Goal: Task Accomplishment & Management: Complete application form

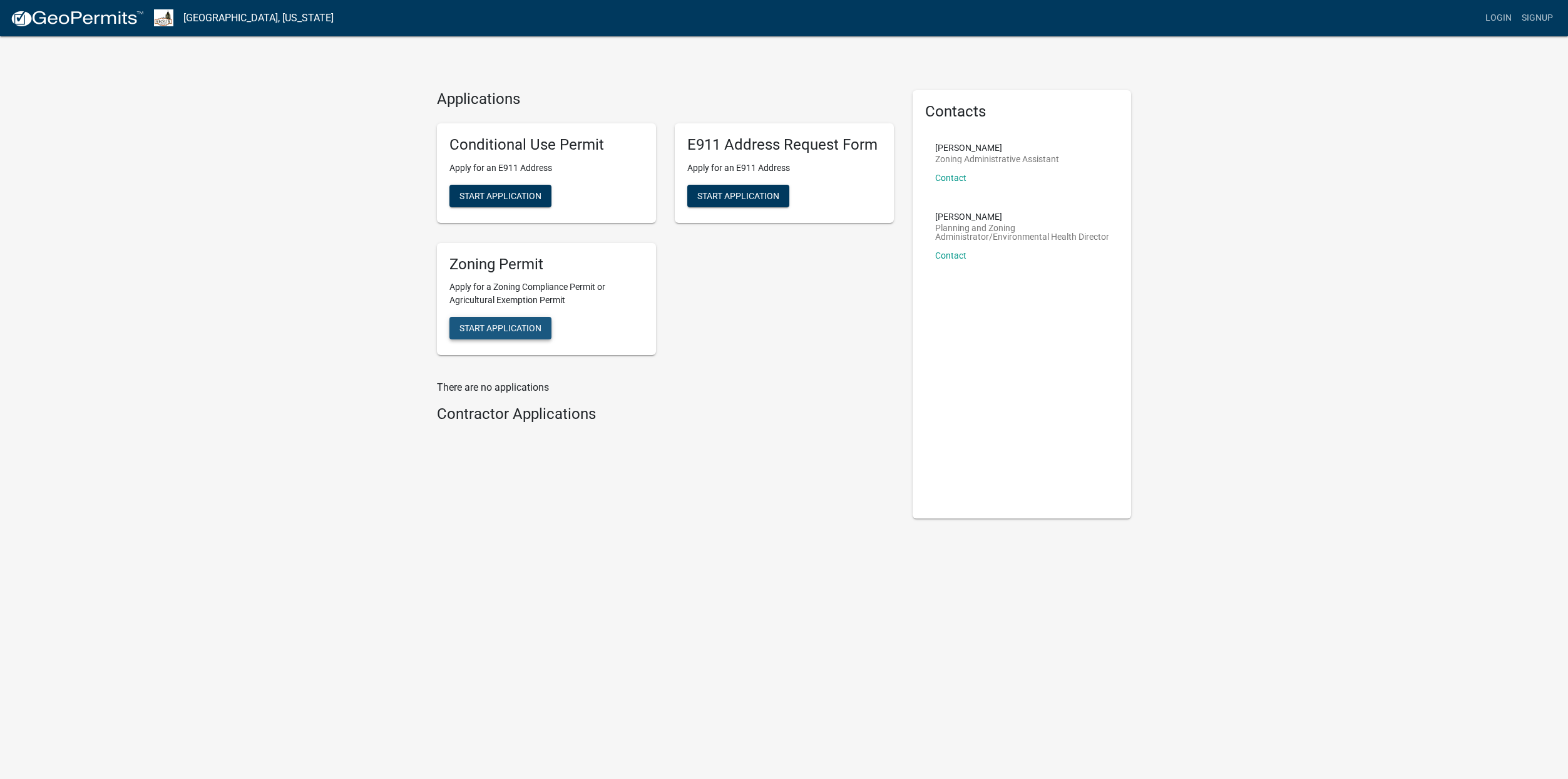
click at [508, 324] on span "Start Application" at bounding box center [500, 328] width 82 height 10
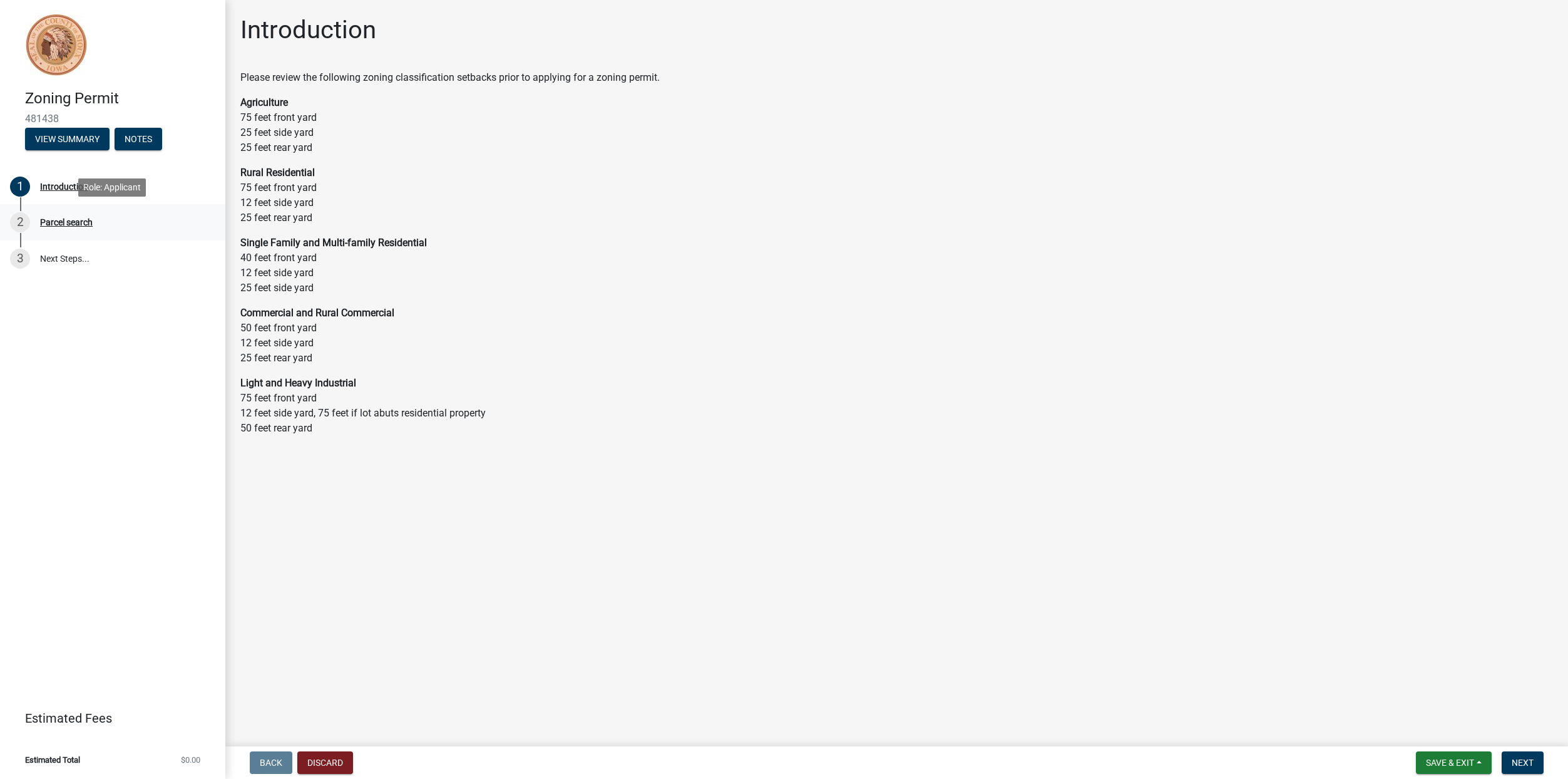
click at [20, 223] on div "2" at bounding box center [20, 222] width 20 height 20
click at [74, 225] on div "Parcel search" at bounding box center [66, 222] width 52 height 9
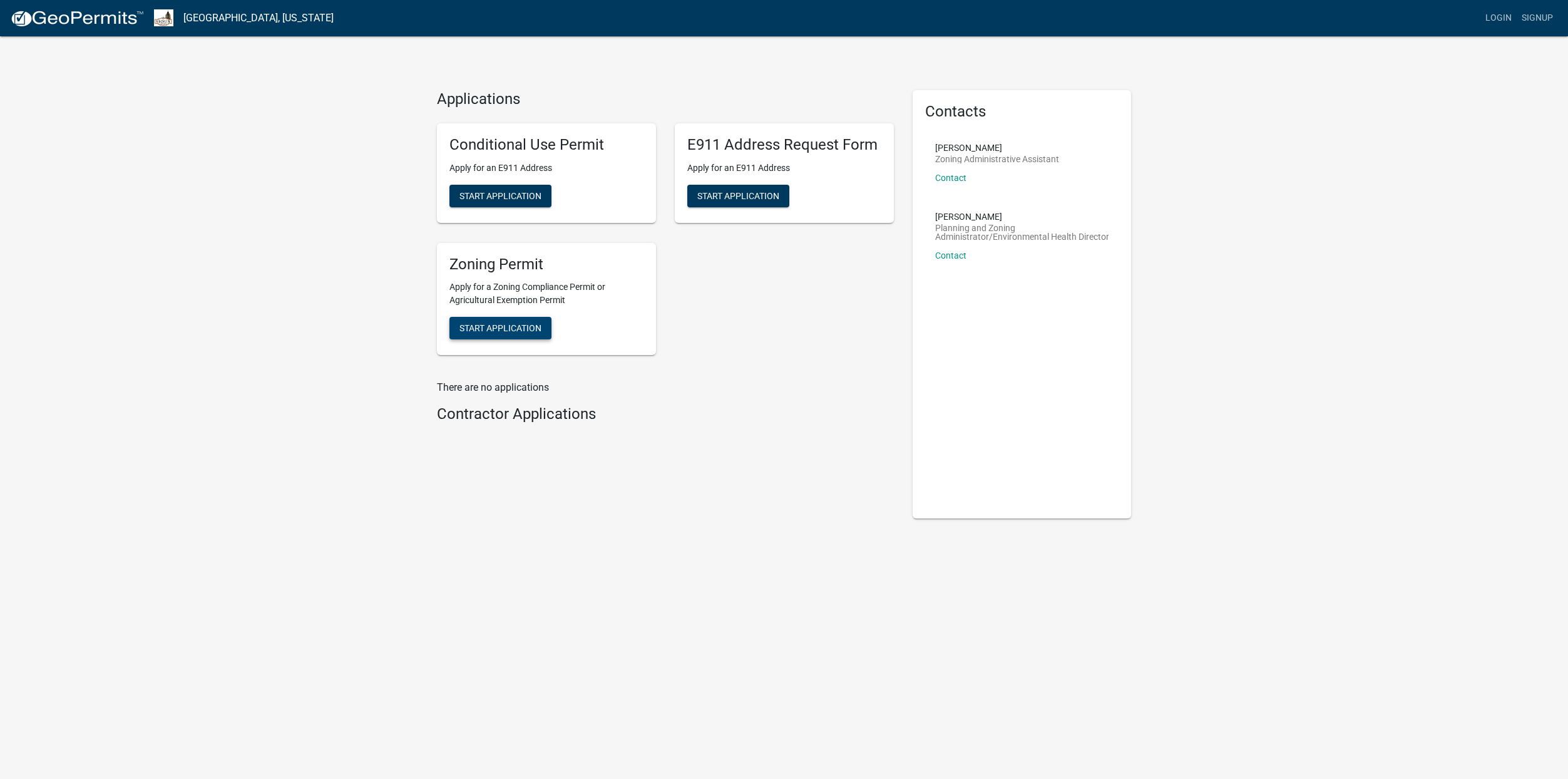
click at [523, 333] on span "Start Application" at bounding box center [500, 328] width 82 height 10
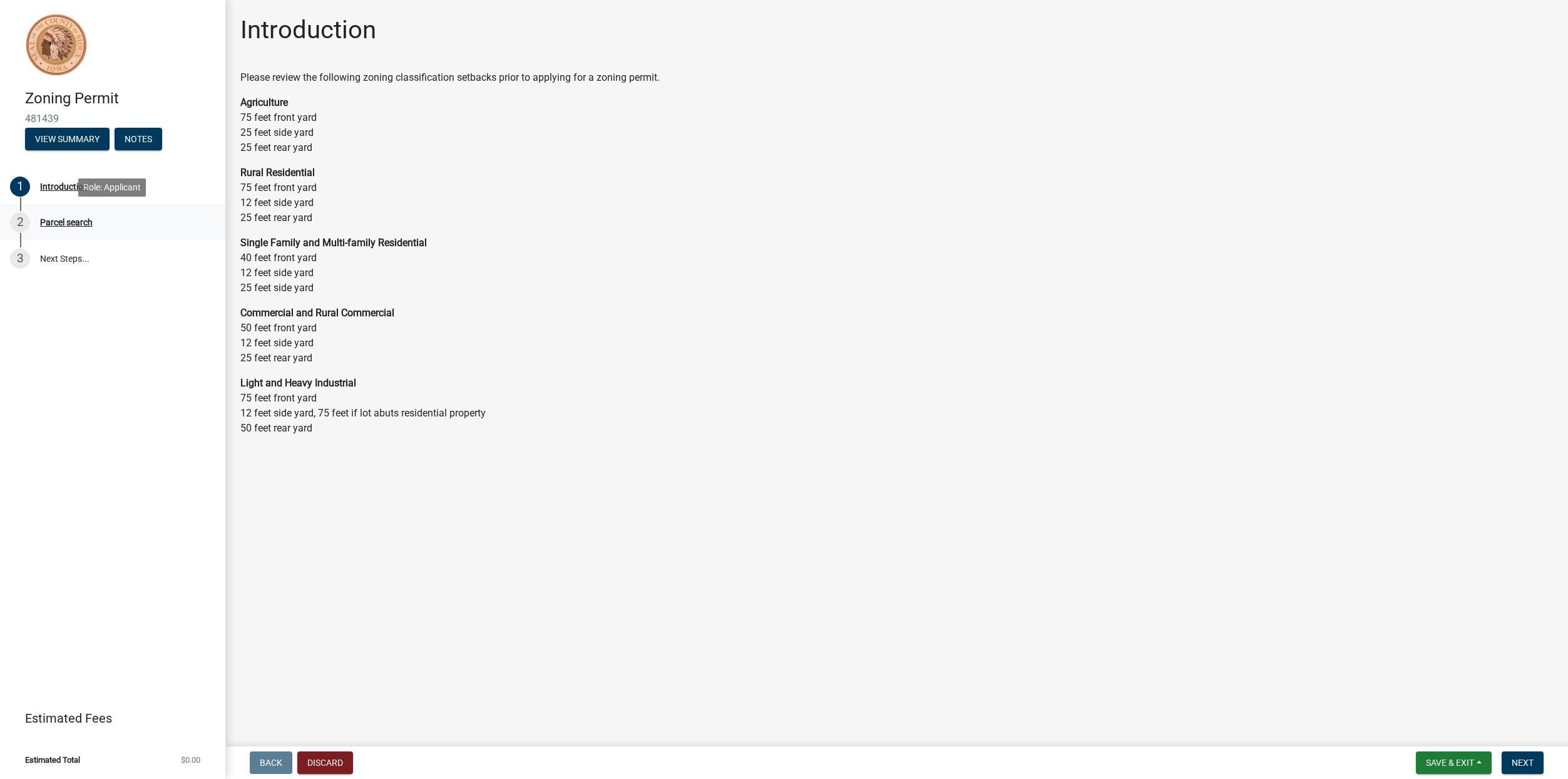
click at [62, 222] on div "Parcel search" at bounding box center [66, 222] width 52 height 9
click at [20, 222] on div "2" at bounding box center [20, 222] width 20 height 20
click at [198, 153] on div "Zoning Permit 481439 View Summary Notes" at bounding box center [113, 116] width 205 height 74
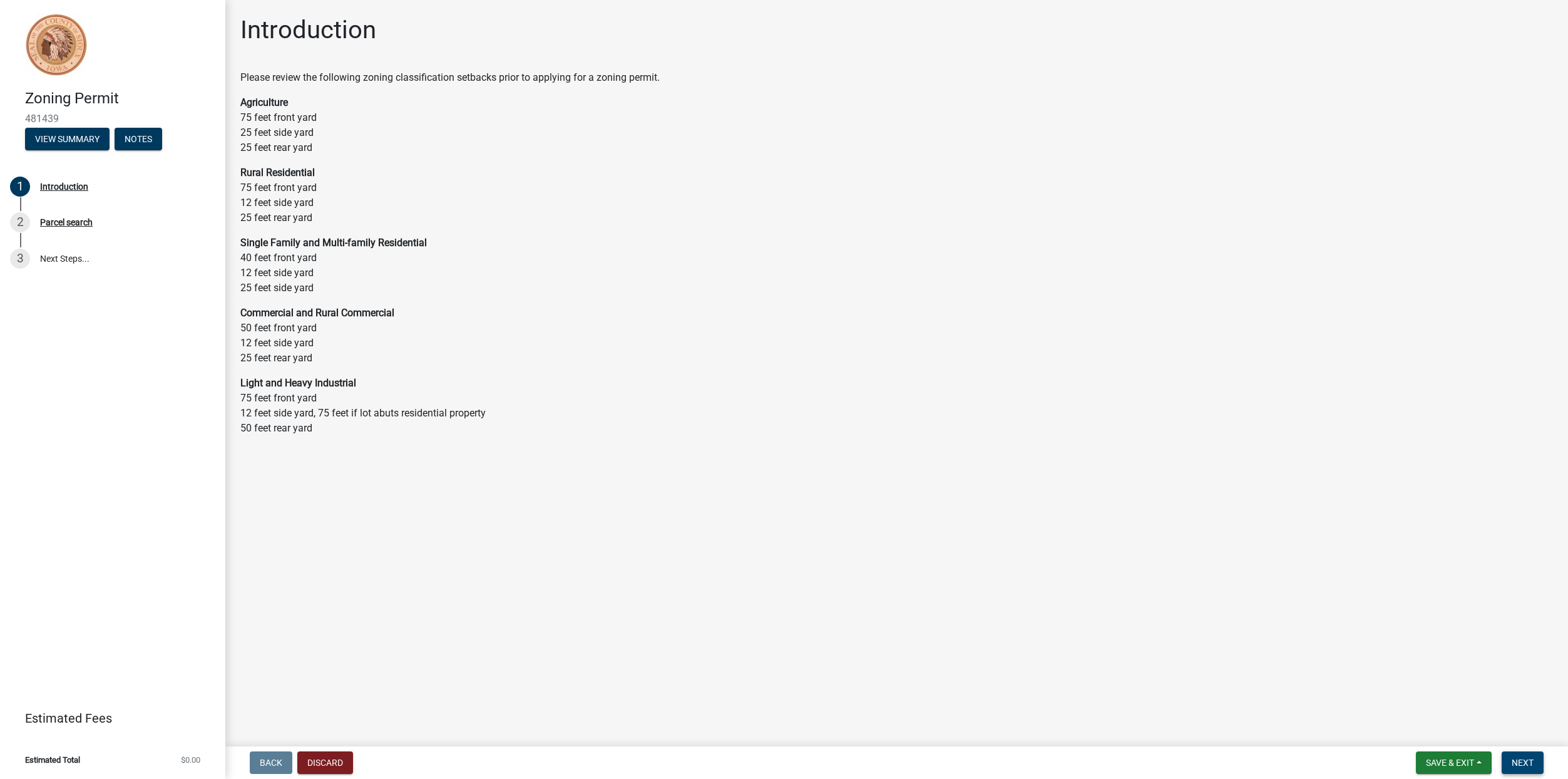
click at [1540, 765] on button "Next" at bounding box center [1523, 762] width 42 height 23
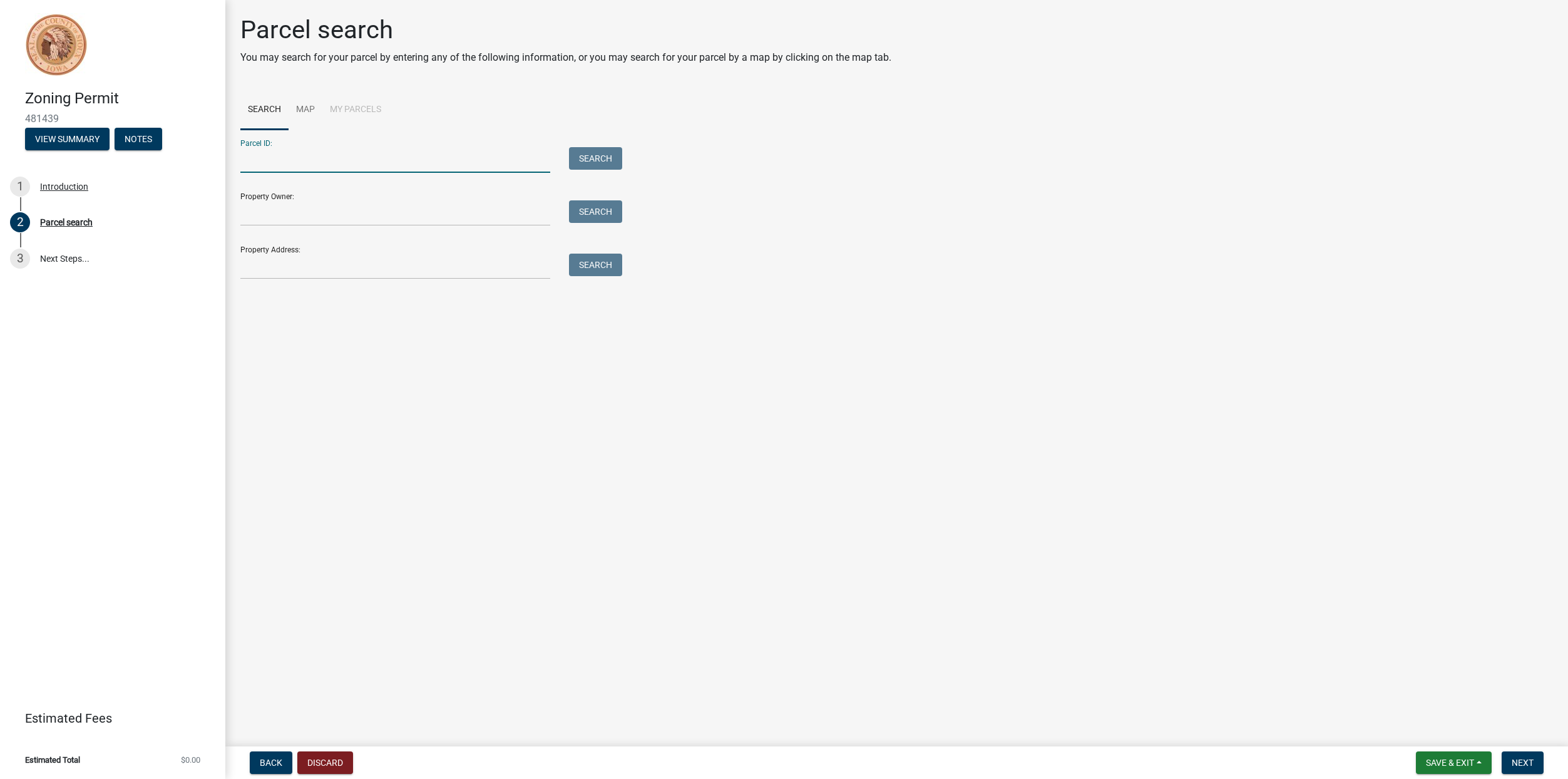
click at [251, 159] on input "Parcel ID:" at bounding box center [395, 160] width 310 height 26
click at [252, 211] on input "Property Owner:" at bounding box center [395, 213] width 310 height 26
type input "Blaine De Groot"
type input "2963 McKinley Ave"
click at [261, 157] on input "Parcel ID:" at bounding box center [395, 160] width 310 height 26
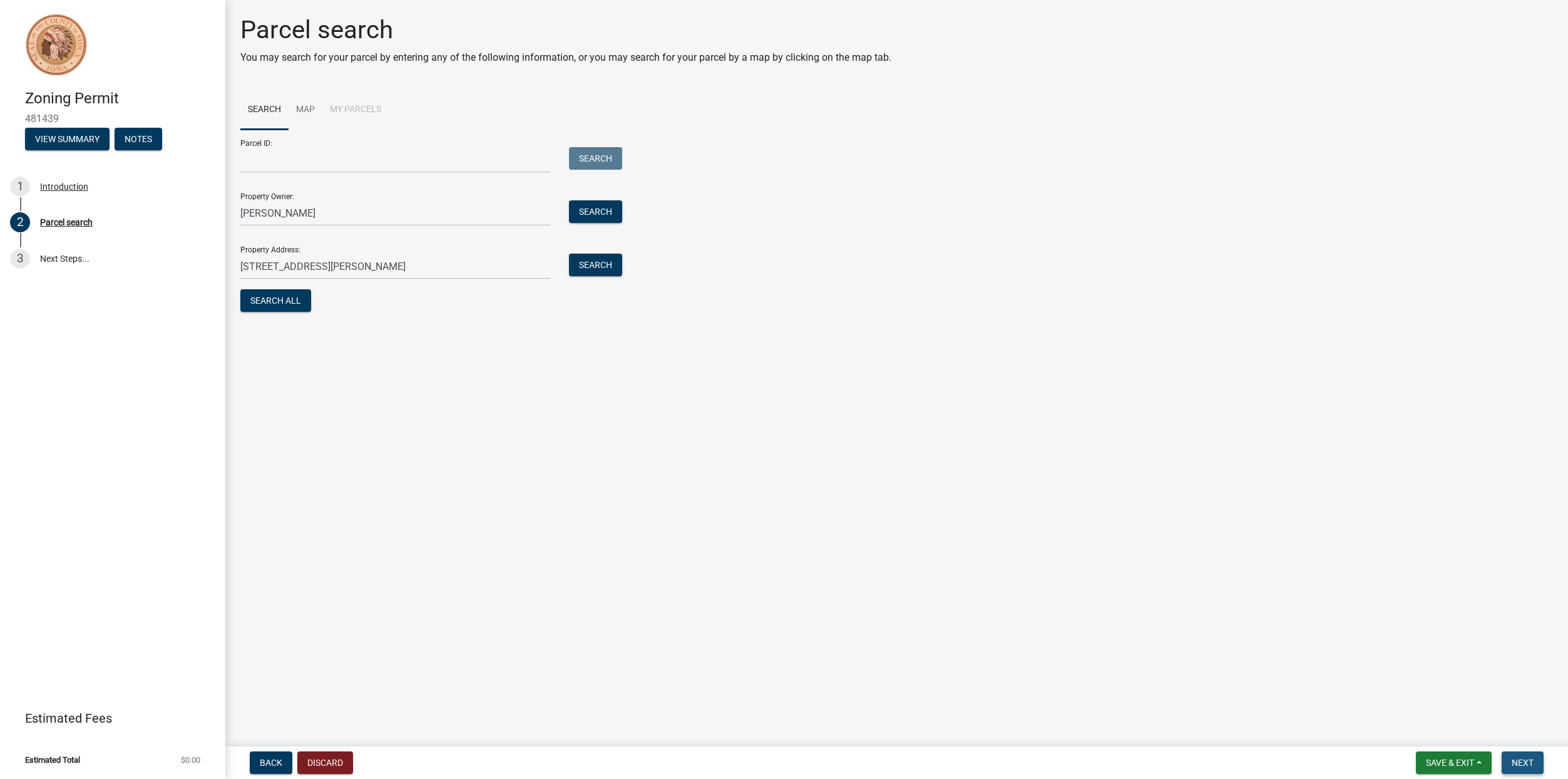
click at [1523, 767] on span "Next" at bounding box center [1522, 763] width 22 height 10
click at [1531, 765] on span "Next" at bounding box center [1522, 763] width 22 height 10
click at [1530, 768] on span "Next" at bounding box center [1522, 763] width 22 height 10
click at [269, 305] on button "Search All" at bounding box center [275, 300] width 71 height 23
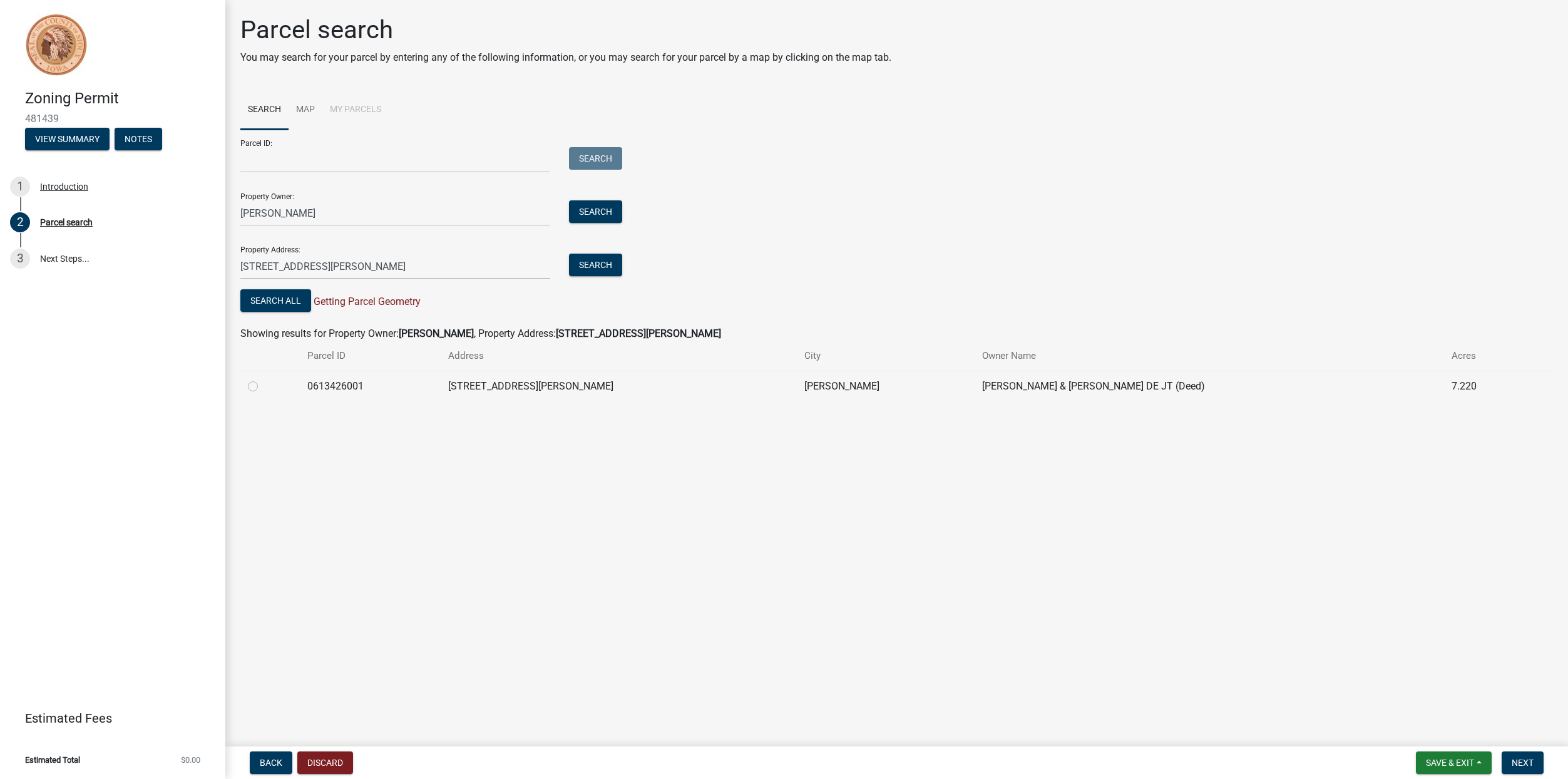
click at [263, 379] on label at bounding box center [263, 379] width 0 height 0
click at [263, 385] on input "radio" at bounding box center [267, 383] width 8 height 8
radio input "true"
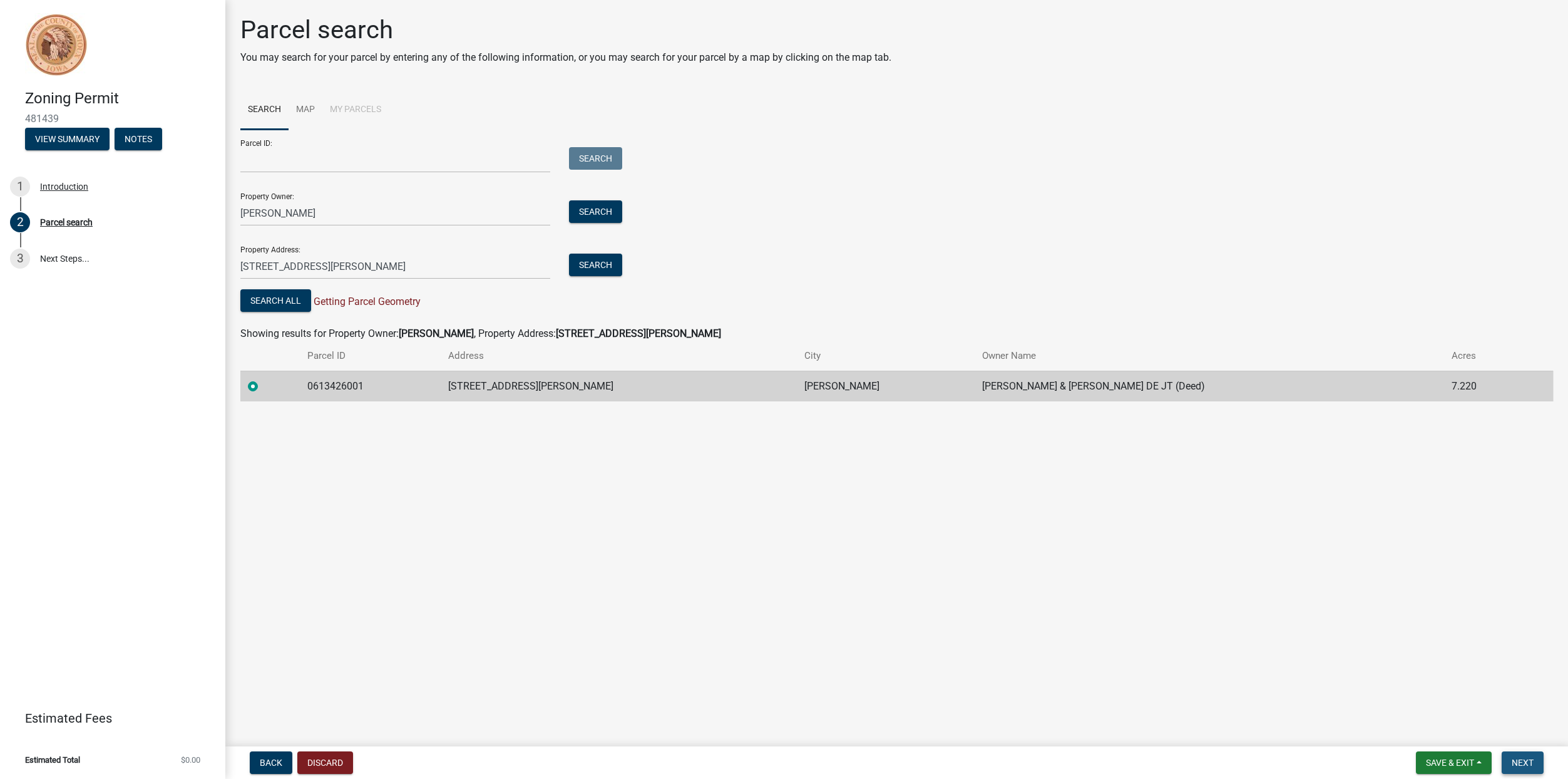
click at [1529, 765] on span "Next" at bounding box center [1522, 763] width 22 height 10
click at [1528, 758] on span "Next" at bounding box center [1522, 763] width 22 height 10
click at [1518, 767] on span "Next" at bounding box center [1522, 763] width 22 height 10
click at [1524, 758] on span "Next" at bounding box center [1522, 763] width 22 height 10
click at [1523, 758] on span "Next" at bounding box center [1522, 763] width 22 height 10
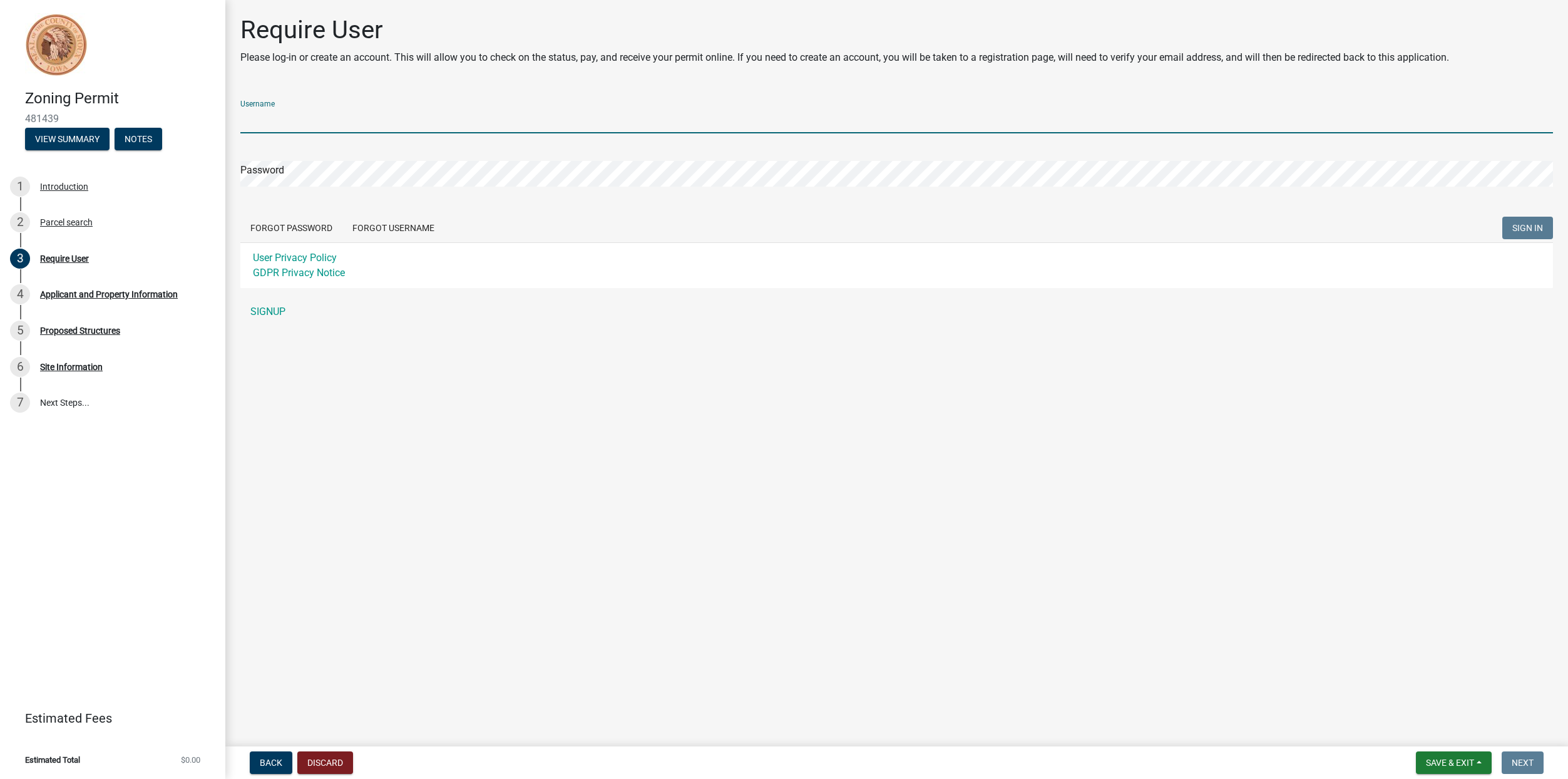
click at [288, 117] on input "Username" at bounding box center [897, 120] width 1312 height 26
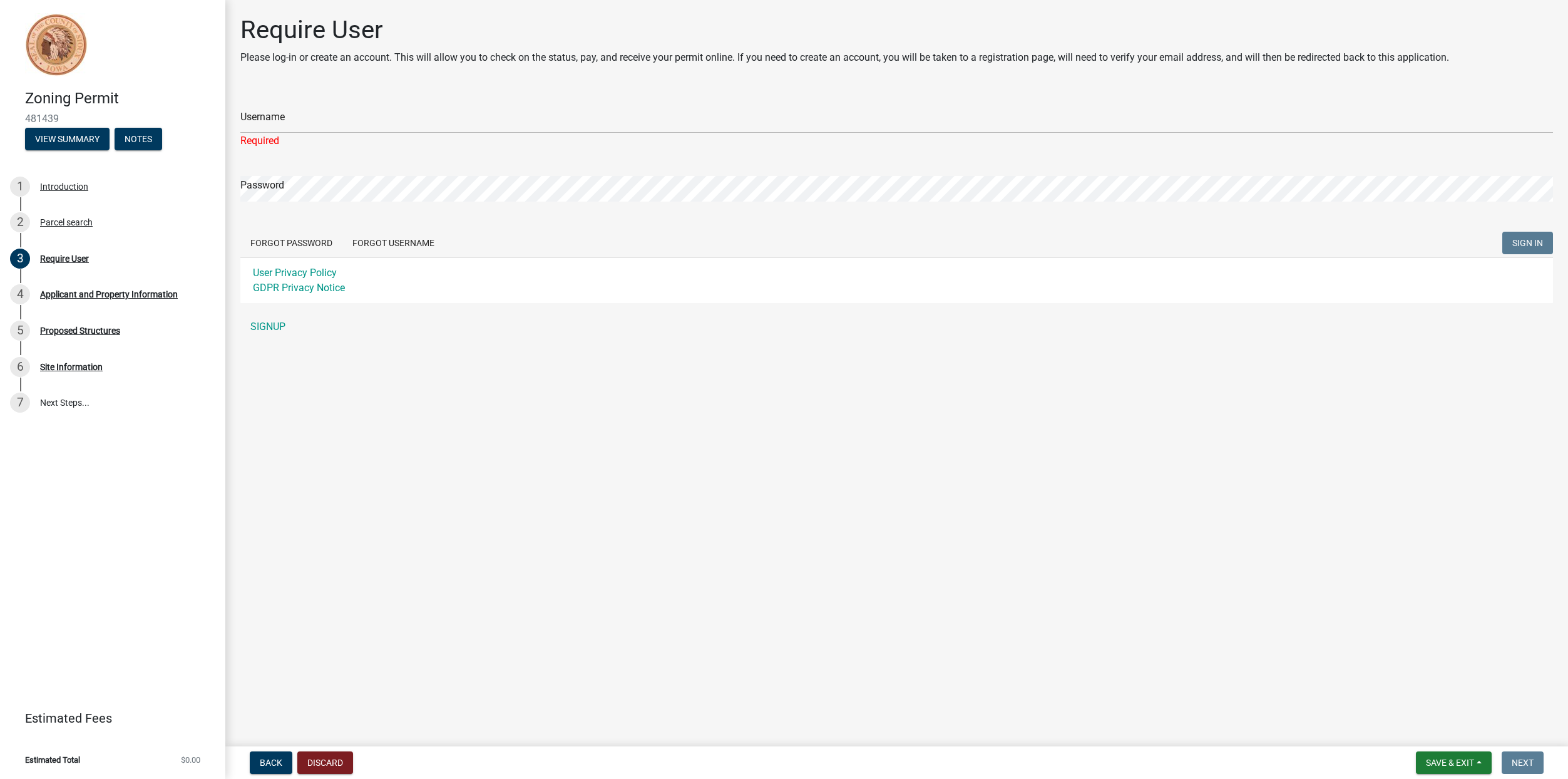
click at [272, 310] on div "Username Required Password Forgot Password Forgot Username SIGN IN User Privacy…" at bounding box center [897, 215] width 1312 height 249
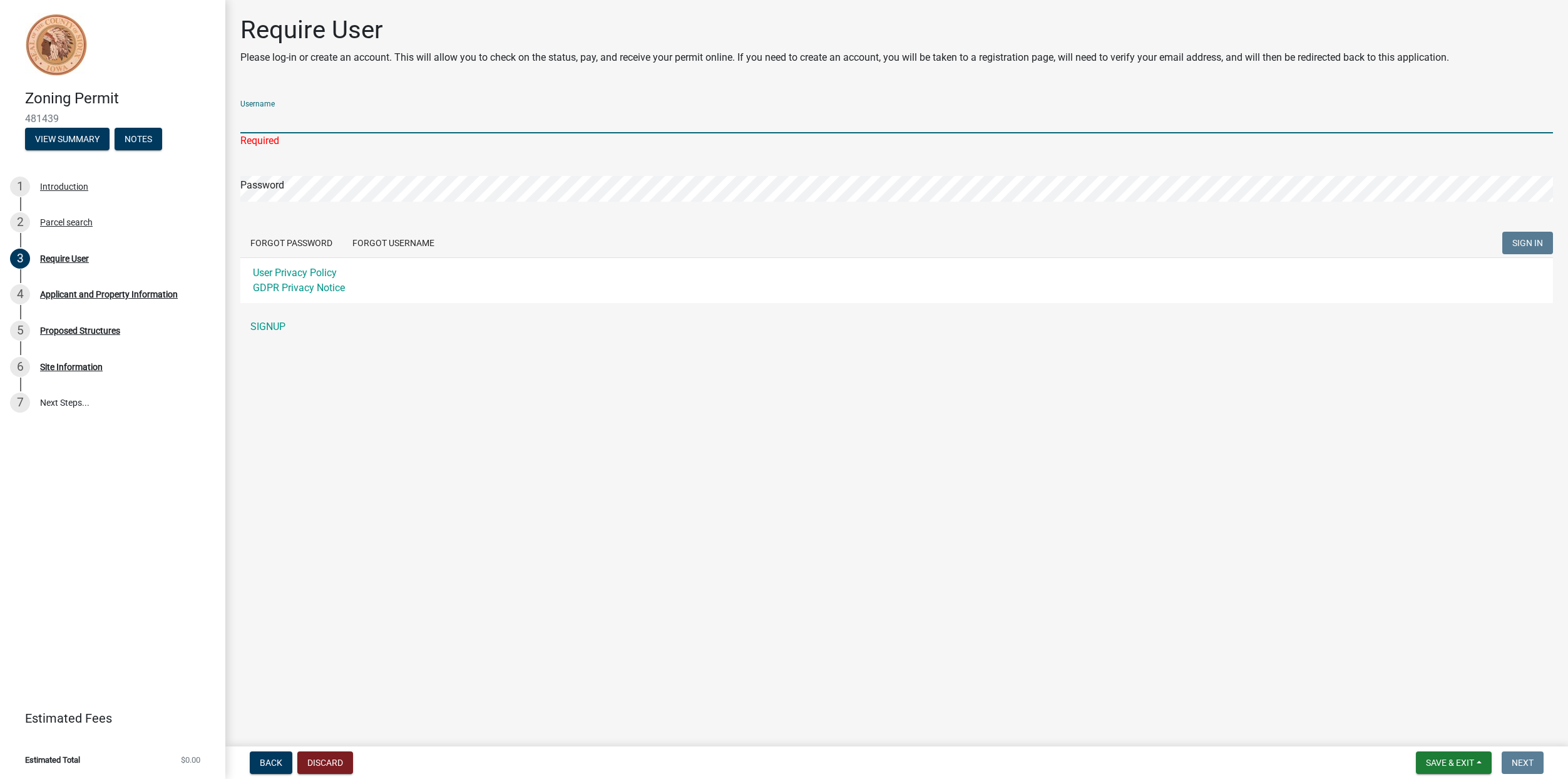
click at [271, 117] on input "Username" at bounding box center [897, 120] width 1312 height 26
type input "Blainedegroot"
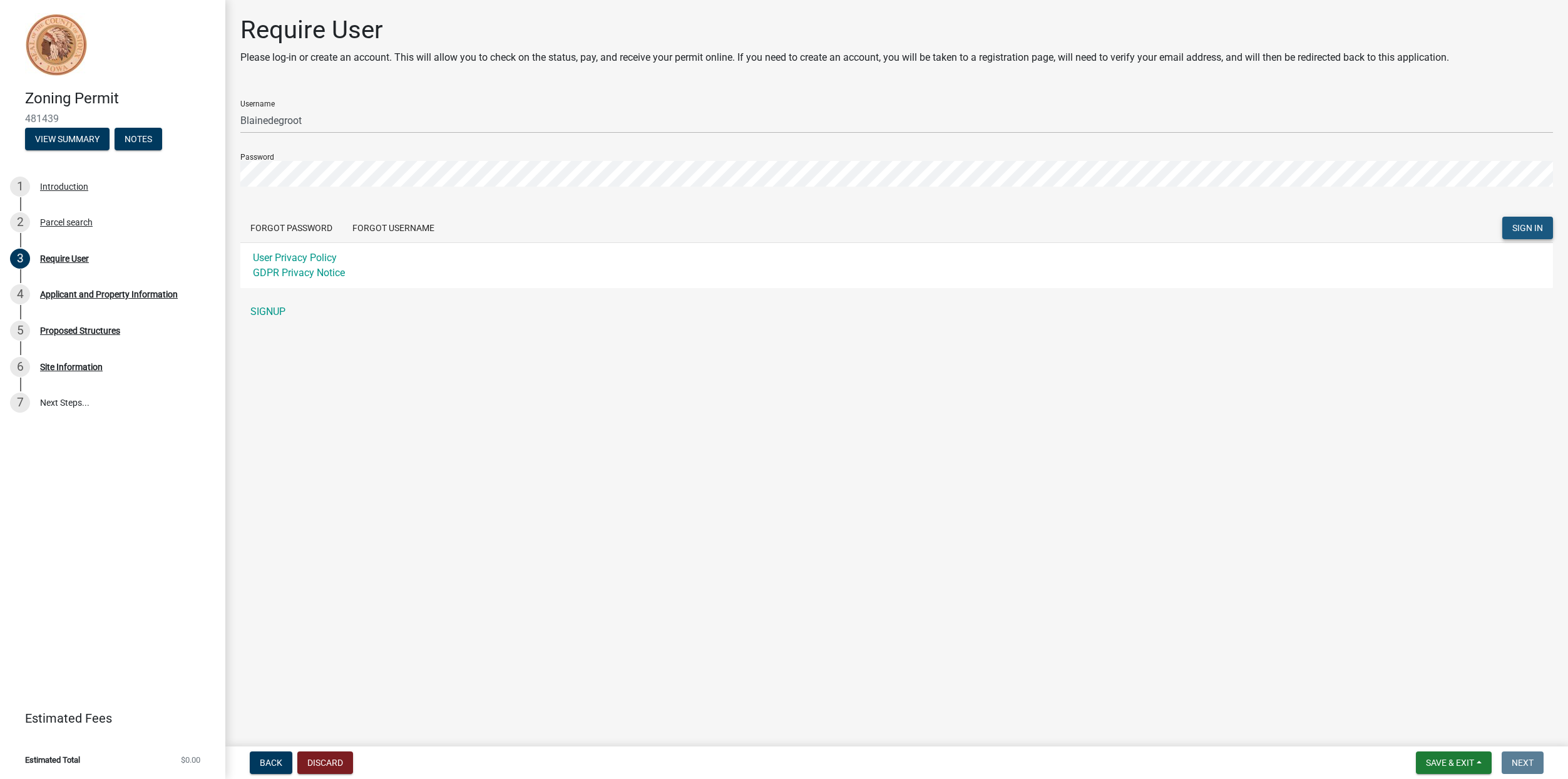
click at [1518, 230] on span "SIGN IN" at bounding box center [1527, 228] width 31 height 10
click at [484, 238] on div "Forgot Password Forgot Username SIGN IN" at bounding box center [897, 229] width 1312 height 26
click at [269, 313] on link "SIGNUP" at bounding box center [897, 312] width 1312 height 25
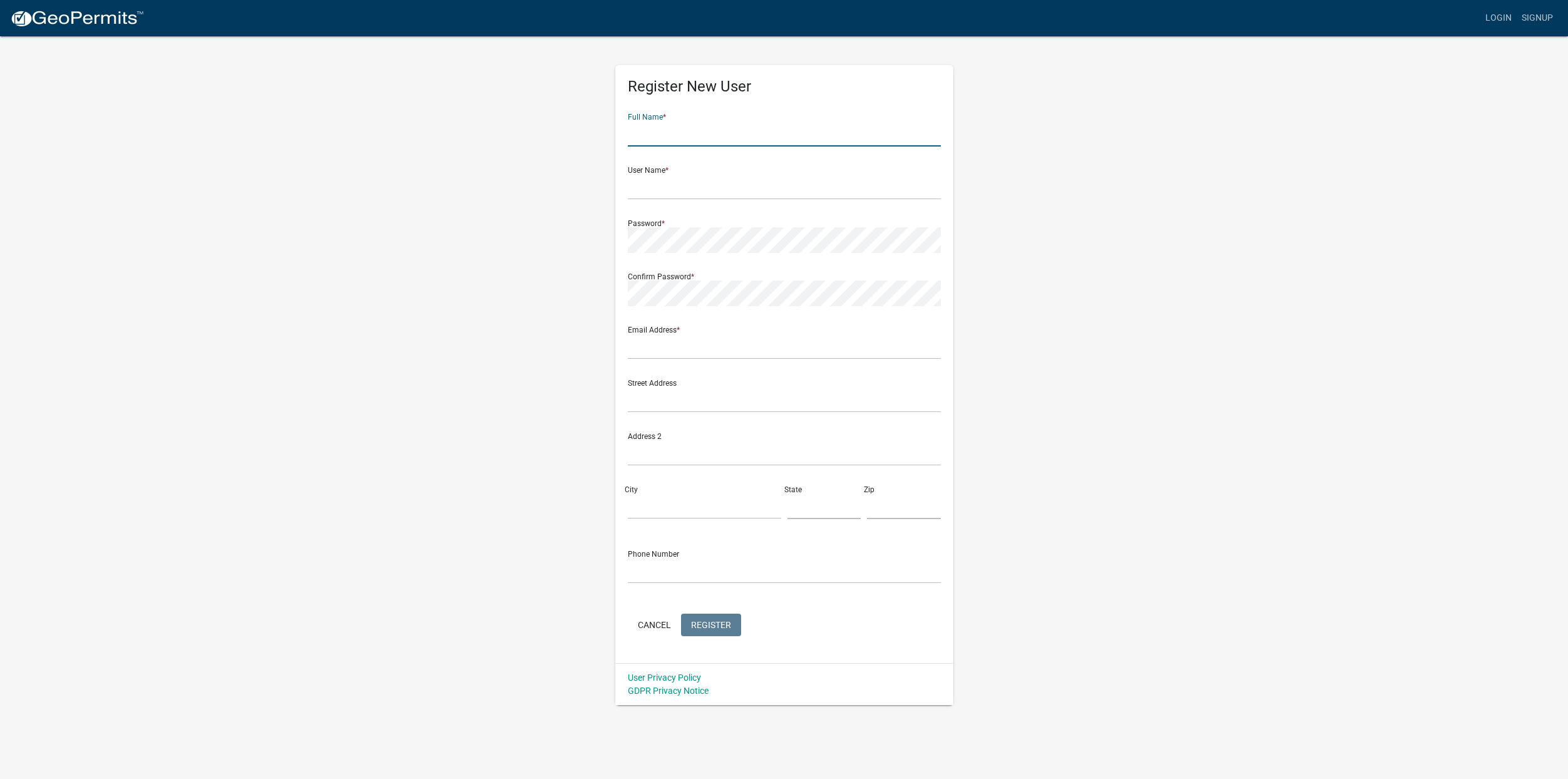
click at [692, 136] on input "text" at bounding box center [784, 133] width 313 height 26
type input "Blaine De Groot"
type input "blainedegroot@gmail.com"
type input "2963 McKinley Ave"
type input "Sheldon"
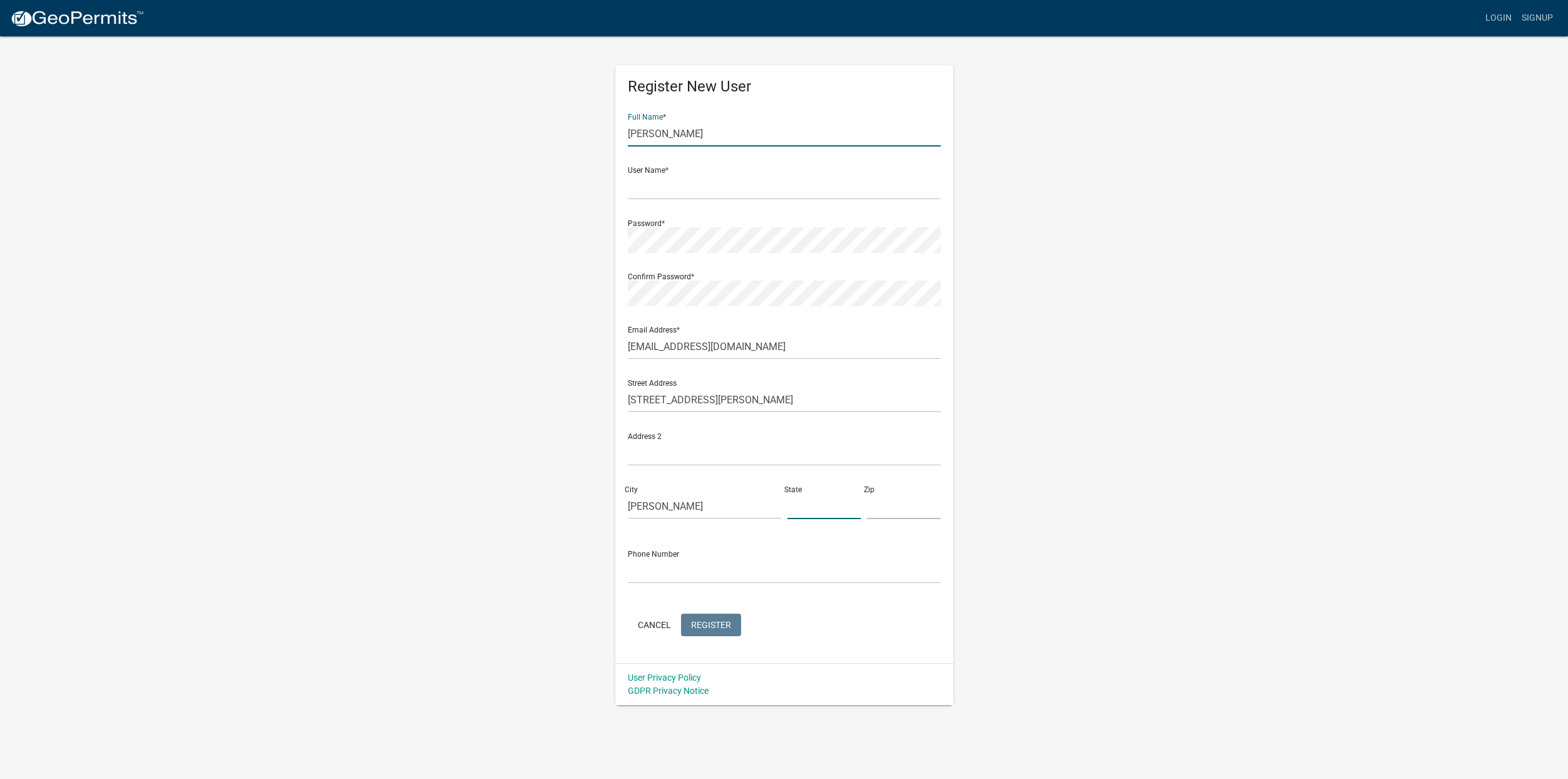
type input "IA"
type input "51201"
type input "7123481017"
click at [660, 174] on input "text" at bounding box center [784, 187] width 313 height 26
type input "blainedegroot"
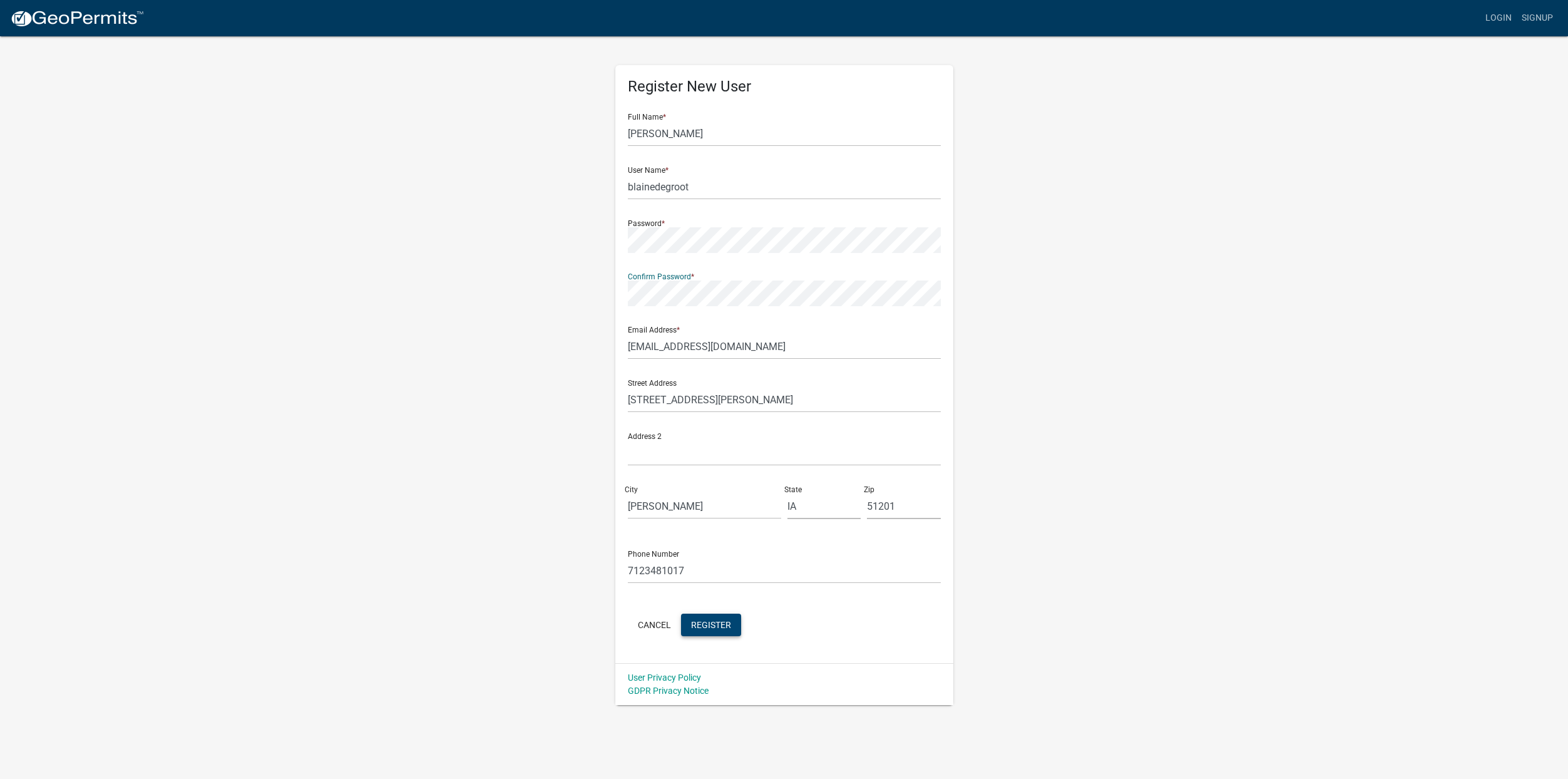
click at [709, 625] on span "Register" at bounding box center [711, 625] width 40 height 10
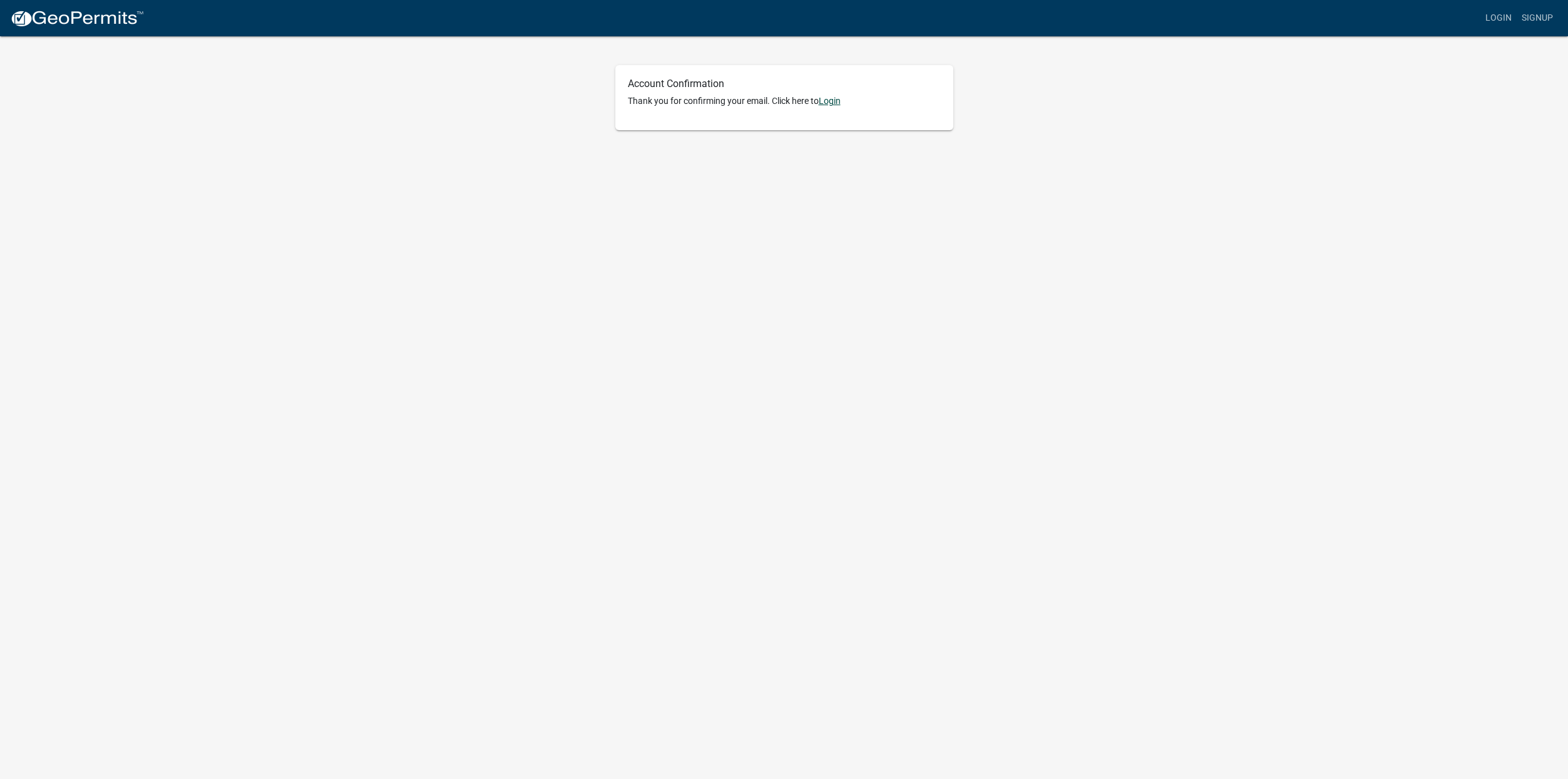
click at [839, 99] on link "Login" at bounding box center [830, 101] width 22 height 10
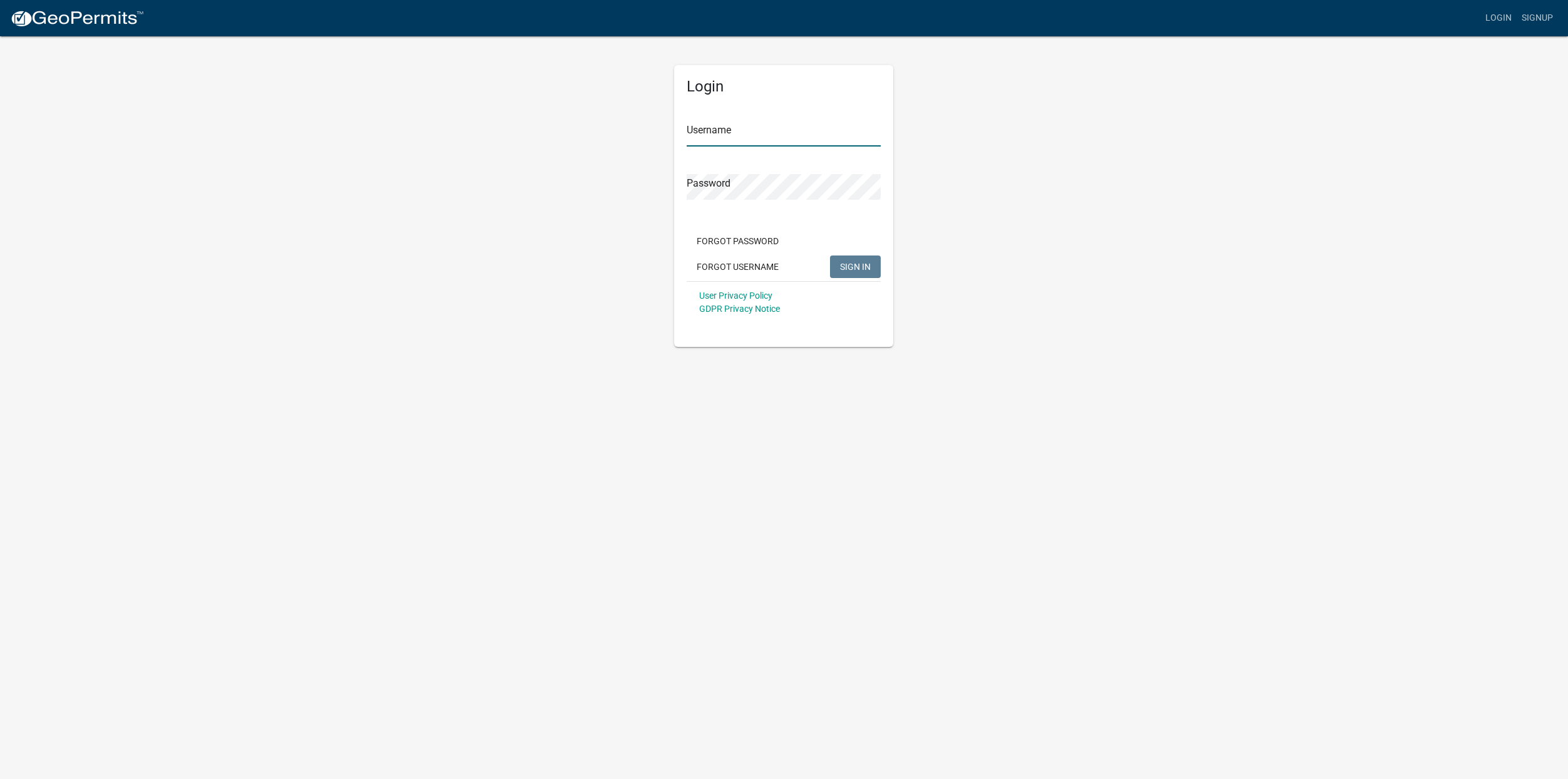
type input "blainedegroot"
click at [851, 264] on span "SIGN IN" at bounding box center [855, 266] width 31 height 10
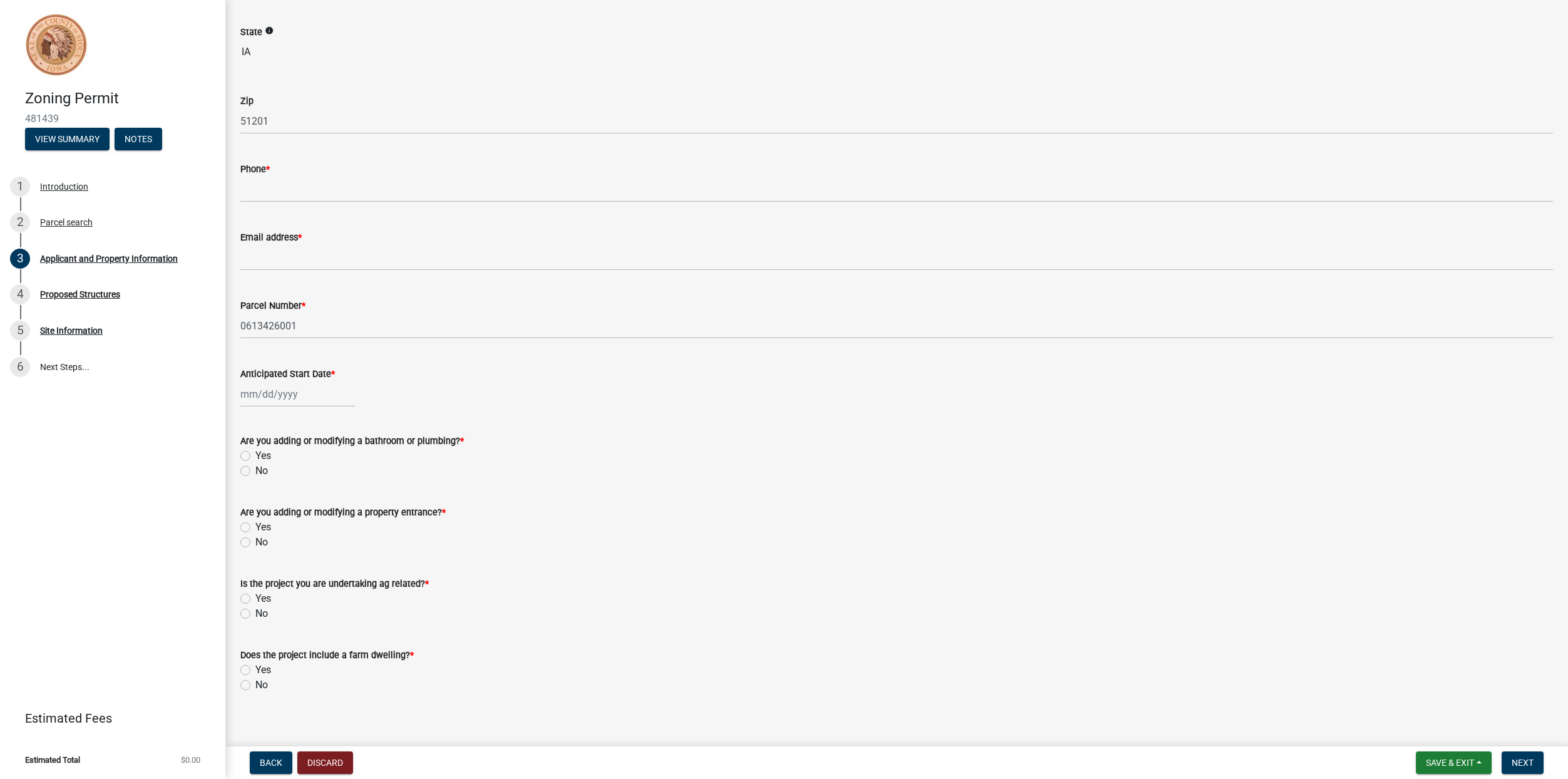
scroll to position [308, 0]
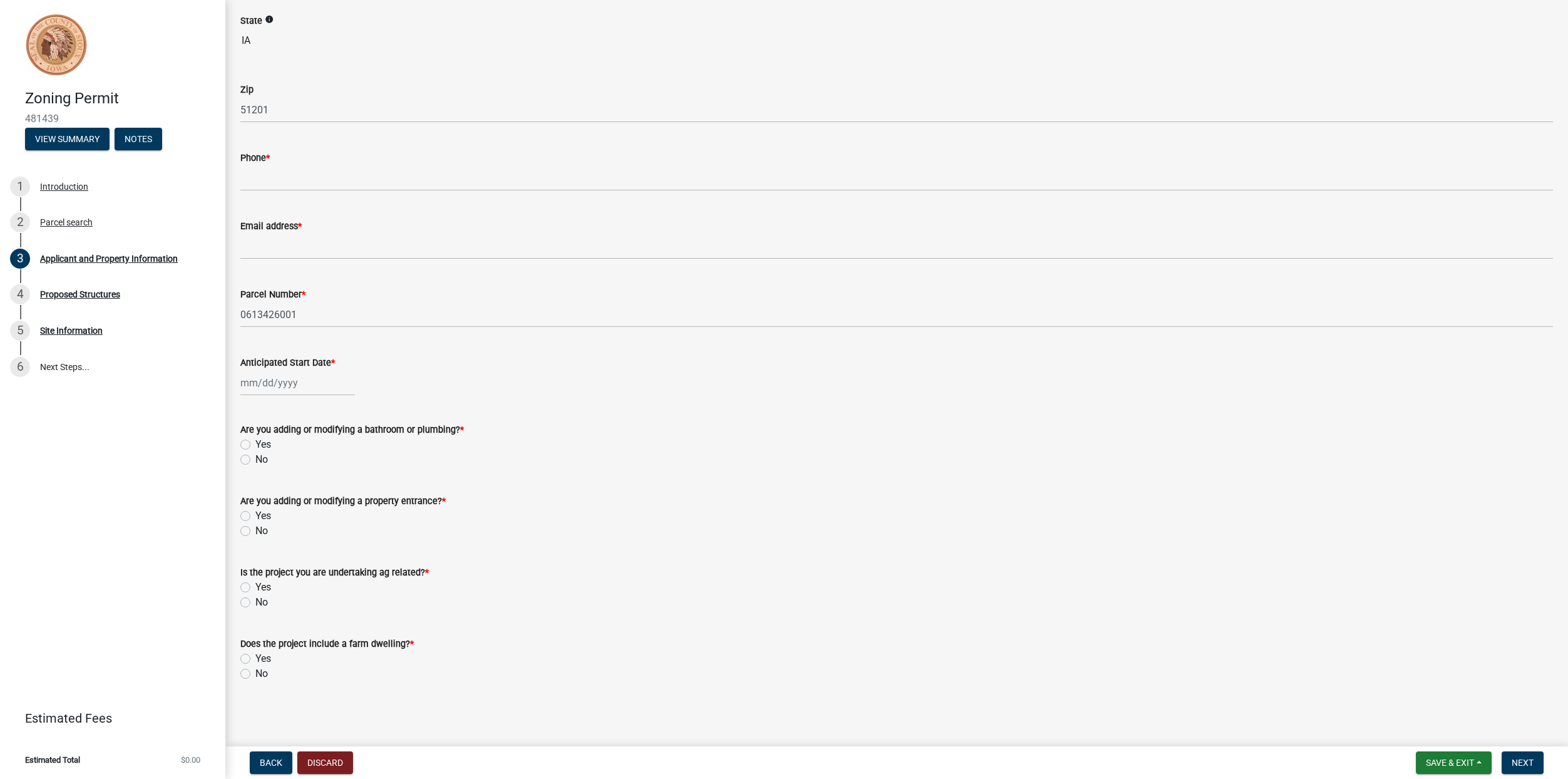
click at [261, 385] on div at bounding box center [297, 383] width 114 height 26
select select "9"
select select "2025"
click at [372, 406] on span "Next month" at bounding box center [372, 409] width 9 height 9
select select "10"
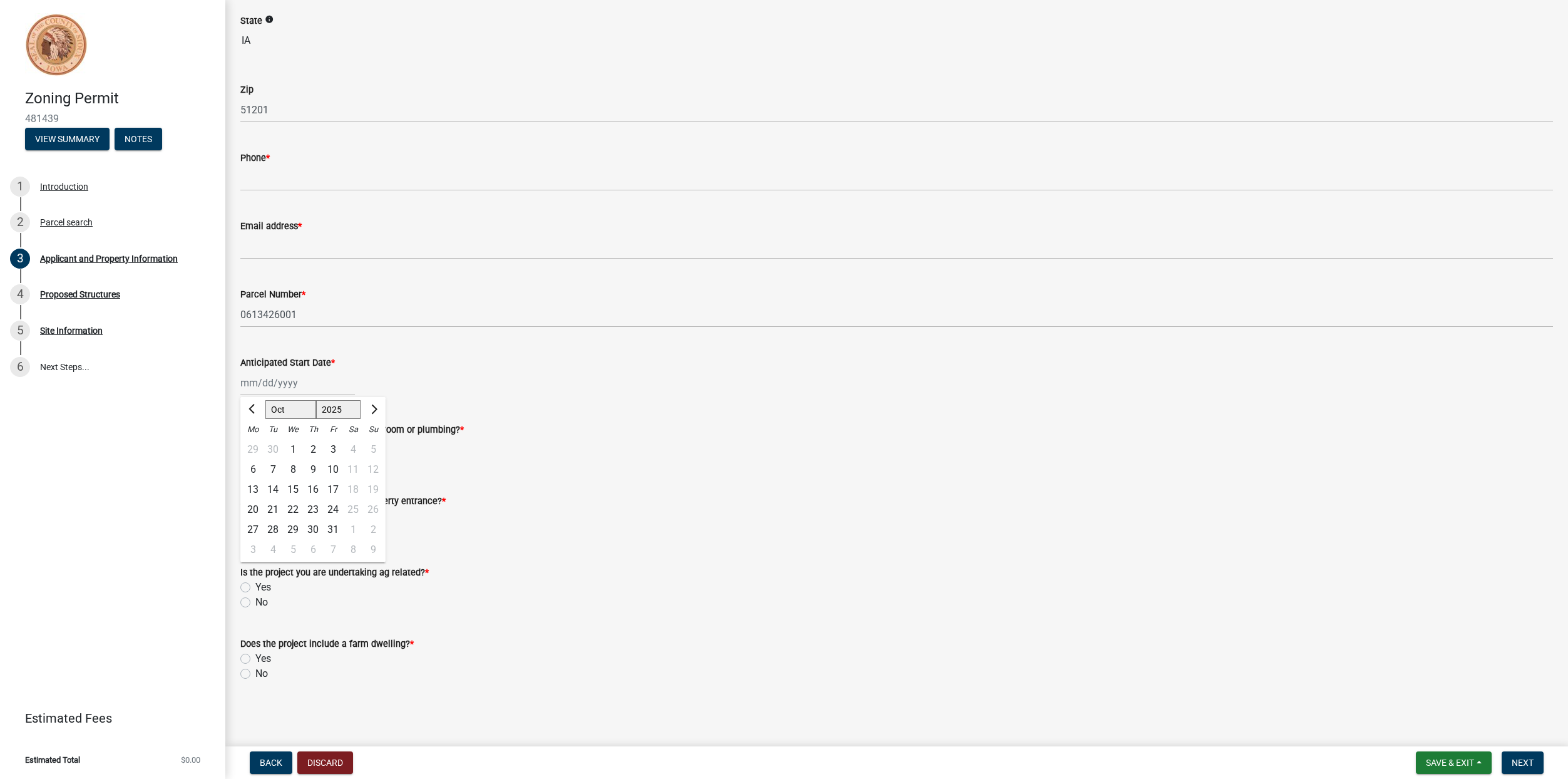
click at [290, 451] on div "1" at bounding box center [293, 450] width 20 height 20
type input "10/01/2025"
click at [256, 458] on label "No" at bounding box center [261, 459] width 12 height 15
click at [256, 458] on input "No" at bounding box center [259, 455] width 8 height 8
radio input "true"
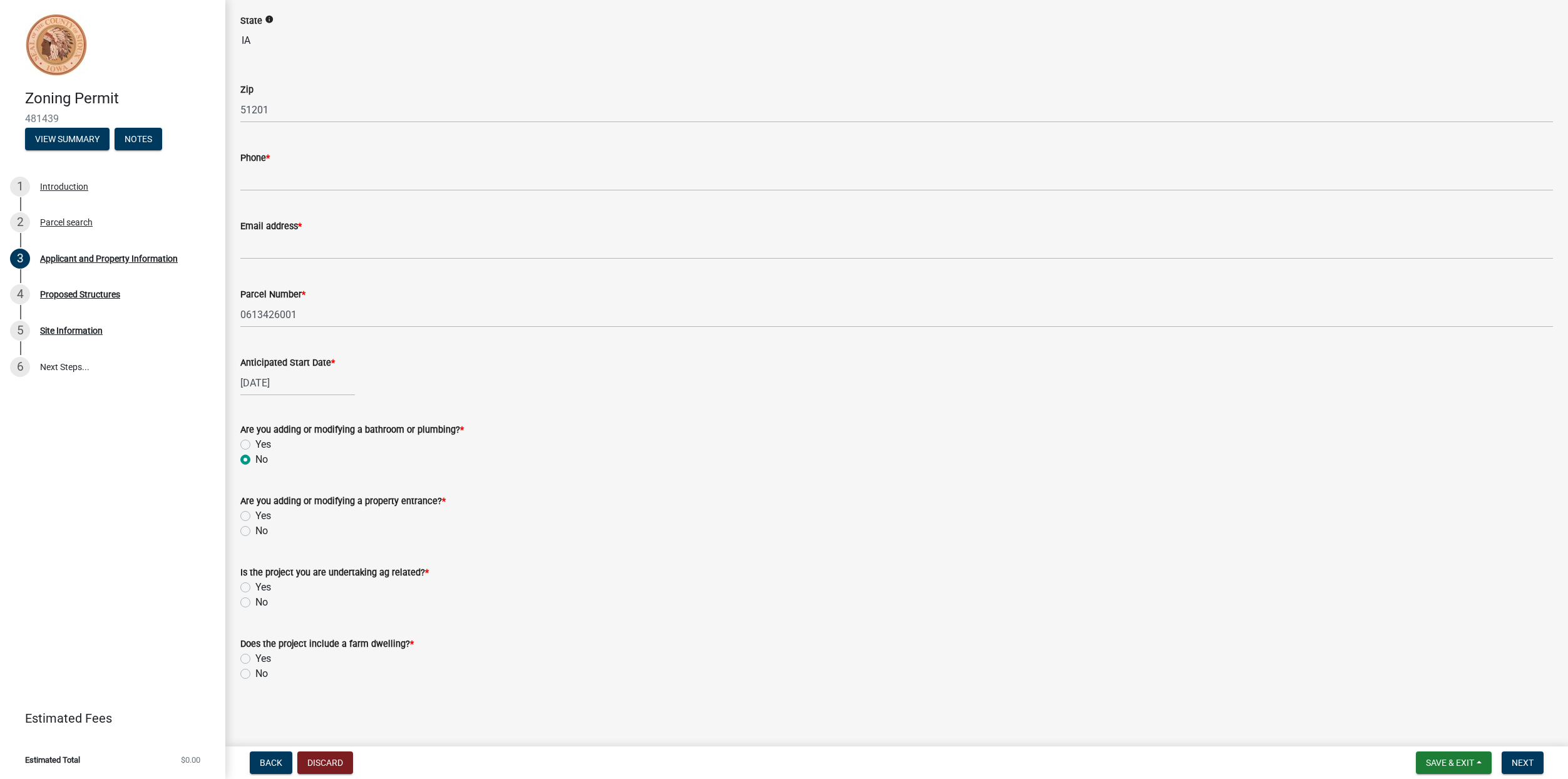
click at [256, 530] on label "No" at bounding box center [261, 531] width 12 height 15
click at [256, 530] on input "No" at bounding box center [259, 527] width 8 height 8
radio input "true"
click at [256, 601] on label "No" at bounding box center [261, 602] width 12 height 15
click at [256, 601] on input "No" at bounding box center [259, 598] width 8 height 8
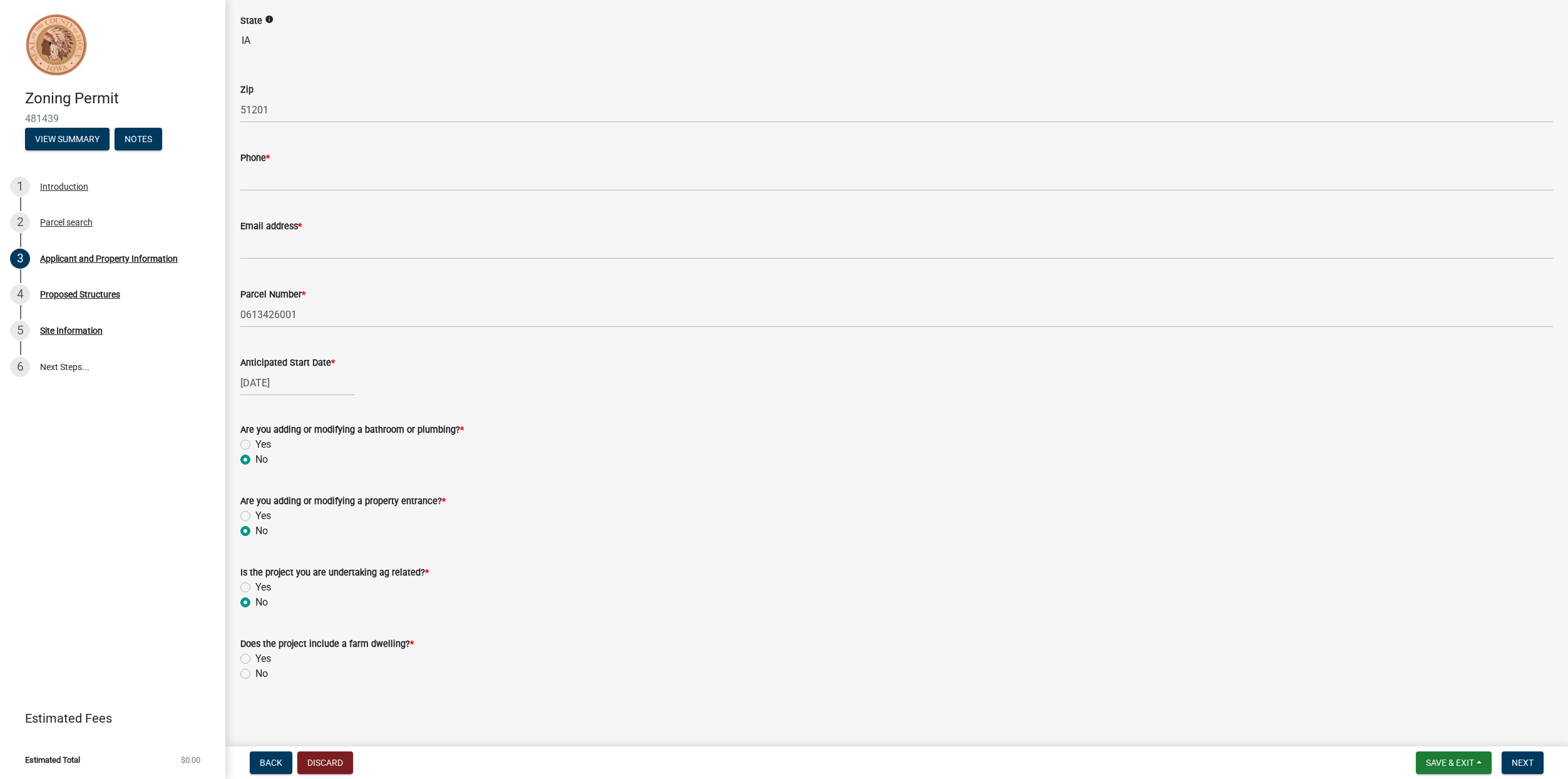
radio input "true"
click at [256, 656] on label "Yes" at bounding box center [263, 659] width 15 height 15
click at [256, 656] on input "Yes" at bounding box center [259, 655] width 8 height 8
radio input "true"
click at [1530, 759] on span "Next" at bounding box center [1522, 763] width 22 height 10
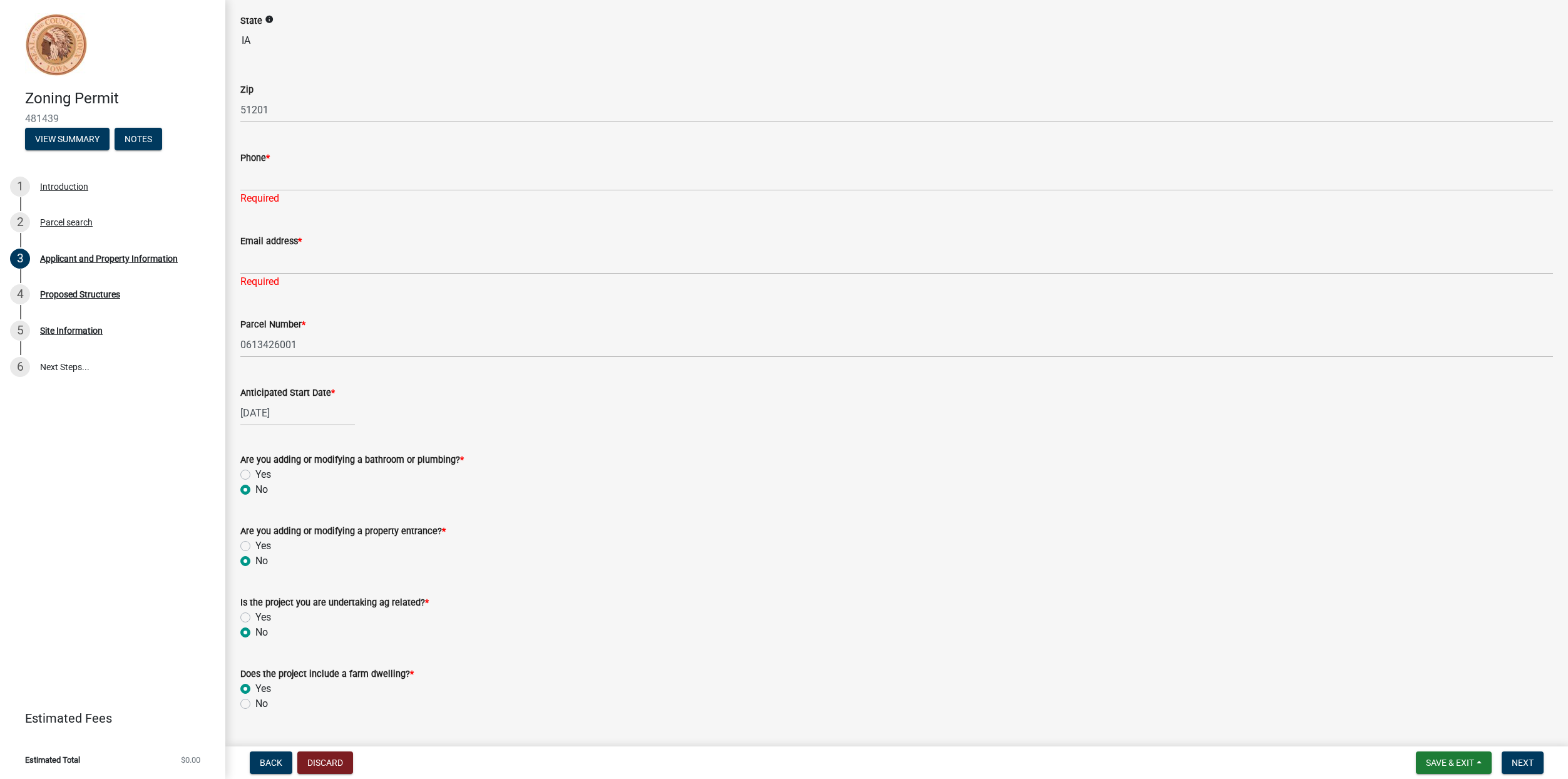
click at [380, 672] on label "Does the project include a farm dwelling? *" at bounding box center [327, 675] width 173 height 9
click at [1533, 763] on span "Next" at bounding box center [1522, 763] width 22 height 10
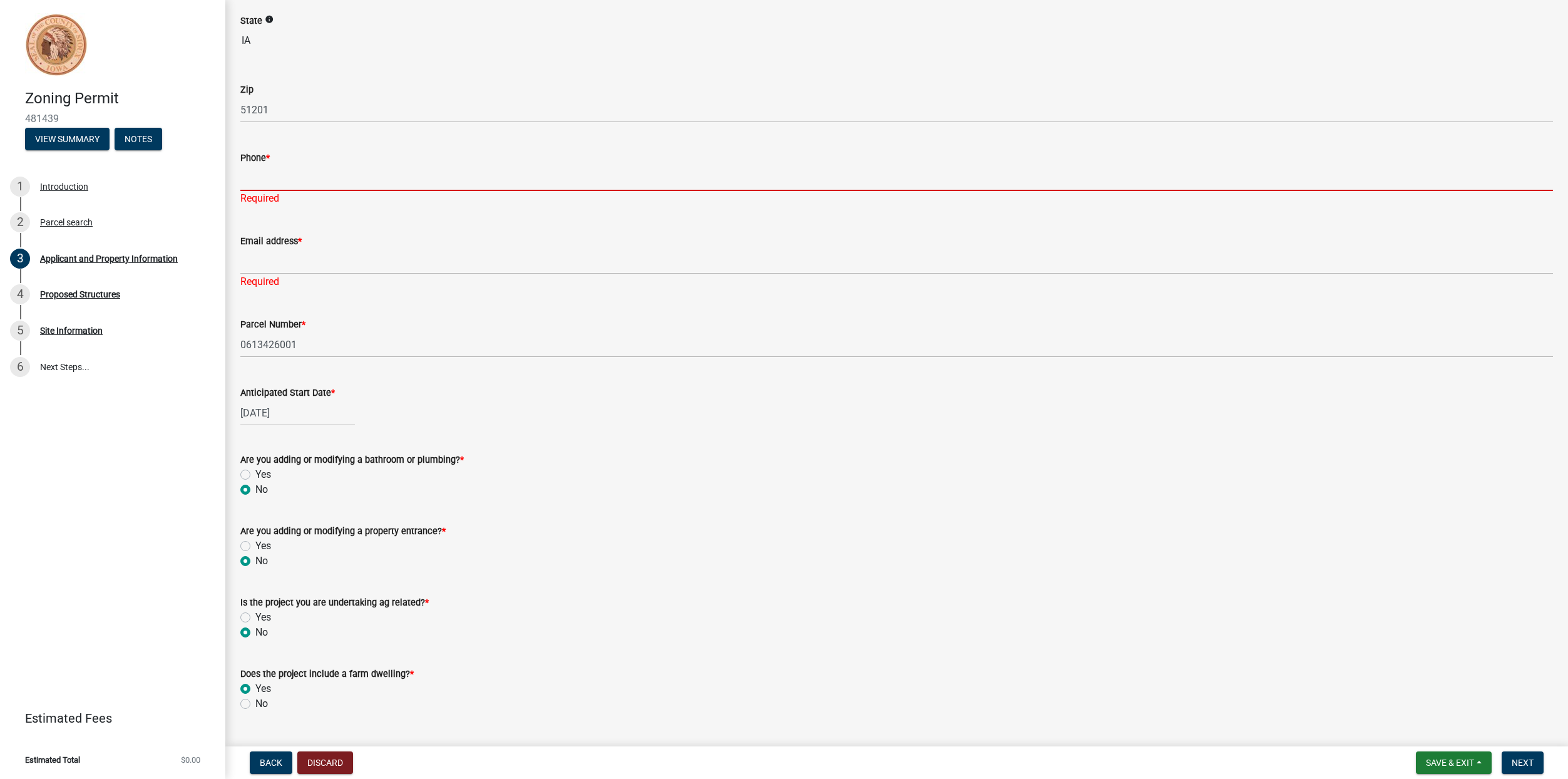
click at [262, 183] on input "Phone *" at bounding box center [897, 178] width 1312 height 26
type input "7123481017"
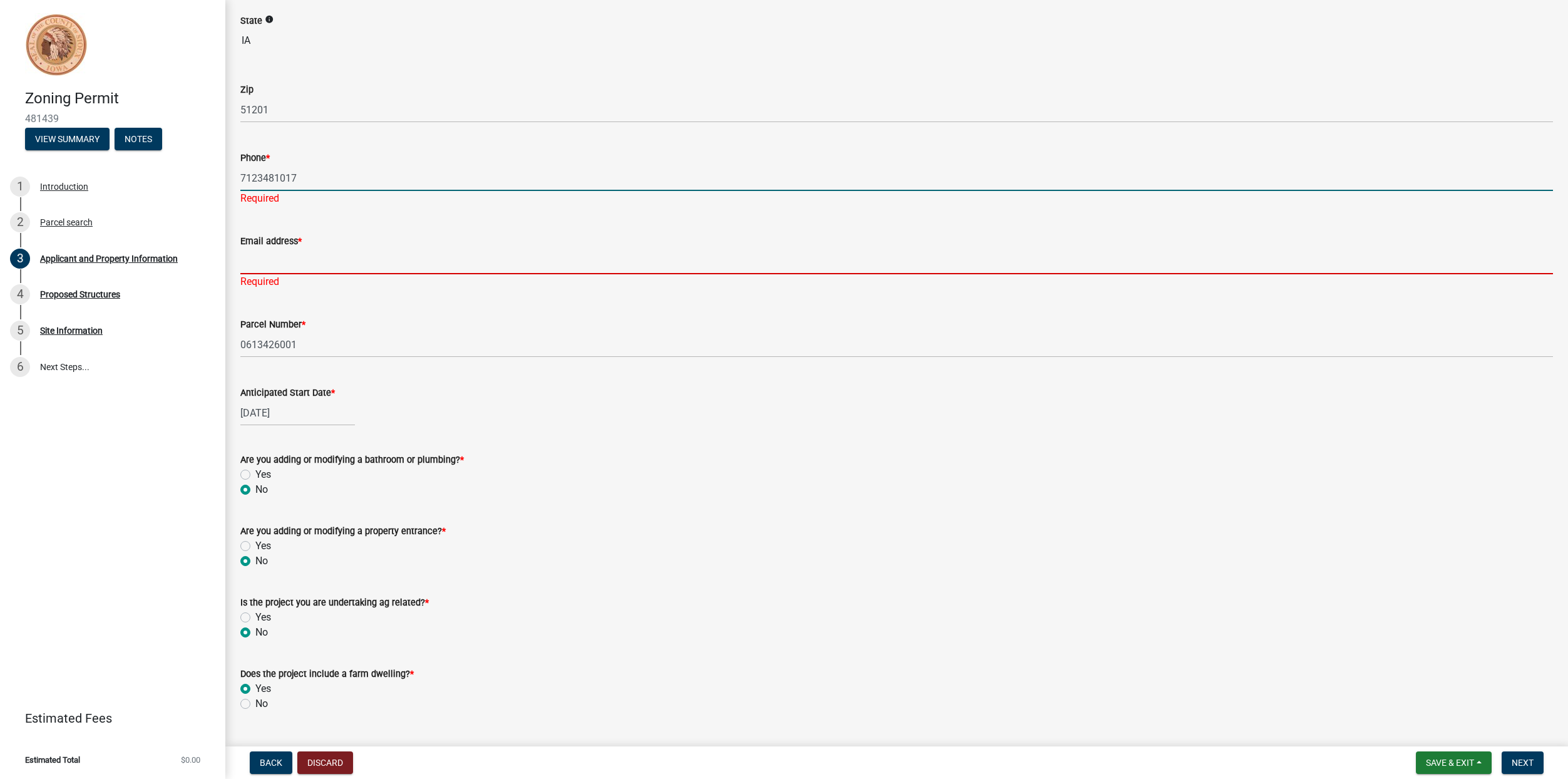
type input "blainedegroot@gmail.com"
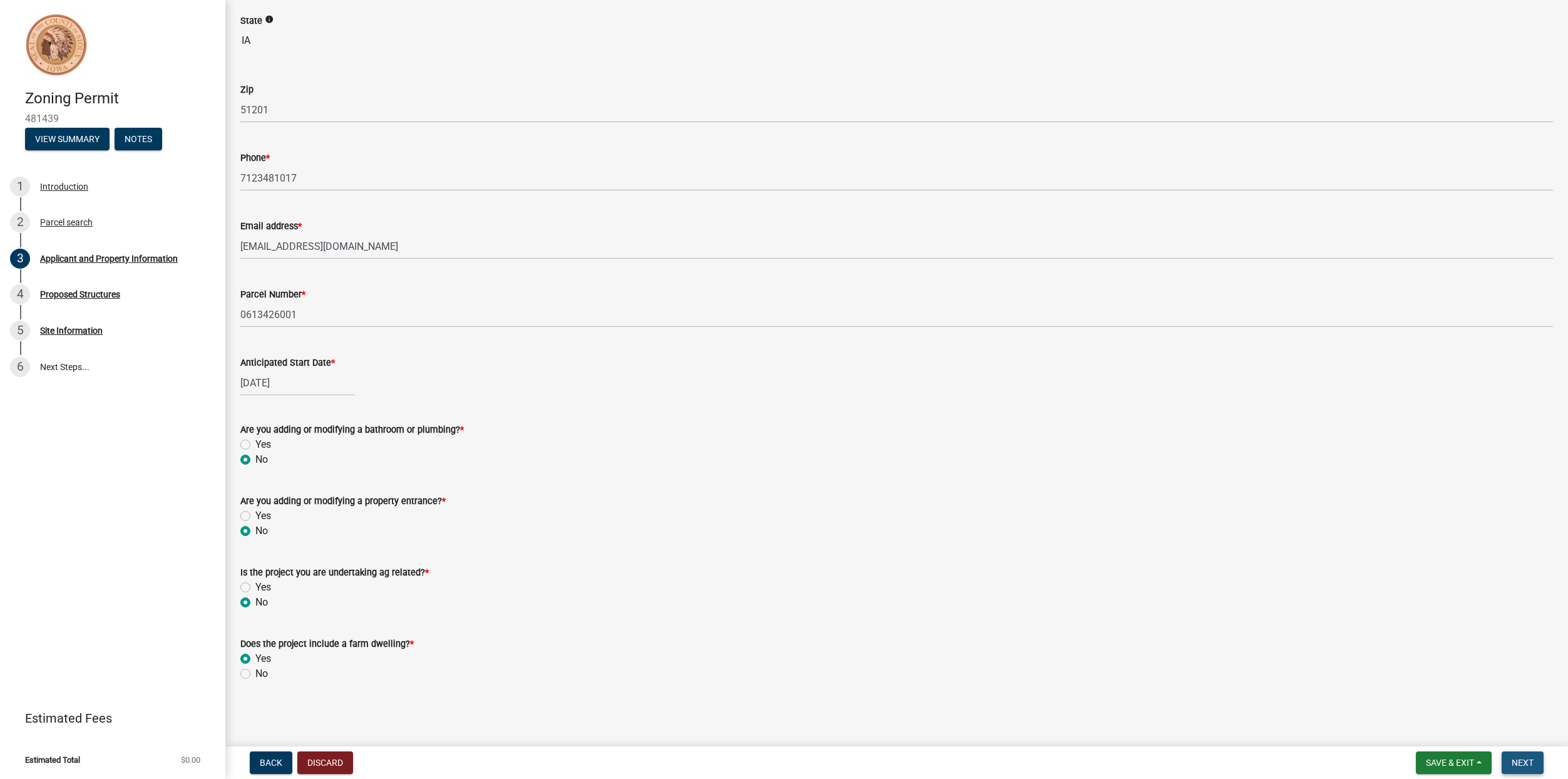
click at [1516, 759] on span "Next" at bounding box center [1522, 763] width 22 height 10
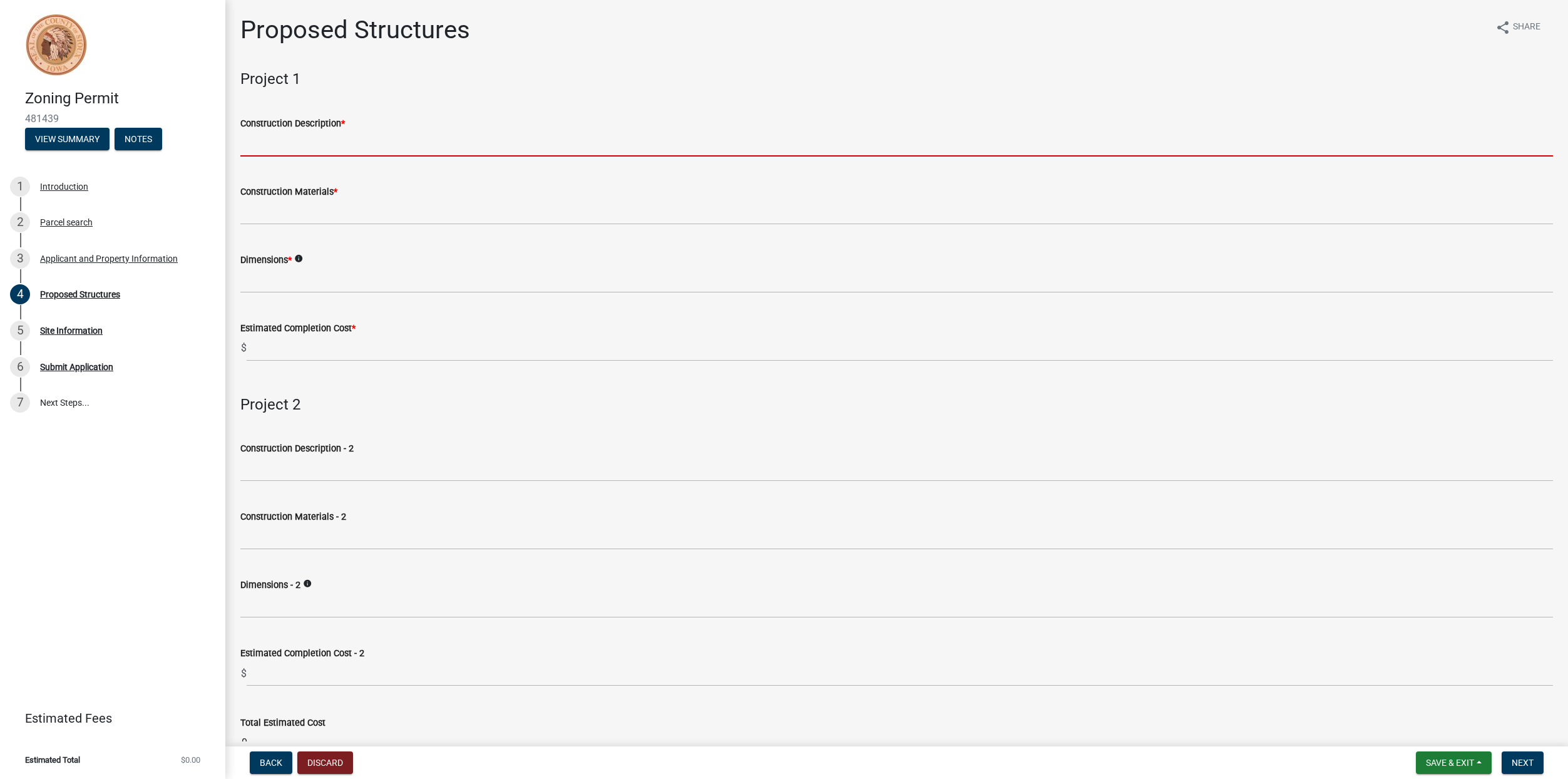
click at [262, 149] on input "Construction Description *" at bounding box center [897, 144] width 1312 height 26
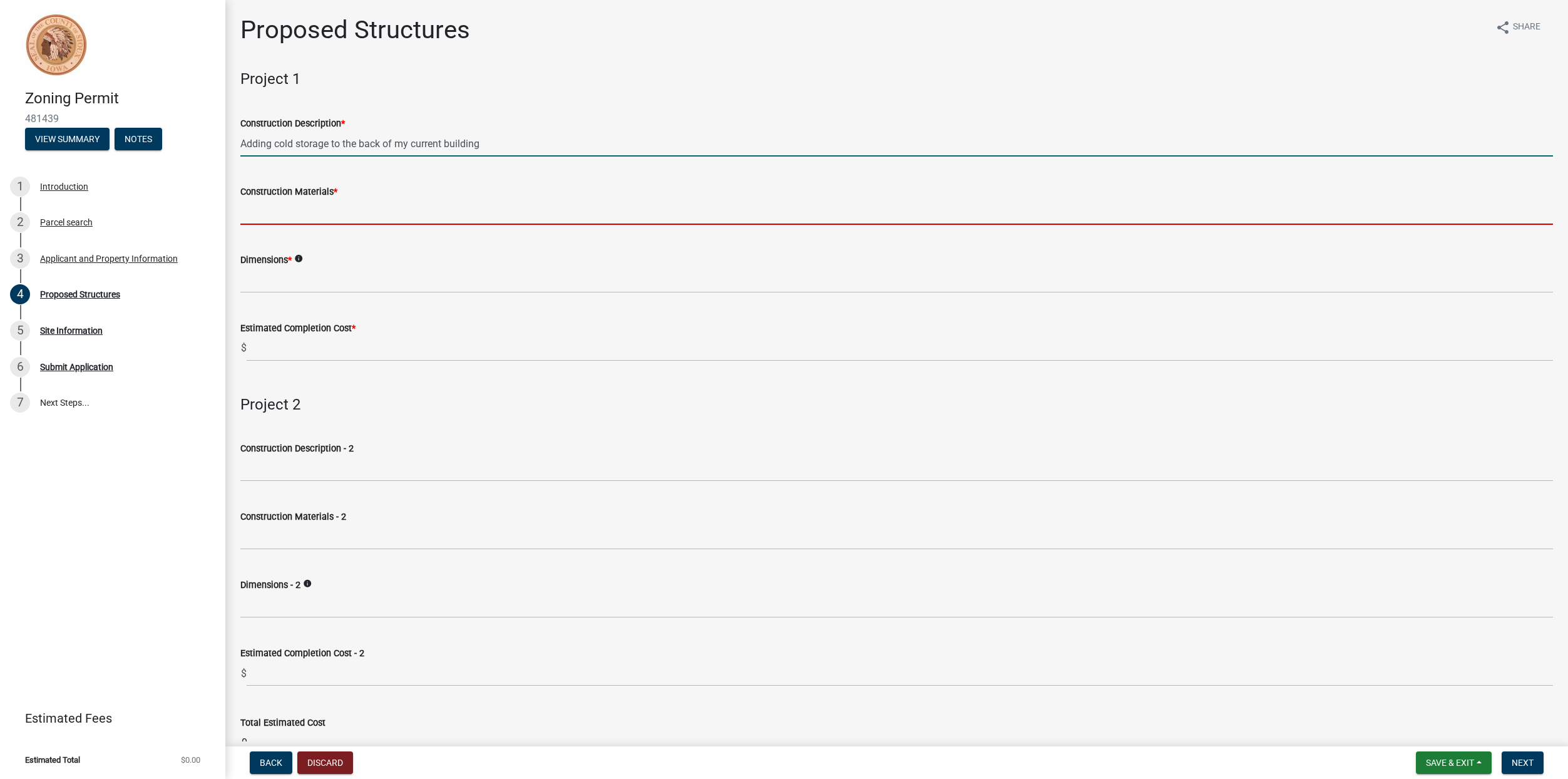
click at [331, 221] on input "Construction Materials *" at bounding box center [897, 211] width 1312 height 26
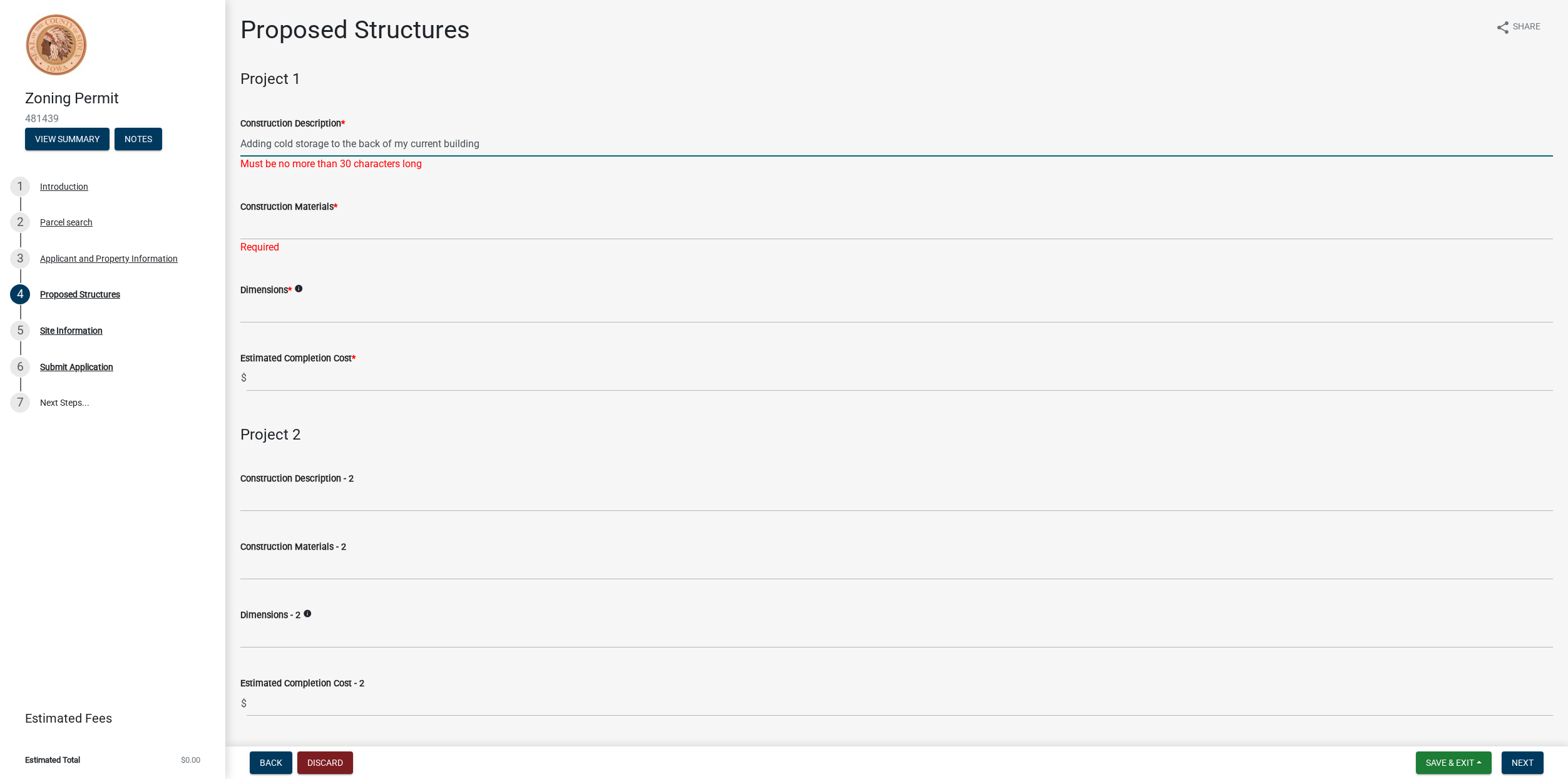
drag, startPoint x: 486, startPoint y: 147, endPoint x: 331, endPoint y: 158, distance: 155.4
click at [331, 158] on div "Construction Description * Adding cold storage to the back of my current buildi…" at bounding box center [897, 135] width 1312 height 74
type input "Adding cold storage"
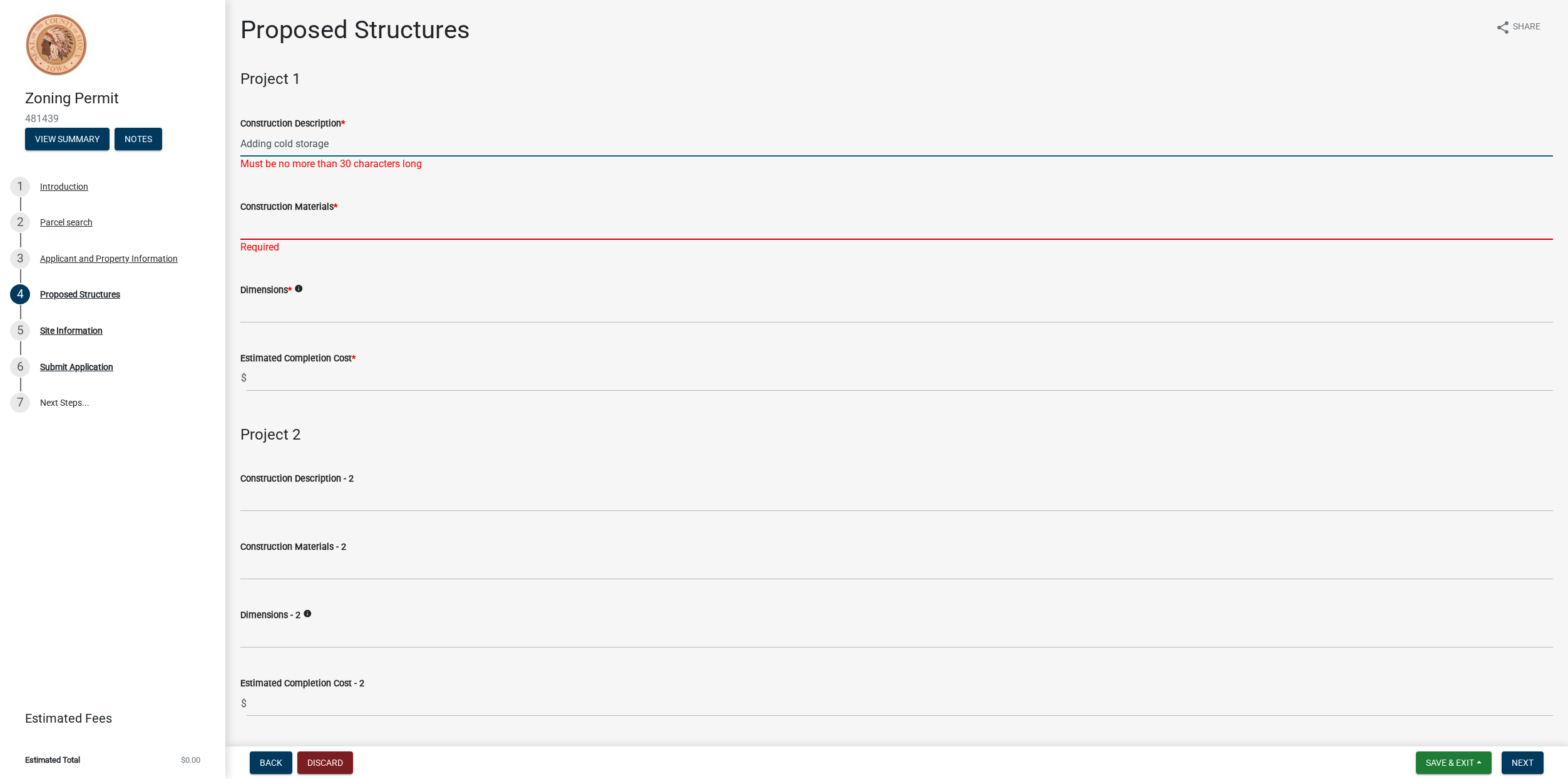
click at [263, 220] on input "Construction Materials *" at bounding box center [897, 227] width 1312 height 26
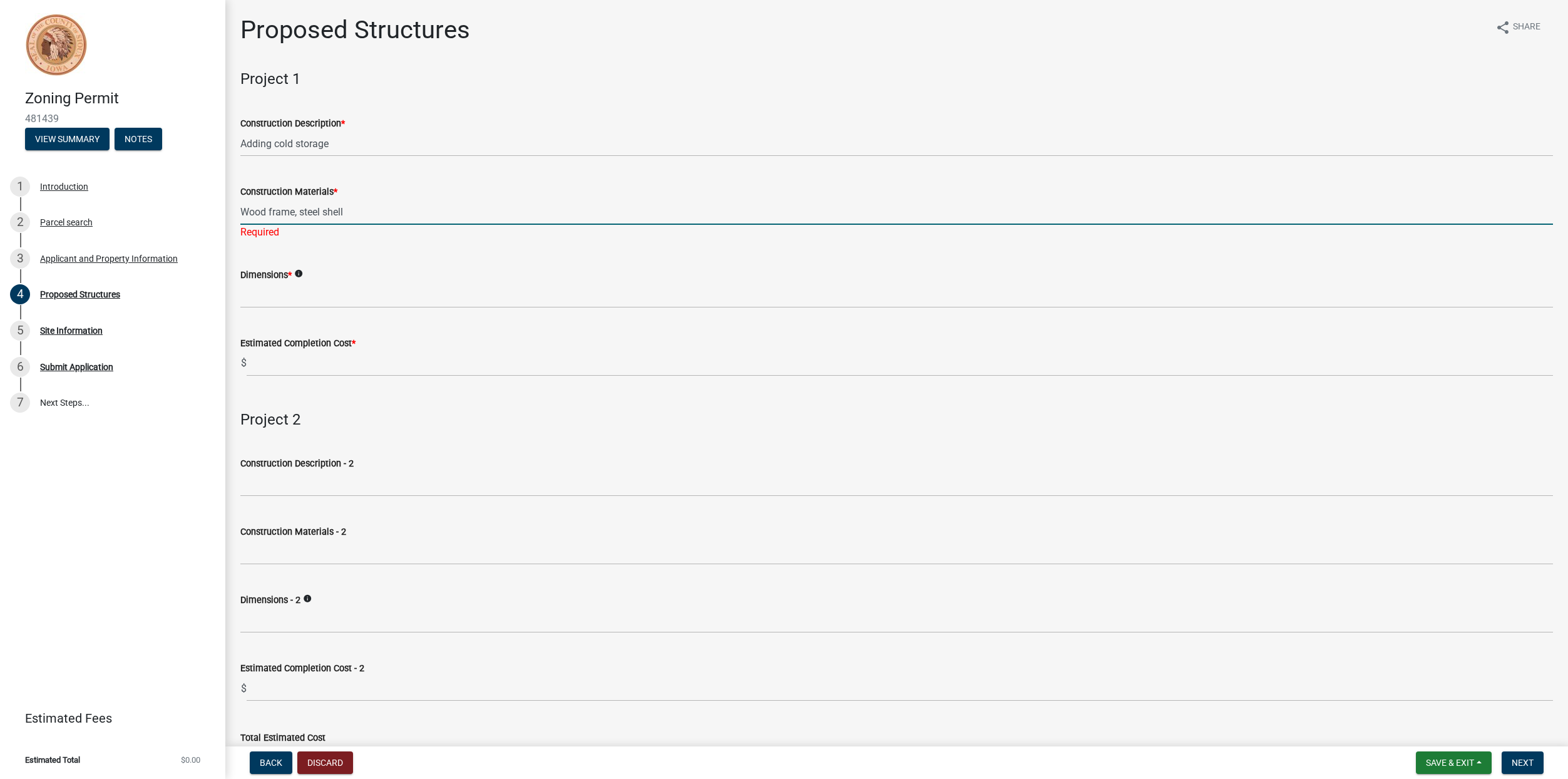
type input "Wood frame, steel shell"
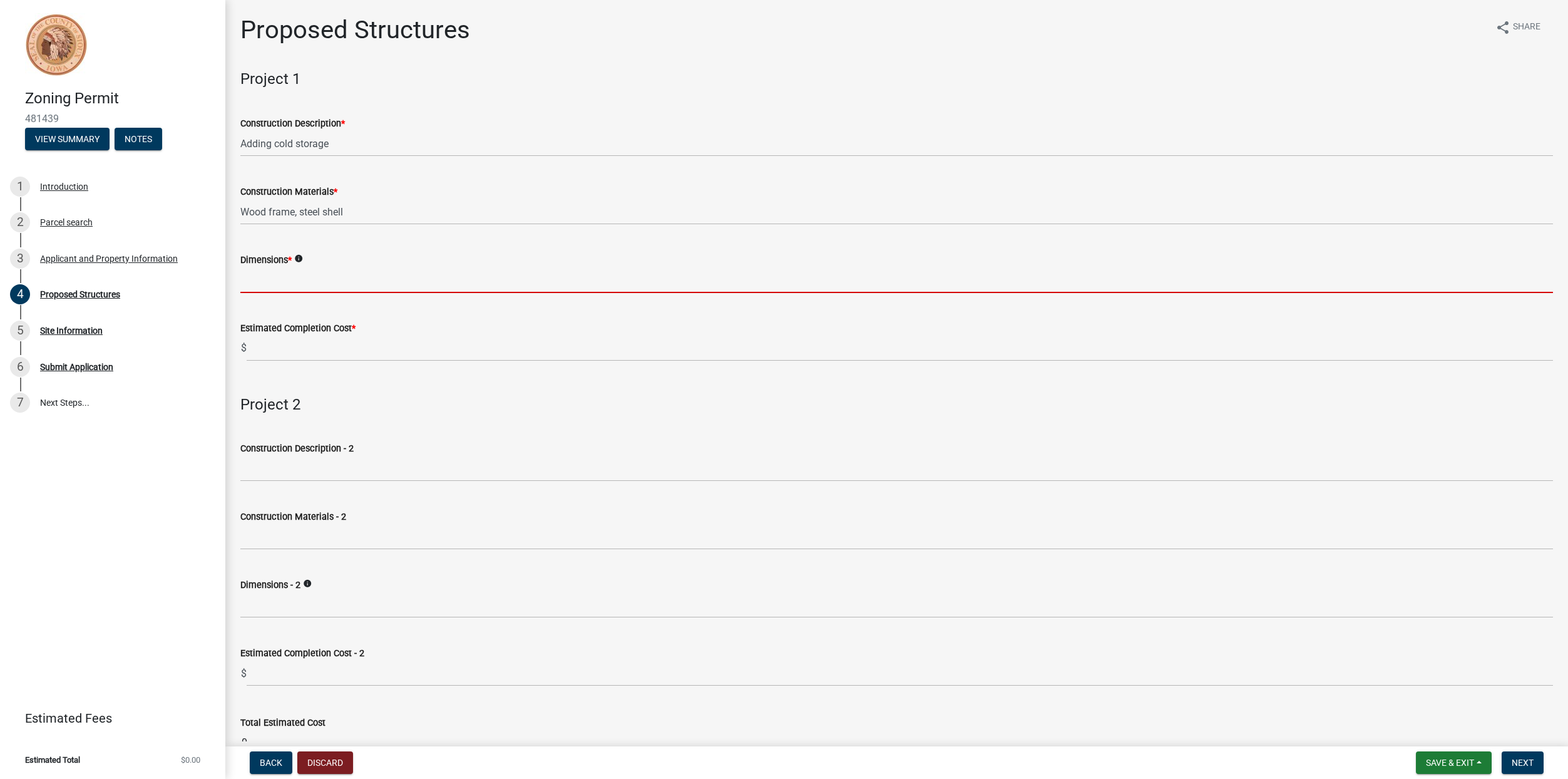
click at [278, 296] on wm-data-entity-input "Dimensions * info" at bounding box center [897, 269] width 1312 height 68
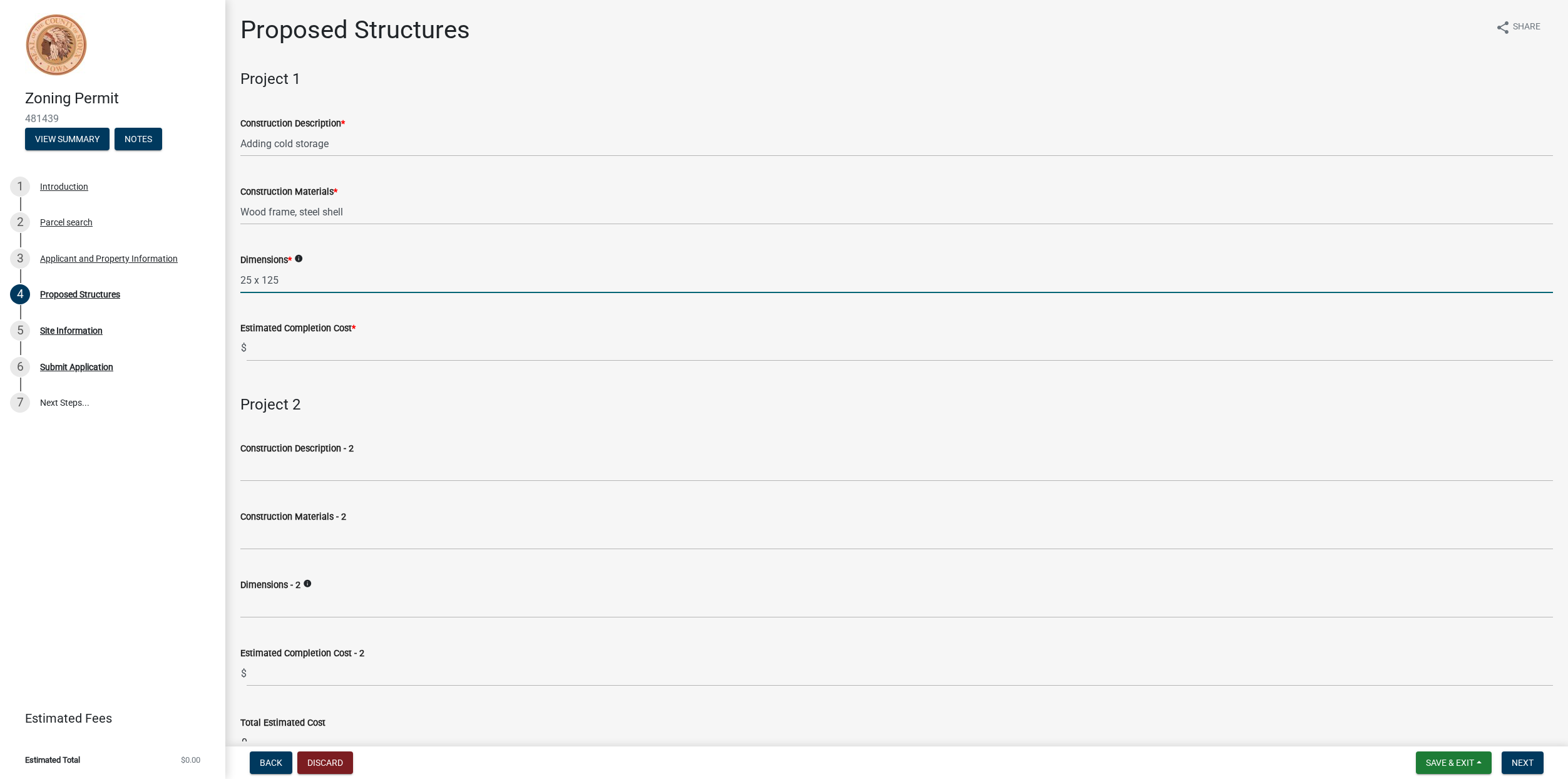
type input "25 x 125"
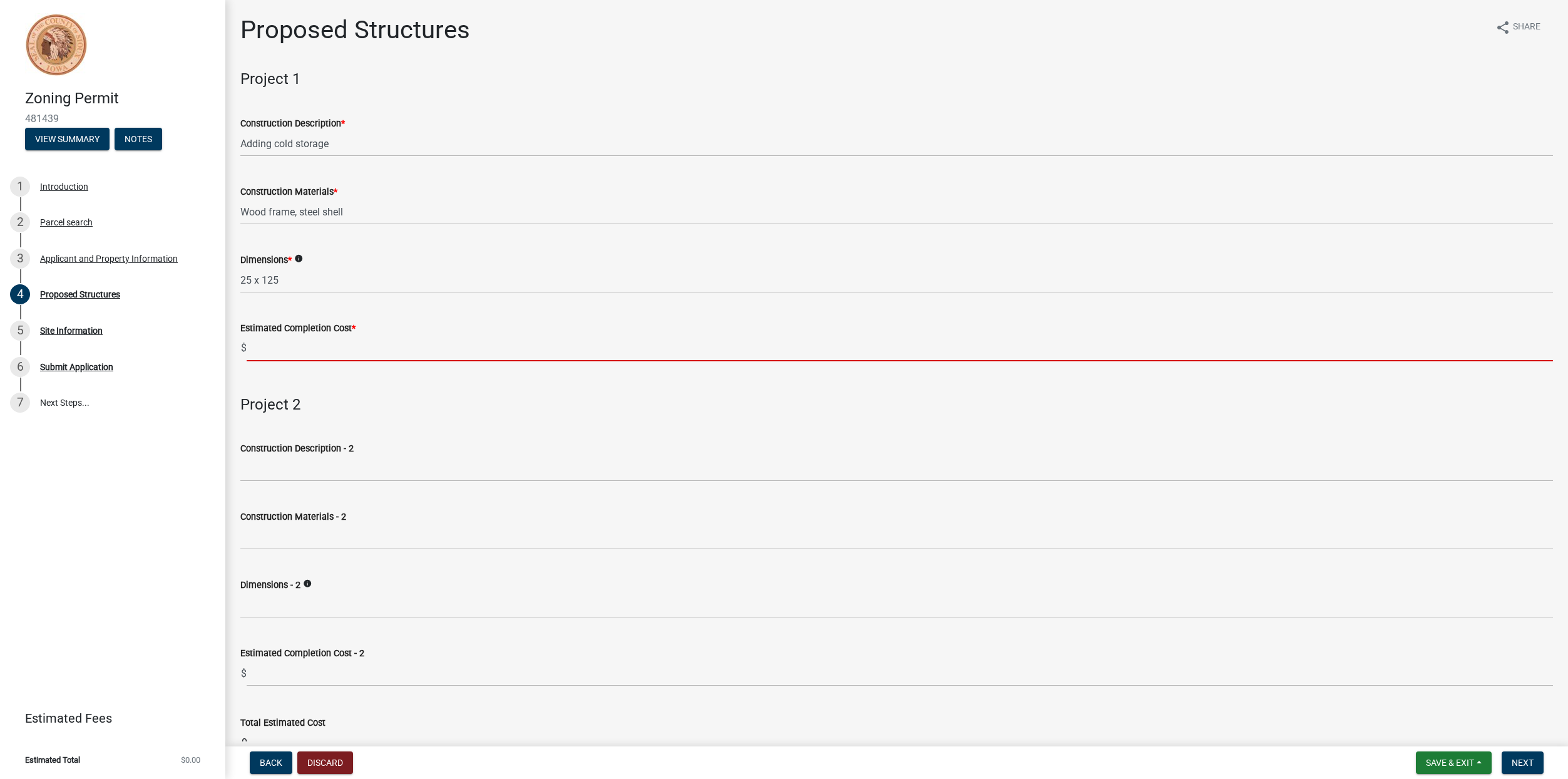
click at [275, 354] on input "text" at bounding box center [900, 348] width 1307 height 26
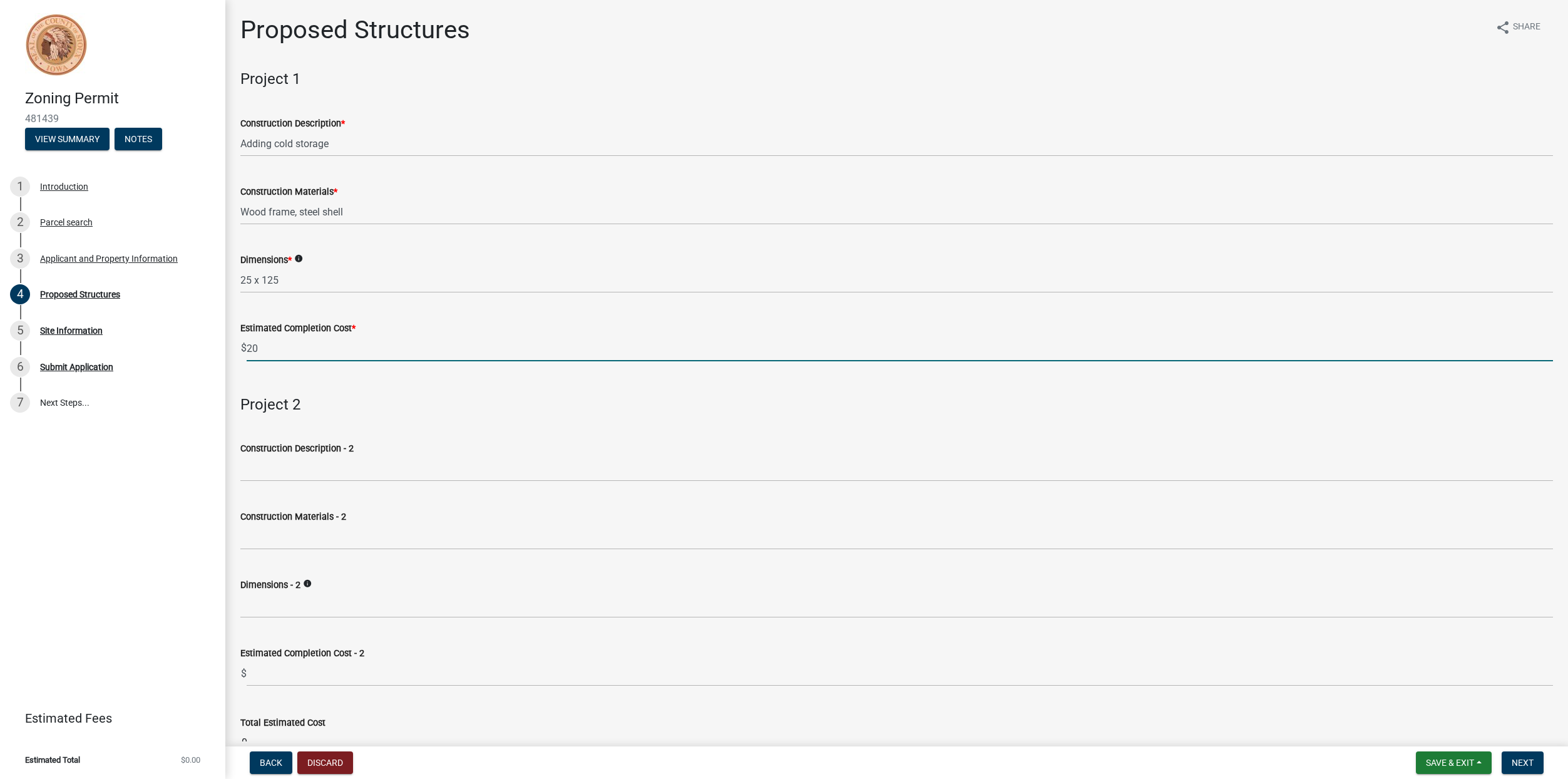
type input "2"
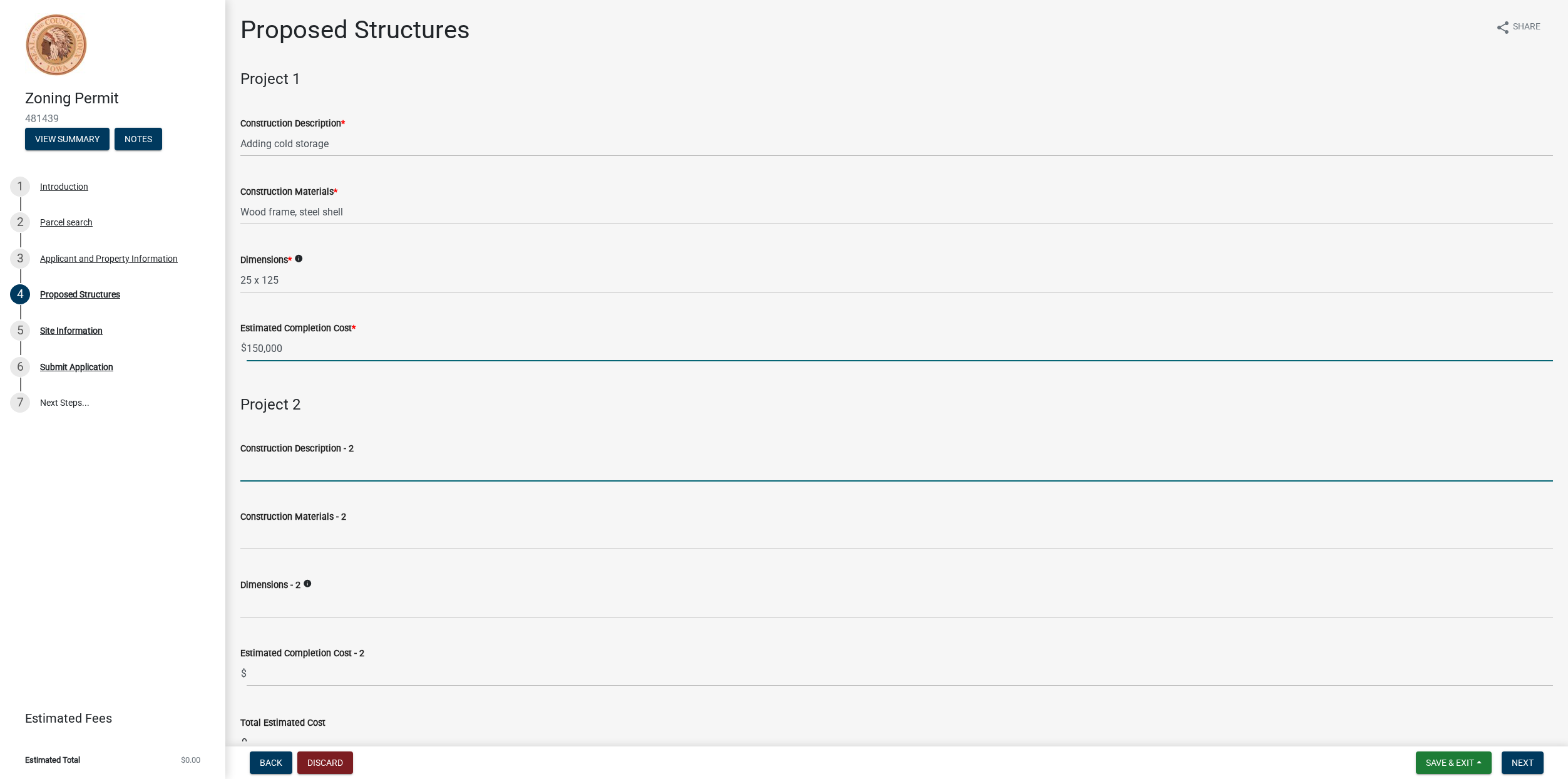
type input "150000"
click at [484, 461] on input "Construction Description - 2" at bounding box center [897, 469] width 1312 height 26
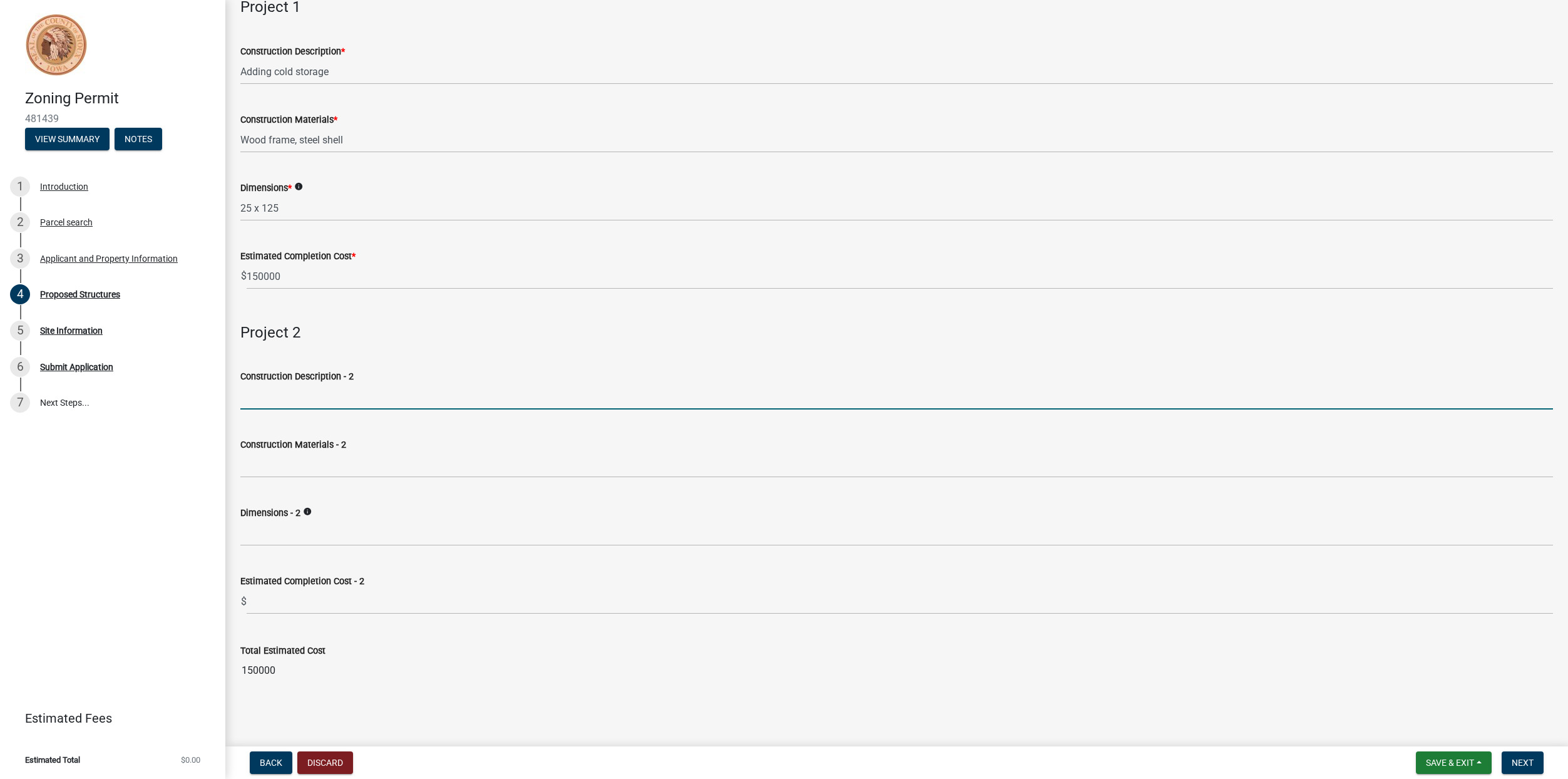
scroll to position [74, 0]
click at [1533, 759] on span "Next" at bounding box center [1522, 763] width 22 height 10
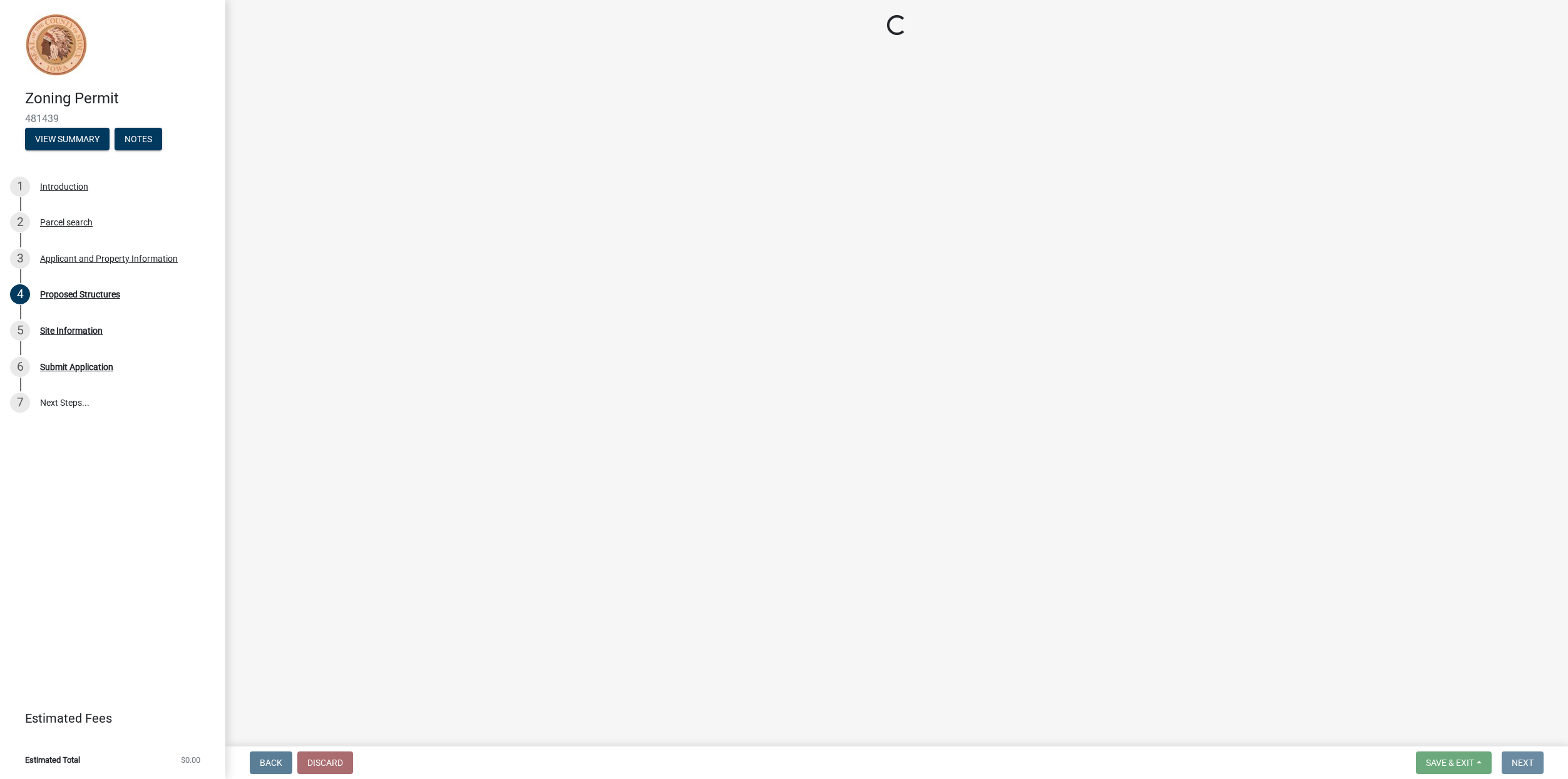
scroll to position [0, 0]
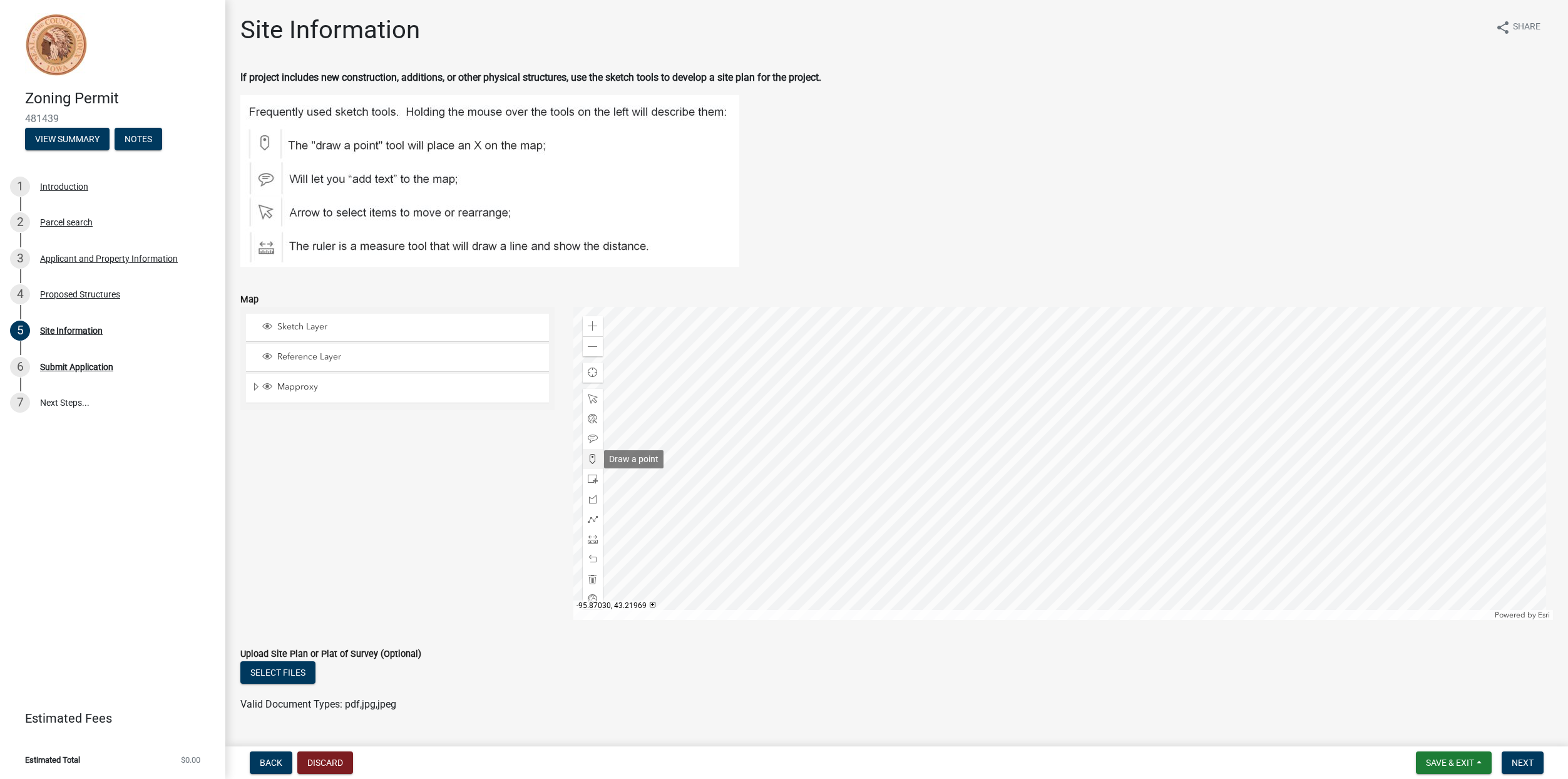
click at [591, 460] on span at bounding box center [593, 459] width 10 height 10
click at [1106, 415] on div at bounding box center [1063, 463] width 980 height 313
click at [591, 590] on div at bounding box center [593, 600] width 20 height 20
click at [590, 599] on span at bounding box center [593, 600] width 10 height 10
click at [593, 595] on span at bounding box center [593, 600] width 10 height 10
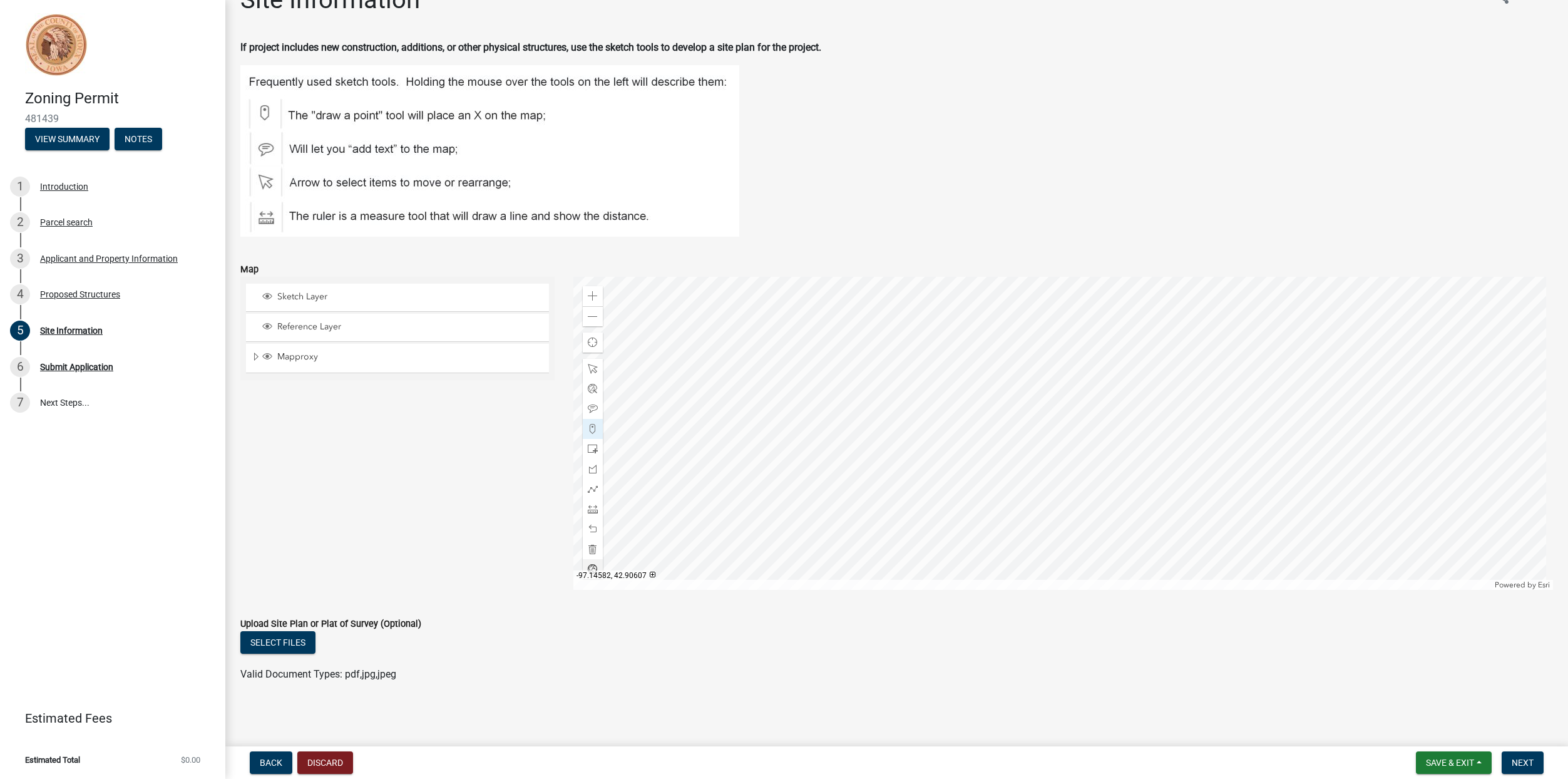
scroll to position [31, 0]
click at [590, 565] on span at bounding box center [593, 568] width 10 height 10
click at [591, 530] on span at bounding box center [593, 528] width 10 height 10
click at [591, 564] on span at bounding box center [593, 568] width 10 height 10
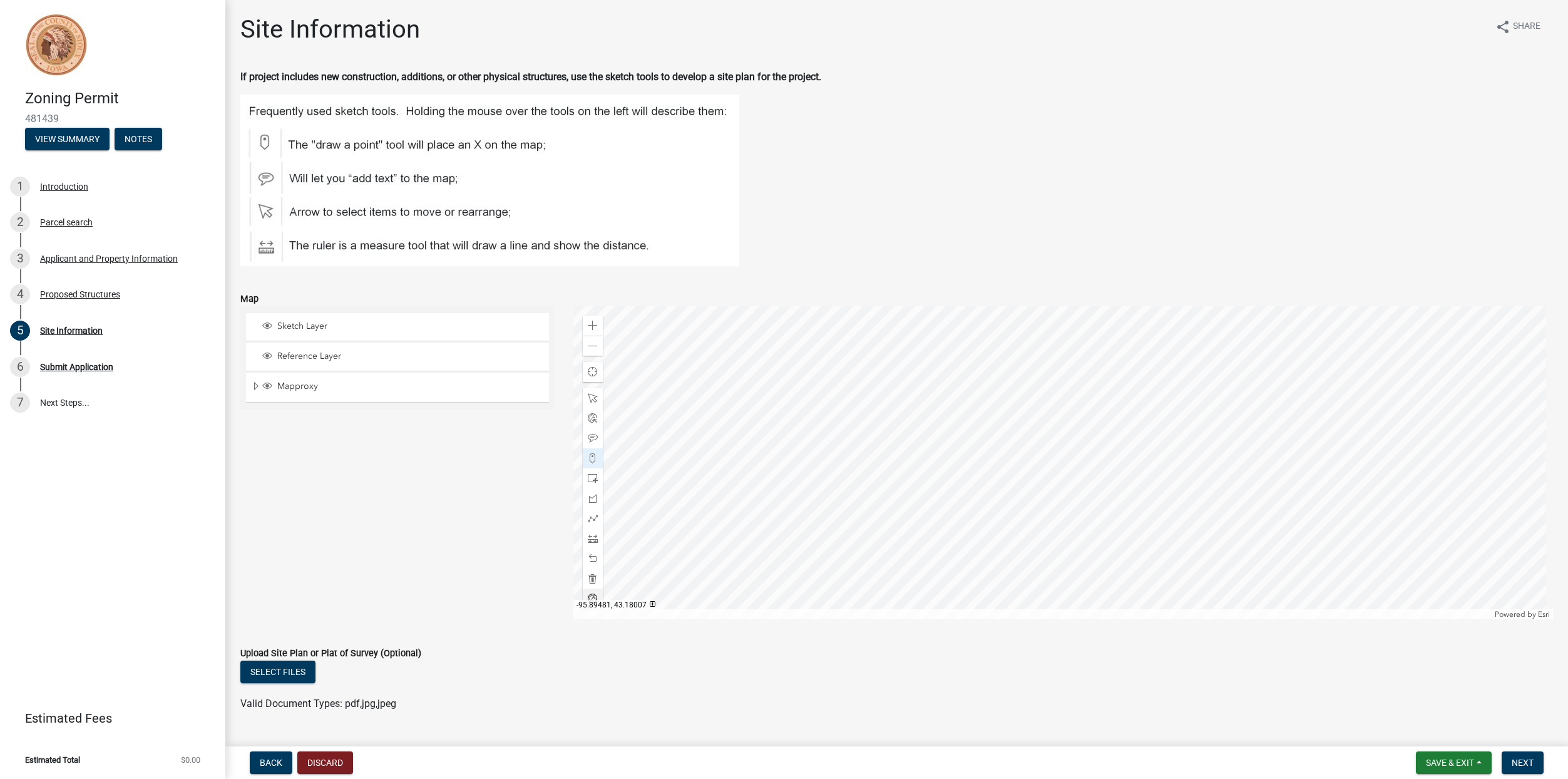
scroll to position [0, 0]
click at [1149, 408] on div at bounding box center [1063, 463] width 980 height 313
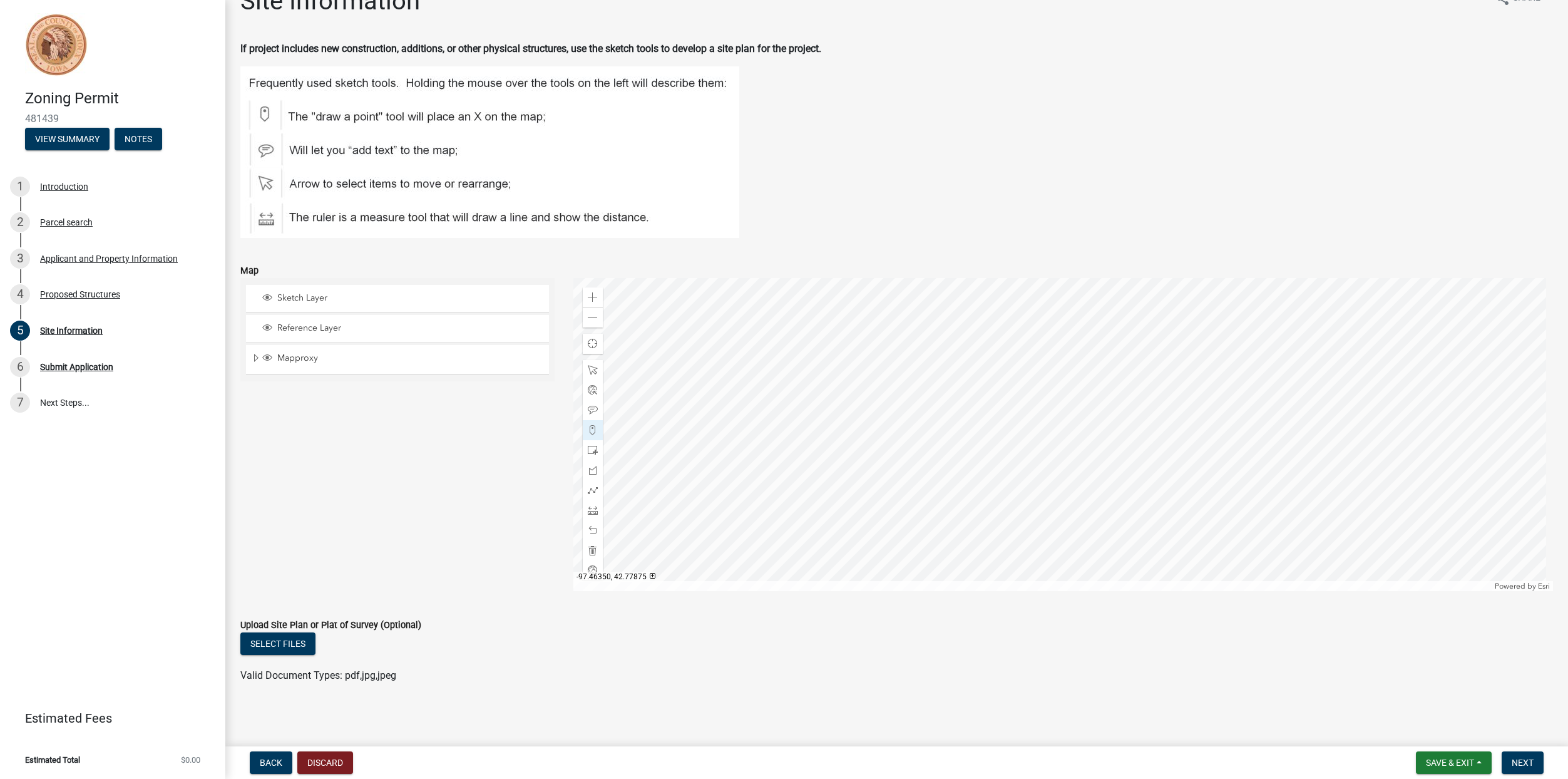
scroll to position [31, 0]
click at [593, 547] on span at bounding box center [593, 549] width 10 height 10
click at [591, 295] on span at bounding box center [593, 296] width 10 height 10
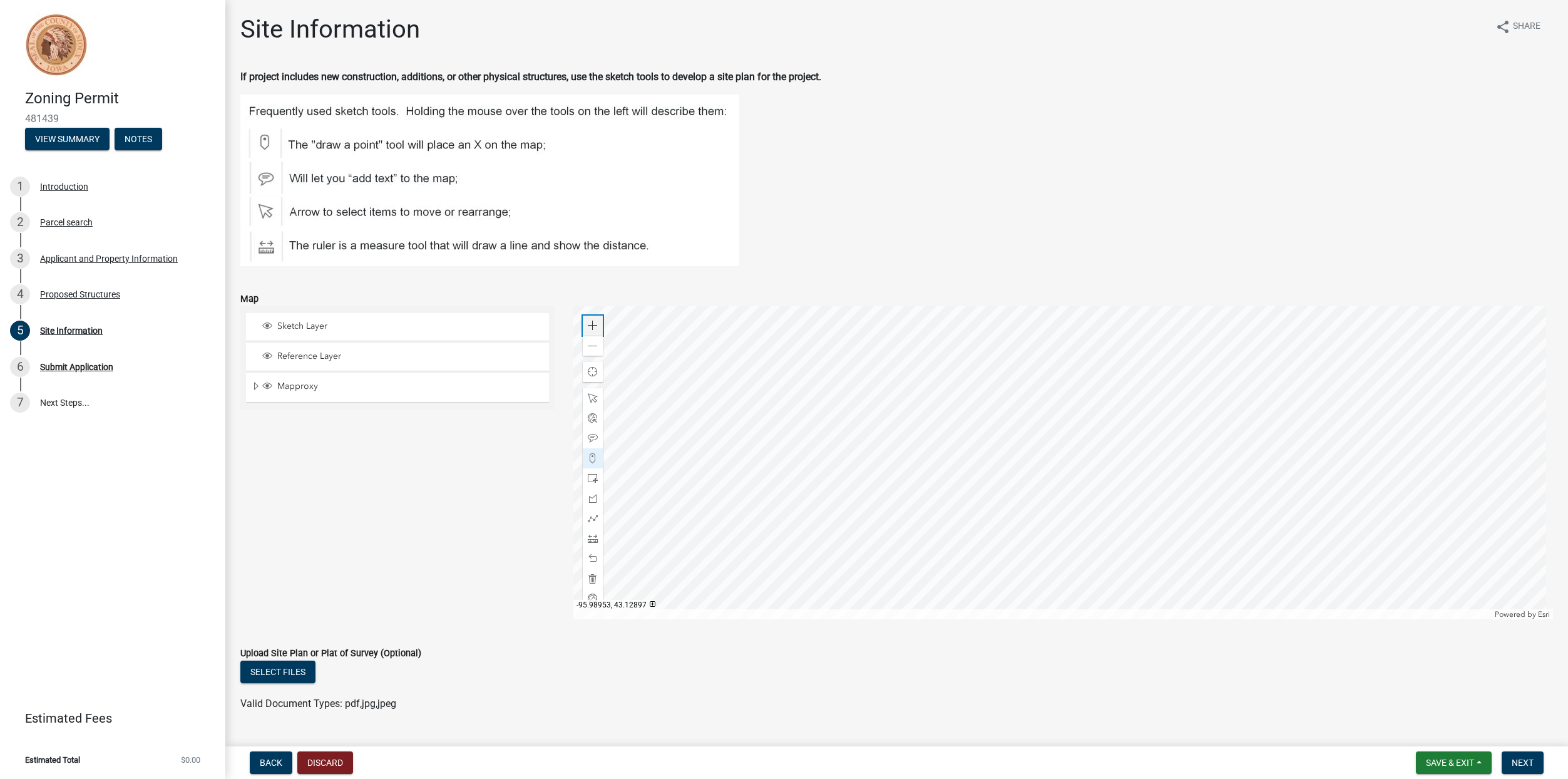
scroll to position [0, 0]
click at [269, 766] on span "Back" at bounding box center [271, 763] width 23 height 10
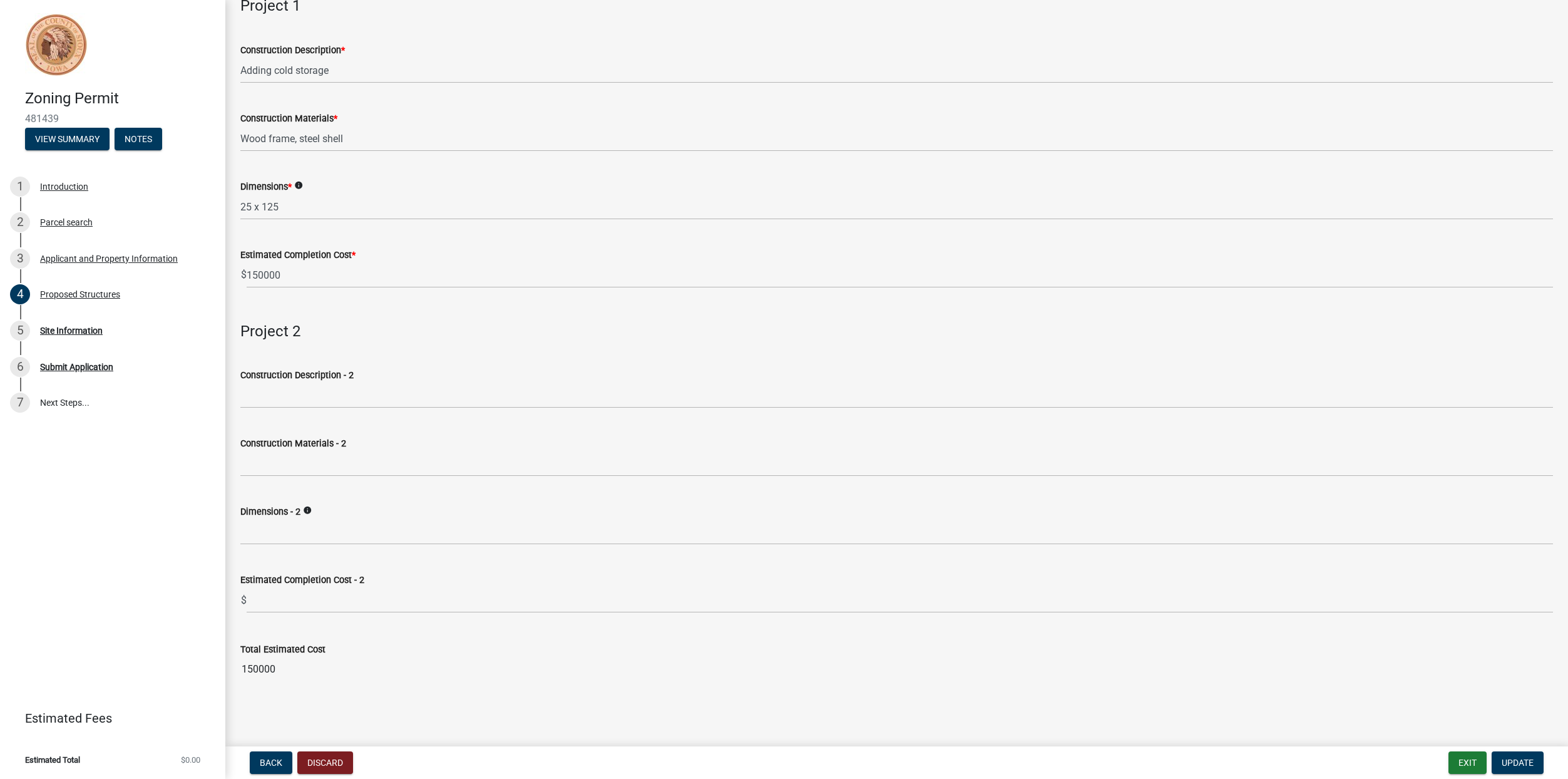
scroll to position [74, 0]
click at [1518, 764] on span "Update" at bounding box center [1518, 763] width 32 height 10
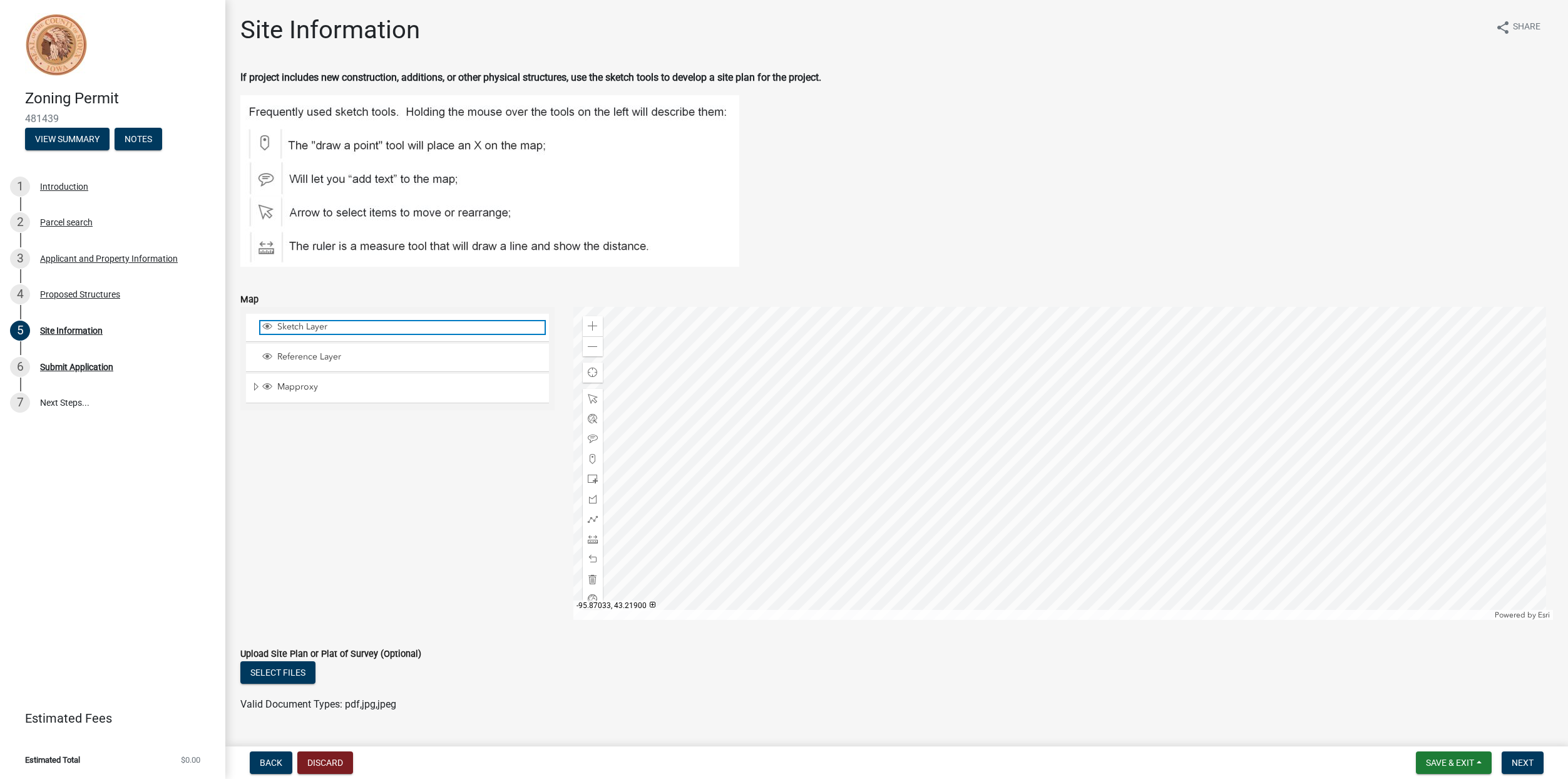
click at [305, 329] on span "Sketch Layer" at bounding box center [409, 326] width 270 height 11
click at [596, 523] on div at bounding box center [593, 520] width 20 height 20
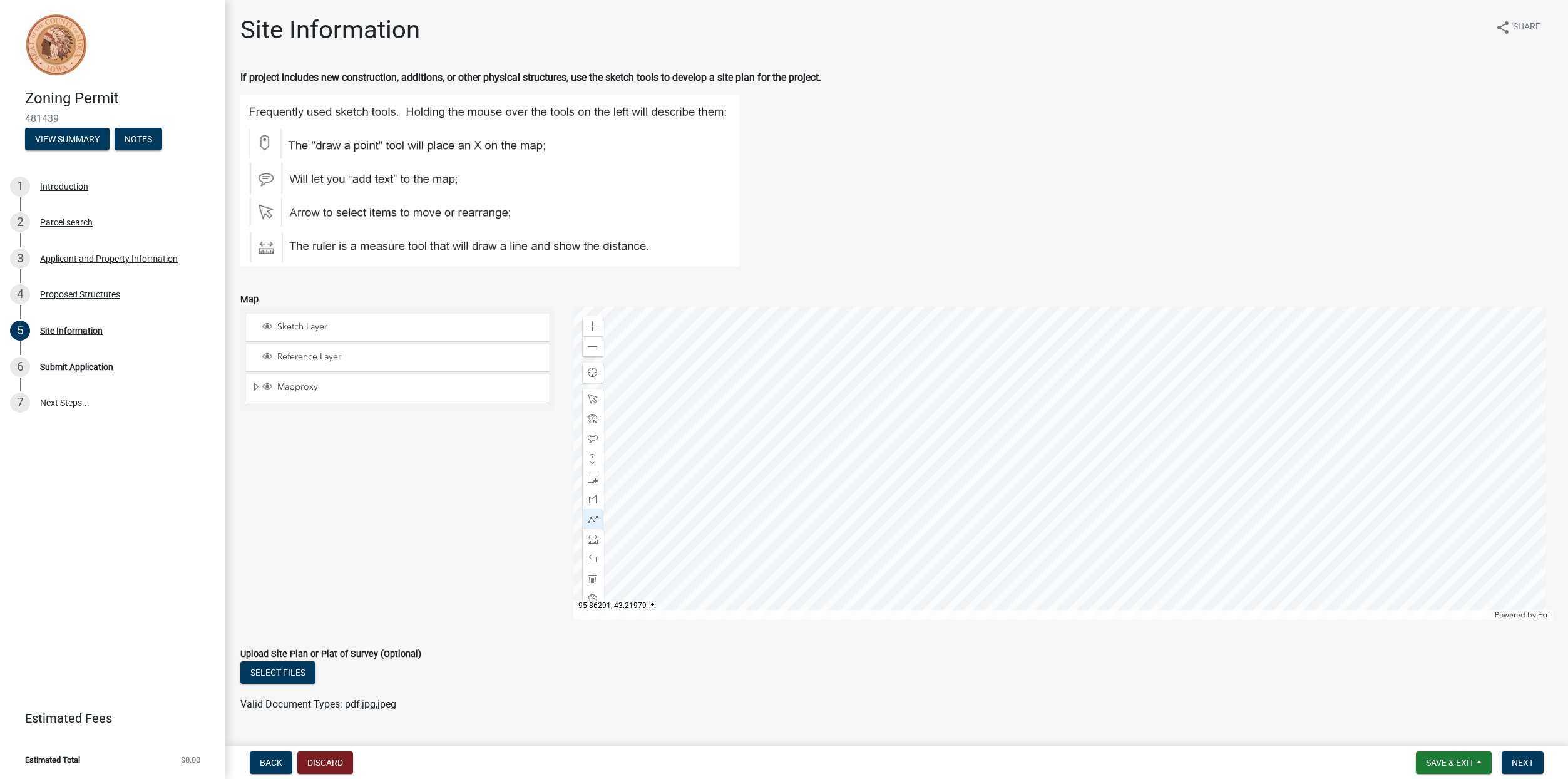
click at [1104, 415] on div at bounding box center [1063, 463] width 980 height 313
click at [1106, 405] on div at bounding box center [1063, 463] width 980 height 313
click at [1071, 407] on div at bounding box center [1063, 463] width 980 height 313
click at [1071, 423] on div at bounding box center [1063, 463] width 980 height 313
click at [1079, 423] on div at bounding box center [1063, 463] width 980 height 313
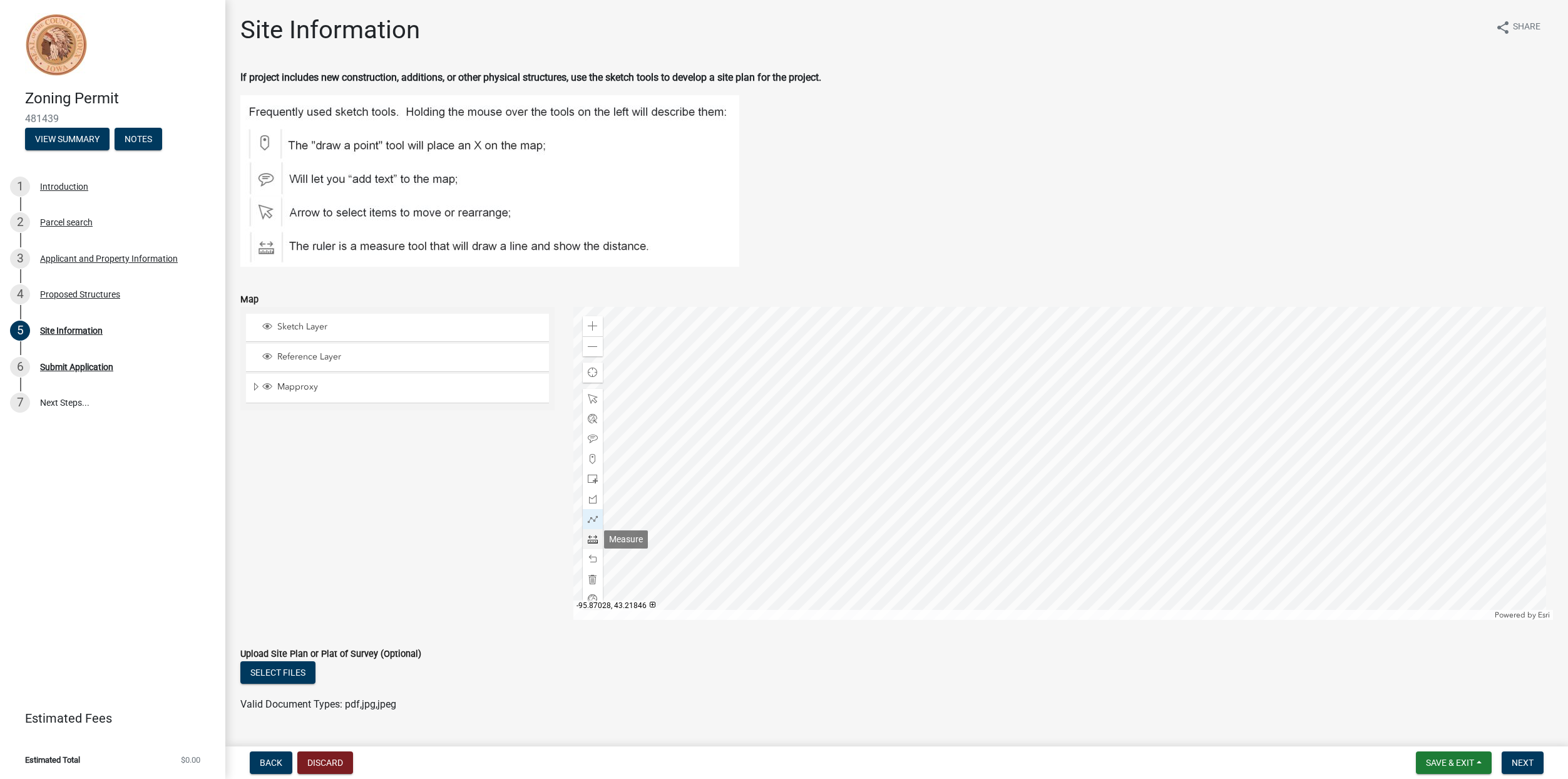
click at [589, 543] on span at bounding box center [593, 539] width 10 height 10
click at [591, 477] on span at bounding box center [593, 479] width 10 height 10
click at [1106, 414] on div at bounding box center [1063, 463] width 980 height 313
click at [590, 576] on span at bounding box center [593, 579] width 10 height 10
click at [589, 519] on span at bounding box center [593, 520] width 10 height 10
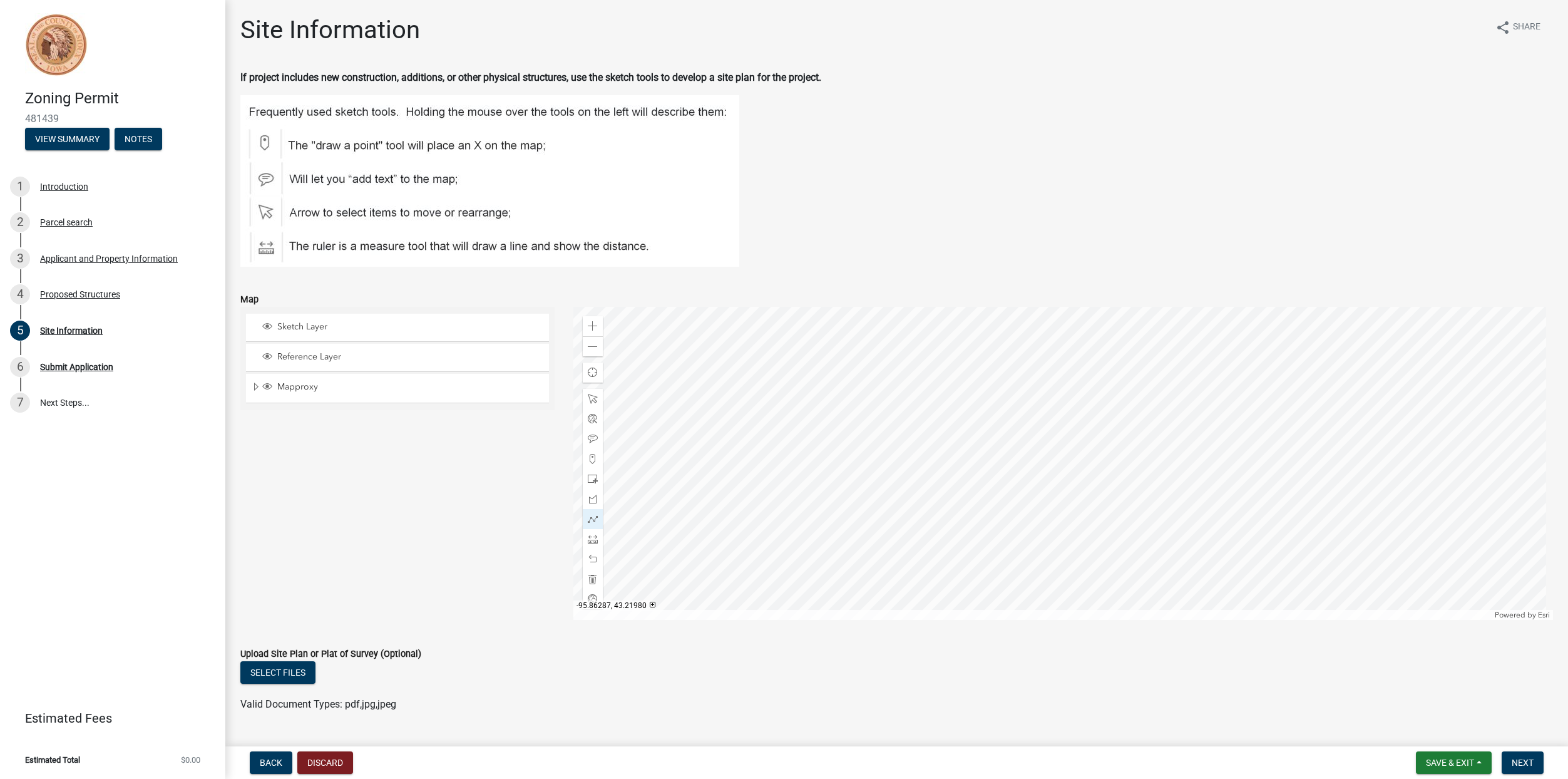
click at [1106, 414] on div at bounding box center [1063, 463] width 980 height 313
click at [1106, 404] on div at bounding box center [1063, 463] width 980 height 313
click at [1072, 404] on div at bounding box center [1063, 463] width 980 height 313
click at [1073, 423] on div at bounding box center [1063, 463] width 980 height 313
click at [1079, 423] on div at bounding box center [1063, 463] width 980 height 313
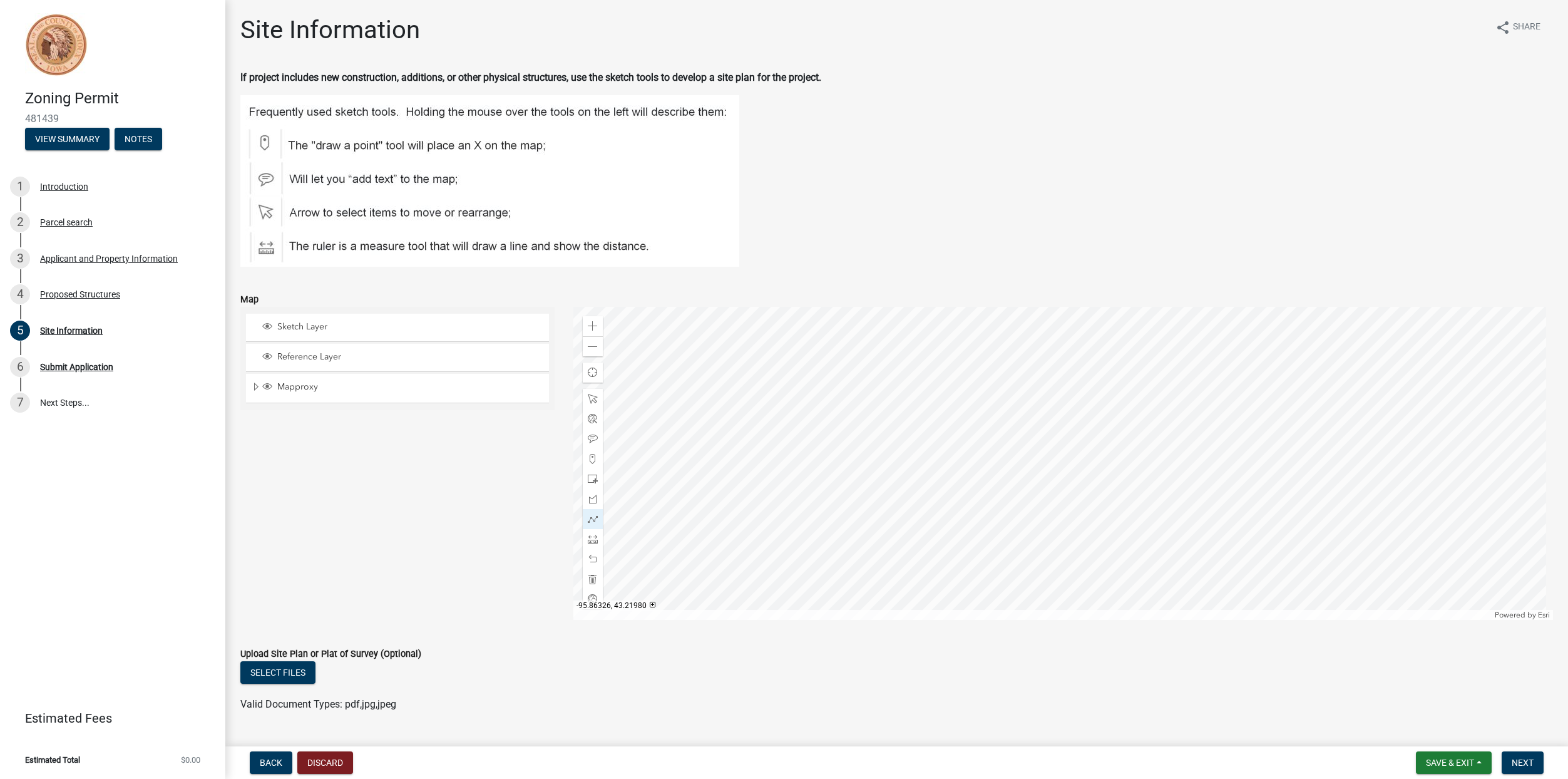
click at [1079, 414] on div at bounding box center [1063, 463] width 980 height 313
click at [1107, 413] on div at bounding box center [1063, 463] width 980 height 313
click at [591, 401] on span at bounding box center [593, 399] width 10 height 10
click at [594, 517] on span at bounding box center [593, 520] width 10 height 10
click at [1105, 413] on div at bounding box center [1063, 463] width 980 height 313
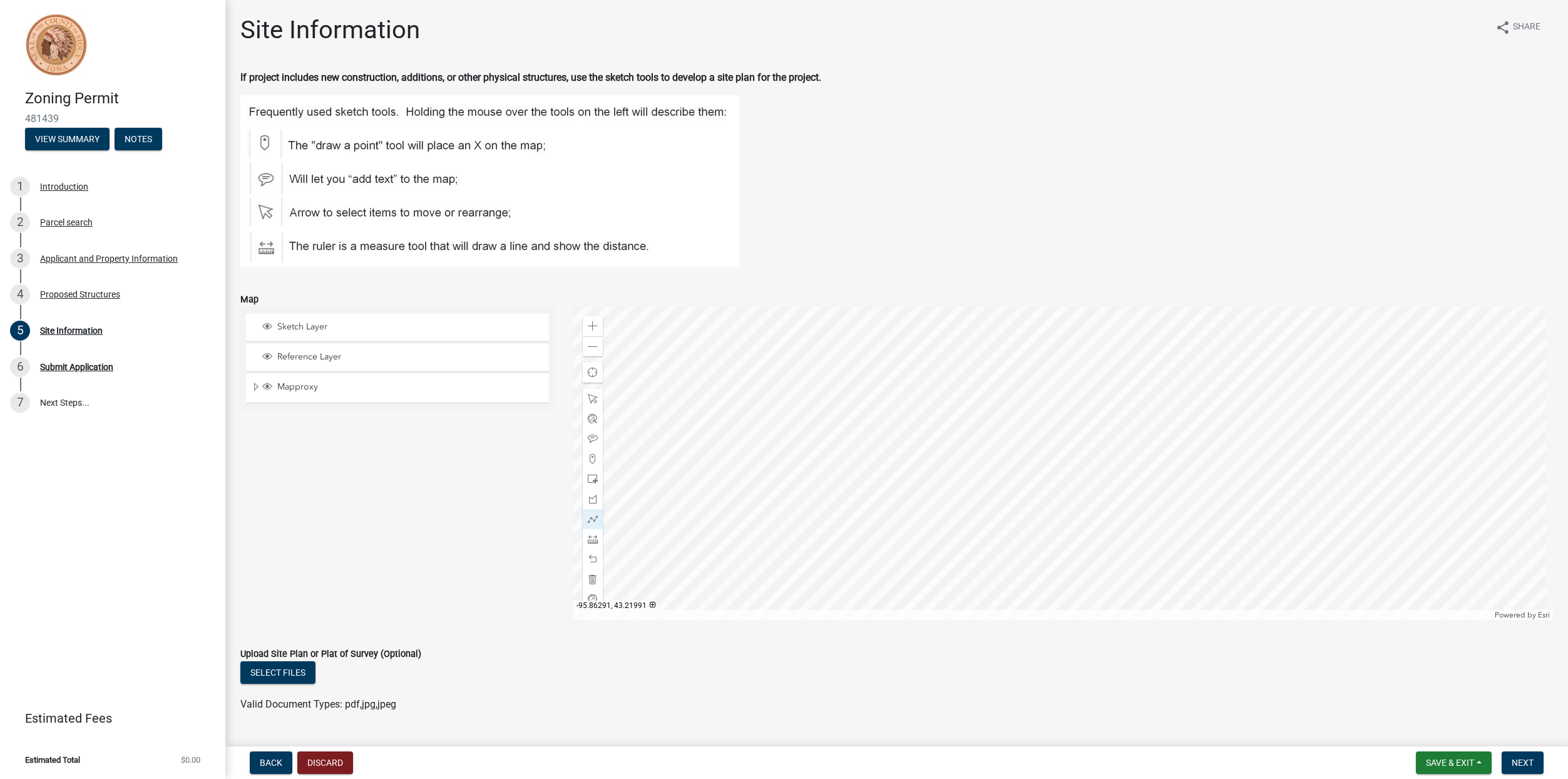
click at [1104, 403] on div at bounding box center [1063, 463] width 980 height 313
click at [1070, 404] on div at bounding box center [1063, 463] width 980 height 313
click at [1071, 424] on div at bounding box center [1063, 463] width 980 height 313
click at [1079, 425] on div at bounding box center [1063, 463] width 980 height 313
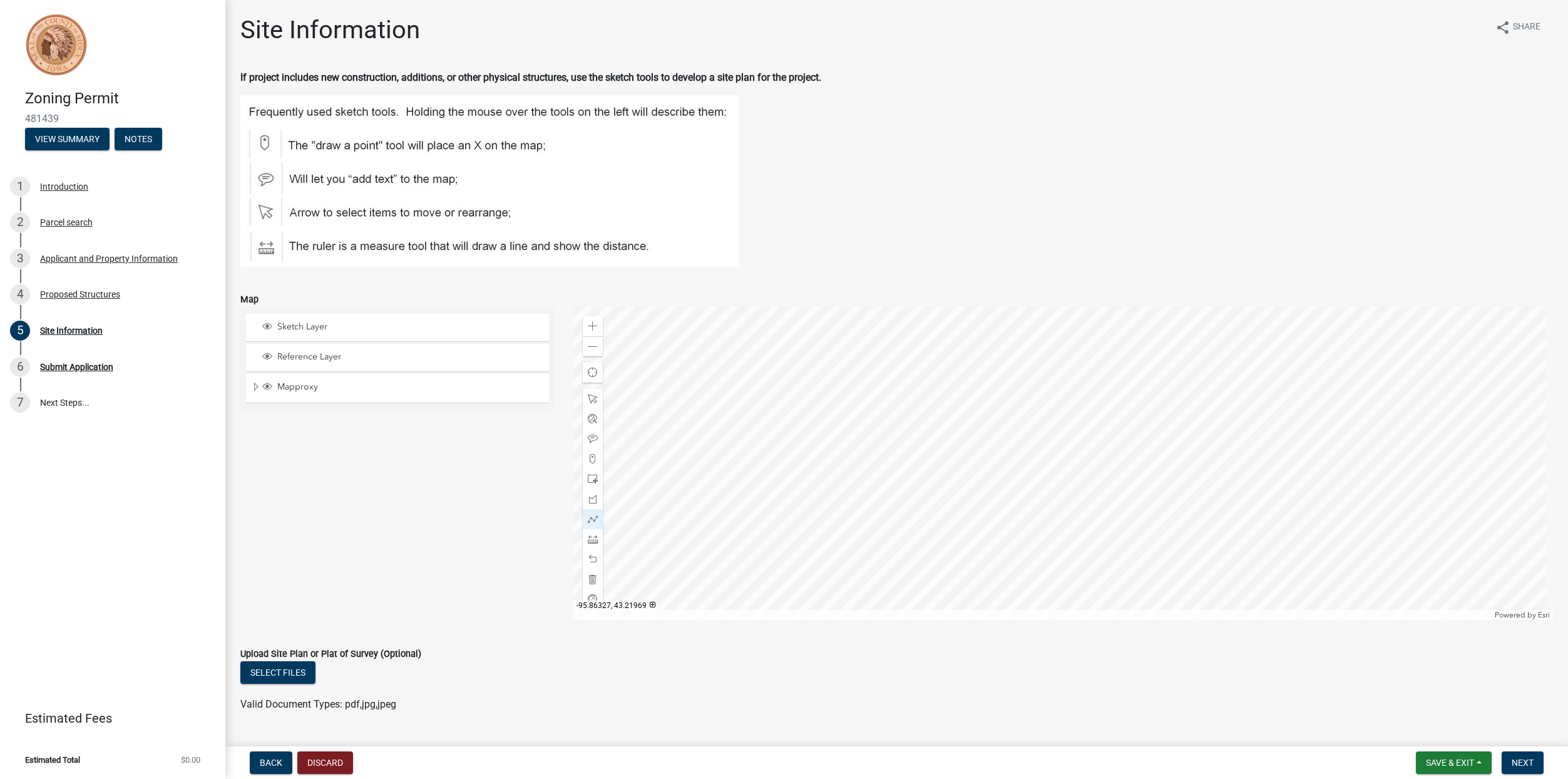
click at [1079, 425] on div at bounding box center [1063, 463] width 980 height 313
click at [594, 329] on span at bounding box center [593, 326] width 10 height 10
click at [590, 375] on span "Find my location" at bounding box center [593, 372] width 10 height 10
click at [588, 323] on span at bounding box center [593, 326] width 10 height 10
click at [592, 345] on span at bounding box center [593, 347] width 10 height 10
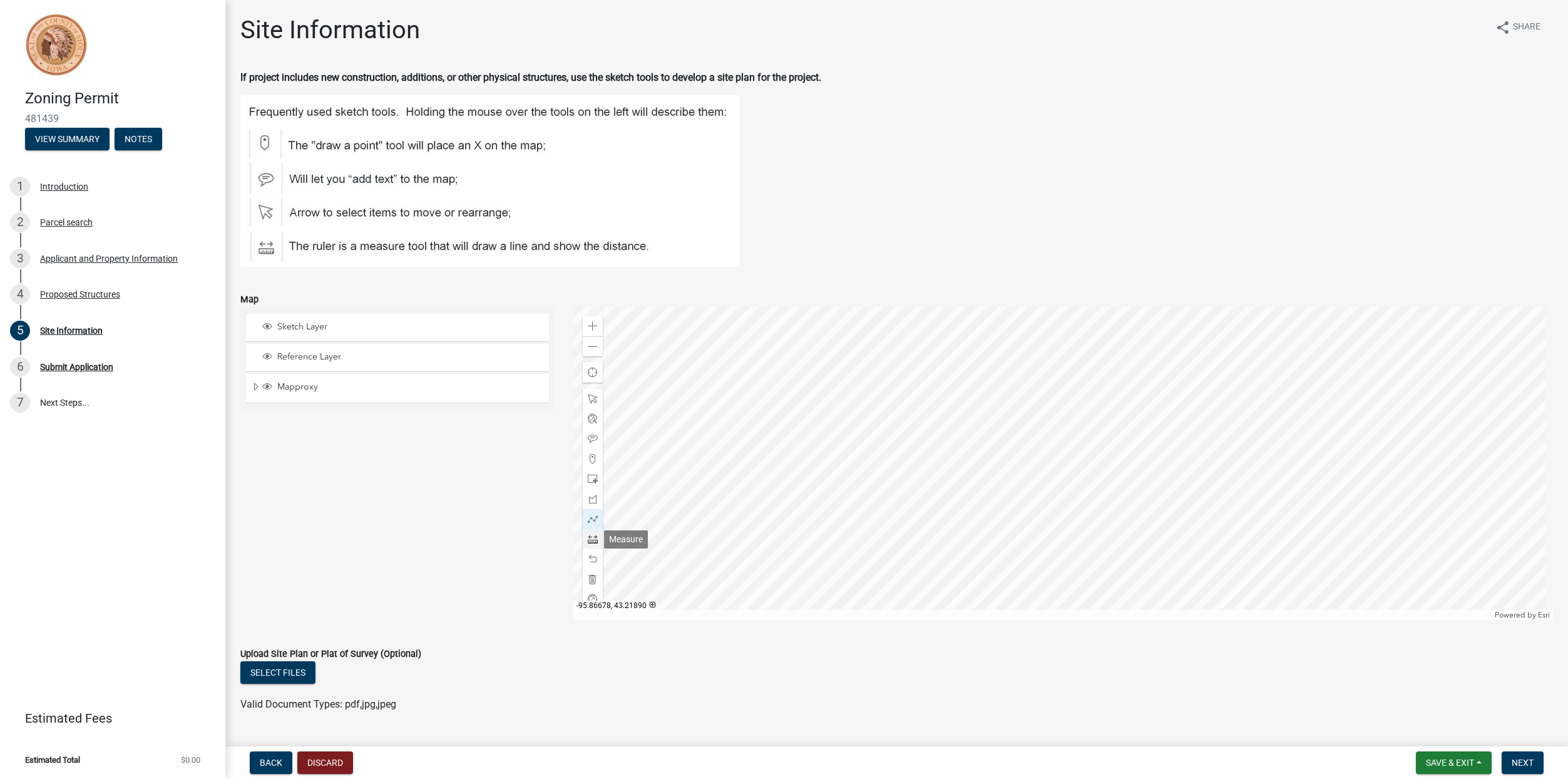
click at [594, 540] on span at bounding box center [593, 539] width 10 height 10
click at [1152, 363] on div at bounding box center [1063, 463] width 980 height 313
click at [1151, 347] on div at bounding box center [1063, 463] width 980 height 313
click at [590, 581] on span at bounding box center [593, 579] width 10 height 10
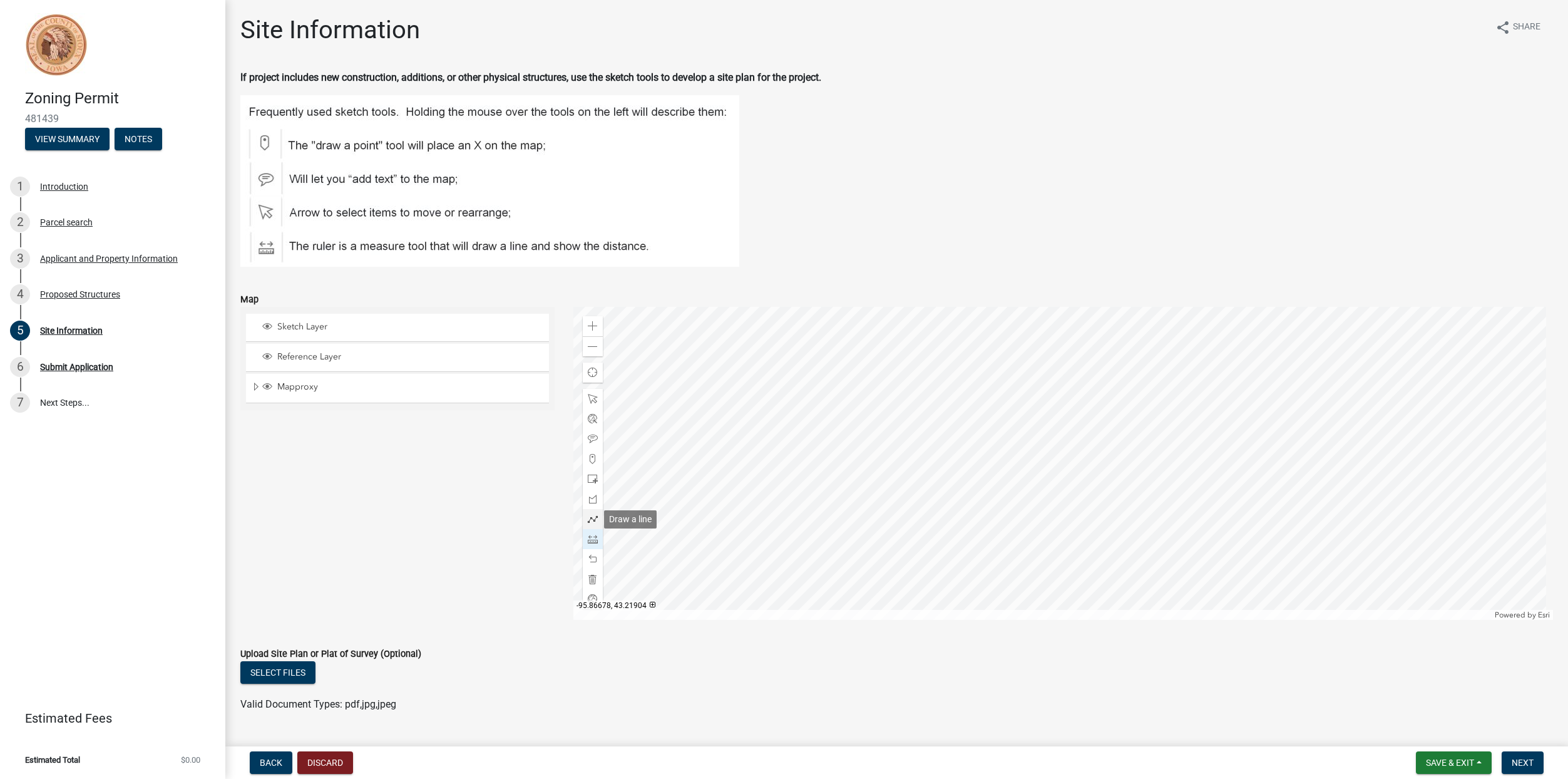
click at [596, 517] on div at bounding box center [593, 520] width 20 height 20
click at [1156, 363] on div at bounding box center [1063, 463] width 980 height 313
click at [1108, 354] on div at bounding box center [1063, 463] width 980 height 313
click at [593, 574] on div at bounding box center [593, 579] width 20 height 20
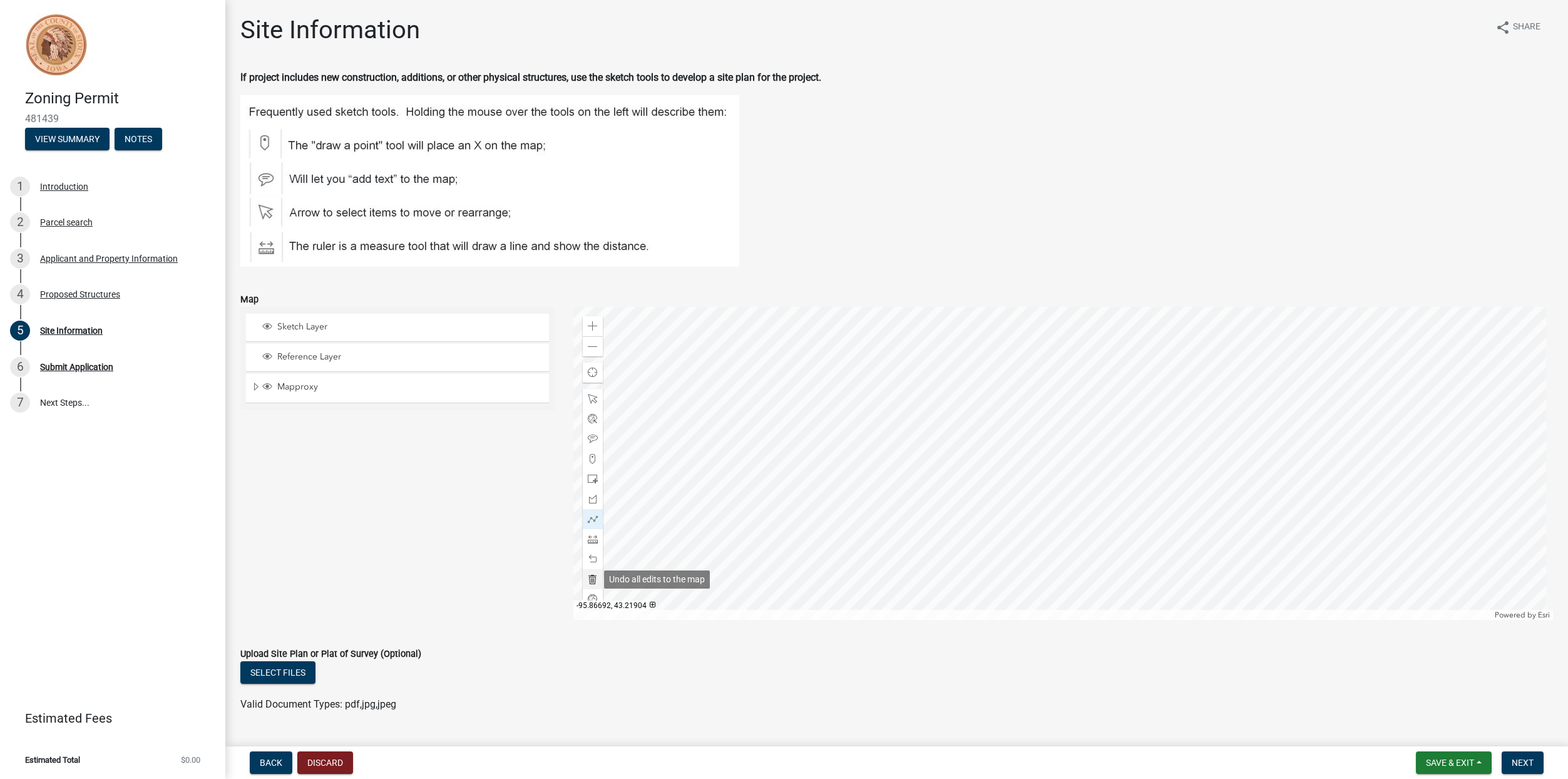
click at [588, 578] on span at bounding box center [593, 579] width 10 height 10
click at [591, 522] on span at bounding box center [593, 520] width 10 height 10
click at [1154, 364] on div at bounding box center [1063, 463] width 980 height 313
click at [1152, 323] on div at bounding box center [1063, 463] width 980 height 313
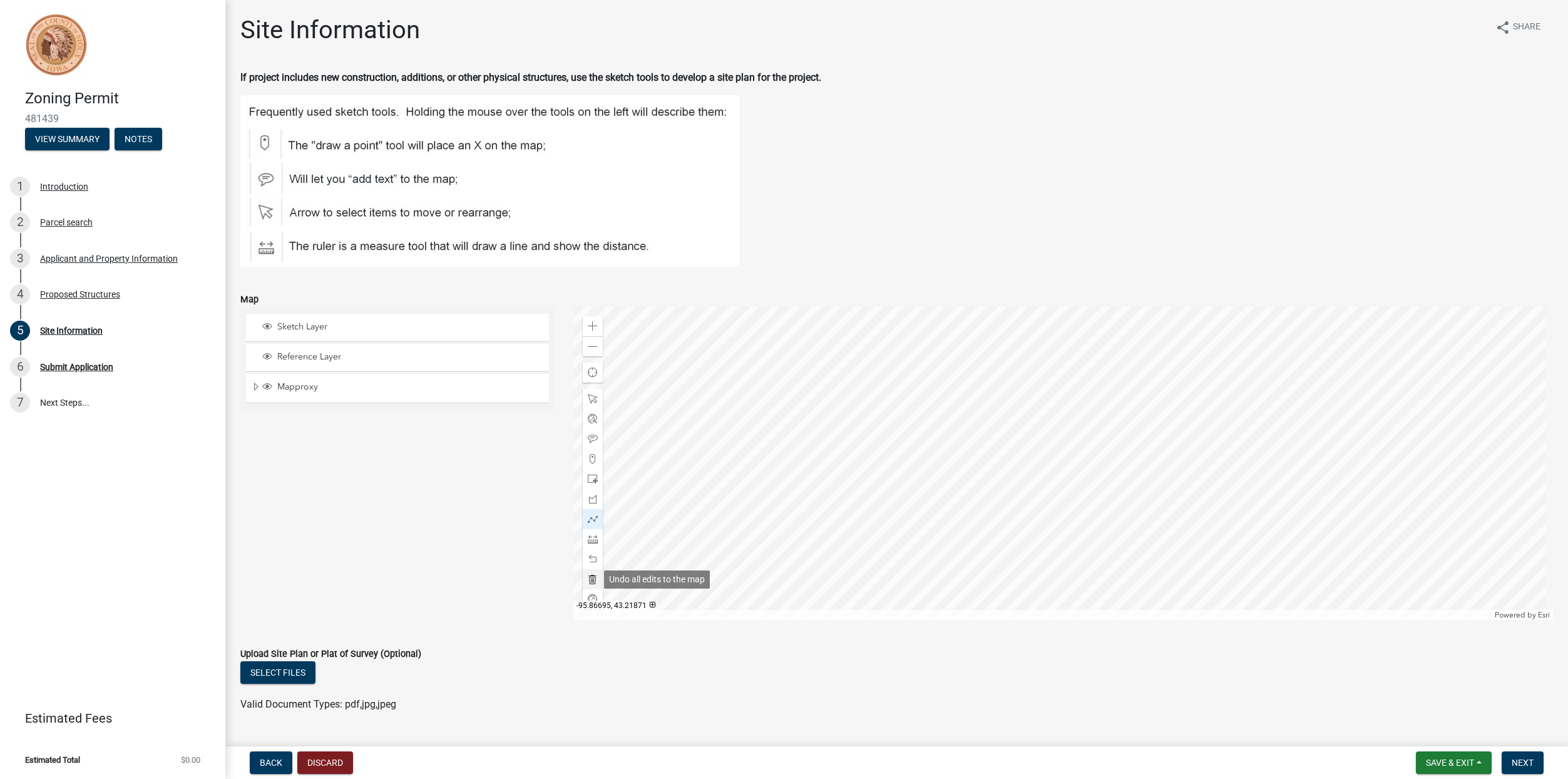
click at [592, 579] on span at bounding box center [593, 579] width 10 height 10
click at [594, 522] on span at bounding box center [593, 520] width 10 height 10
click at [1155, 364] on div at bounding box center [1063, 463] width 980 height 313
click at [588, 522] on span at bounding box center [593, 520] width 10 height 10
click at [588, 518] on span at bounding box center [593, 520] width 10 height 10
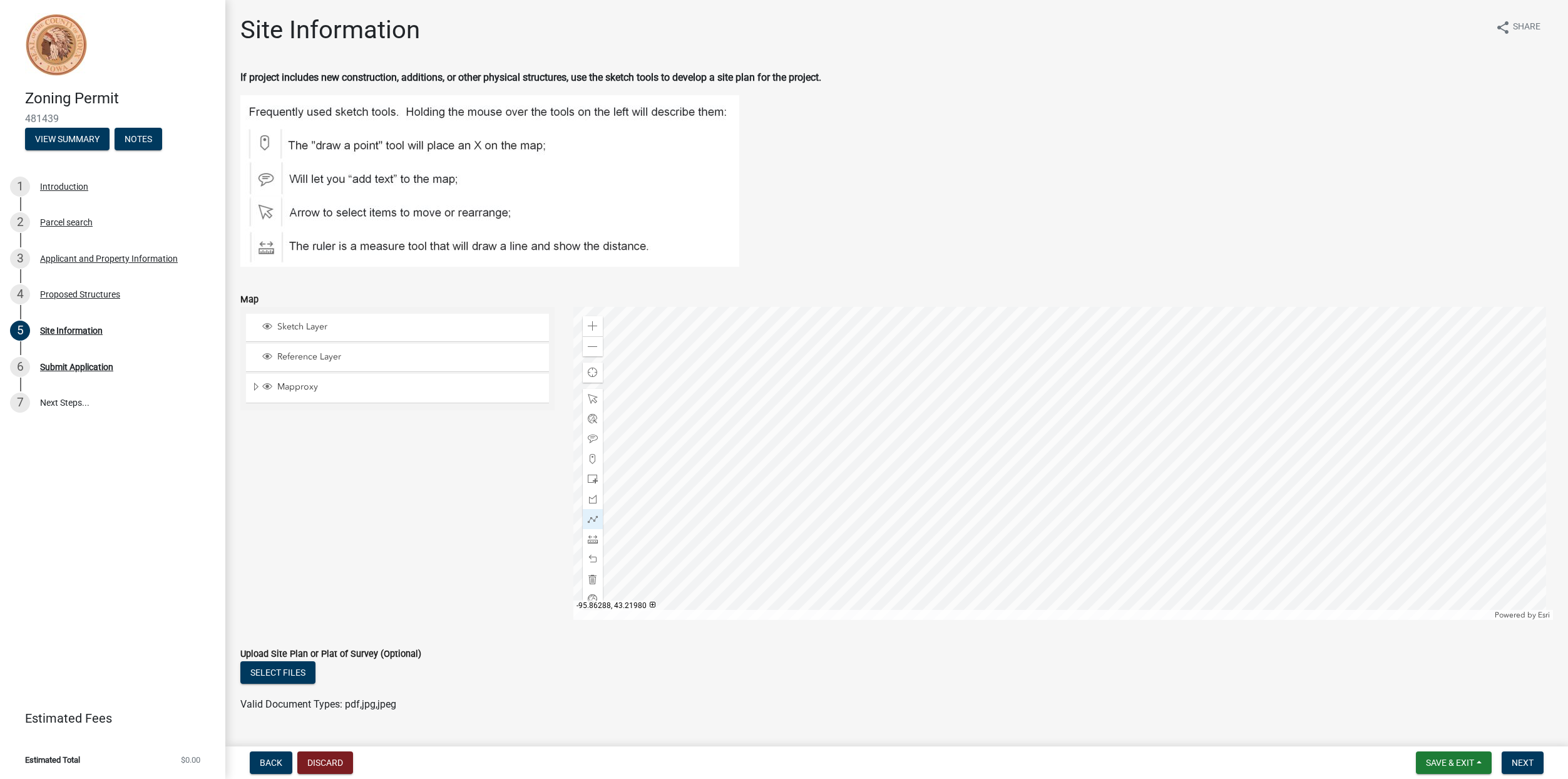
click at [1155, 363] on div at bounding box center [1063, 463] width 980 height 313
click at [1154, 345] on div at bounding box center [1063, 463] width 980 height 313
click at [1087, 349] on div at bounding box center [1063, 463] width 980 height 313
click at [1088, 382] on div at bounding box center [1063, 463] width 980 height 313
click at [1102, 382] on div at bounding box center [1063, 463] width 980 height 313
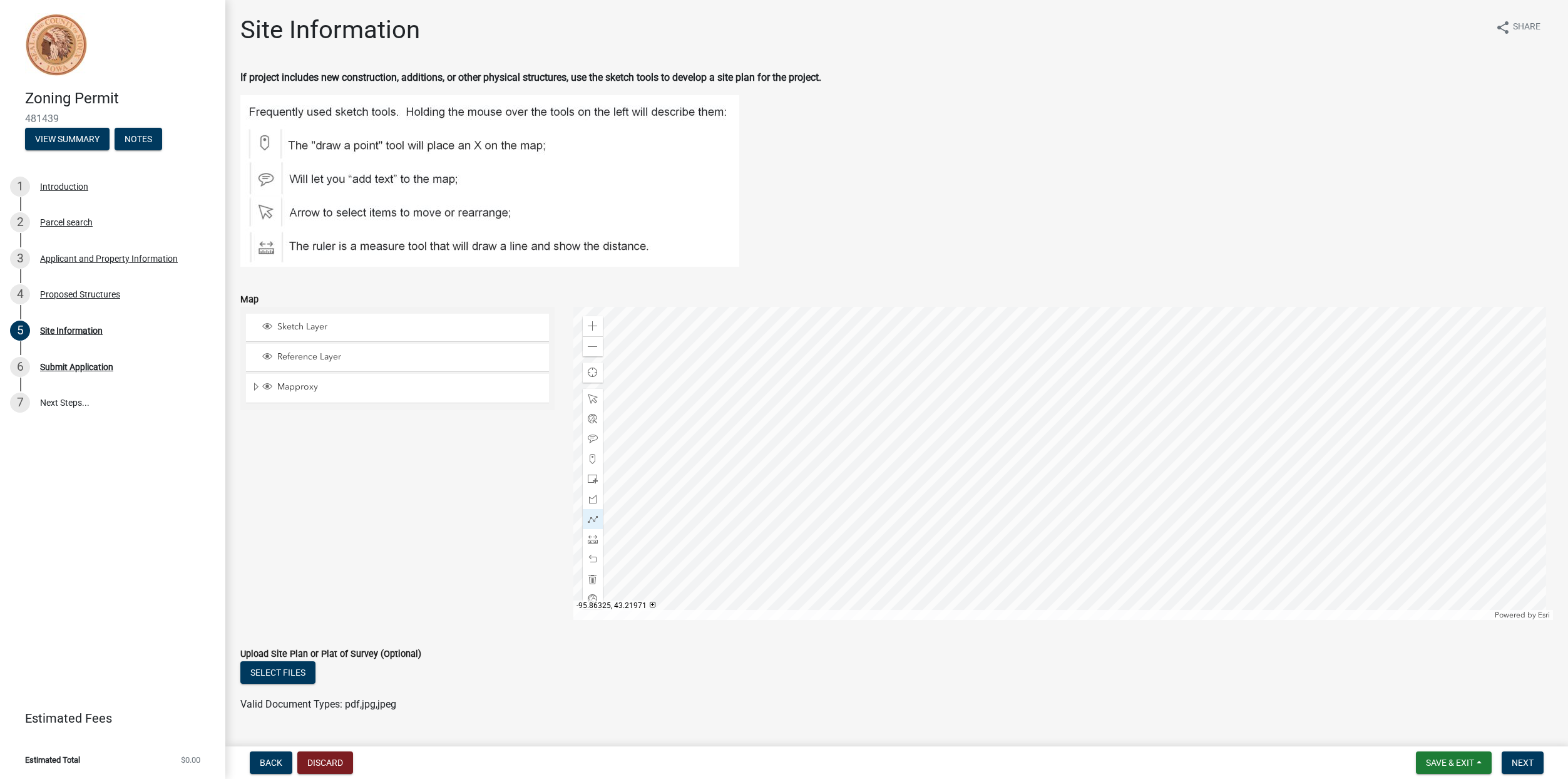
click at [1102, 382] on div at bounding box center [1063, 463] width 980 height 313
click at [591, 532] on div at bounding box center [593, 539] width 20 height 20
click at [1155, 363] on div at bounding box center [1063, 463] width 980 height 313
click at [852, 432] on div at bounding box center [1063, 463] width 980 height 313
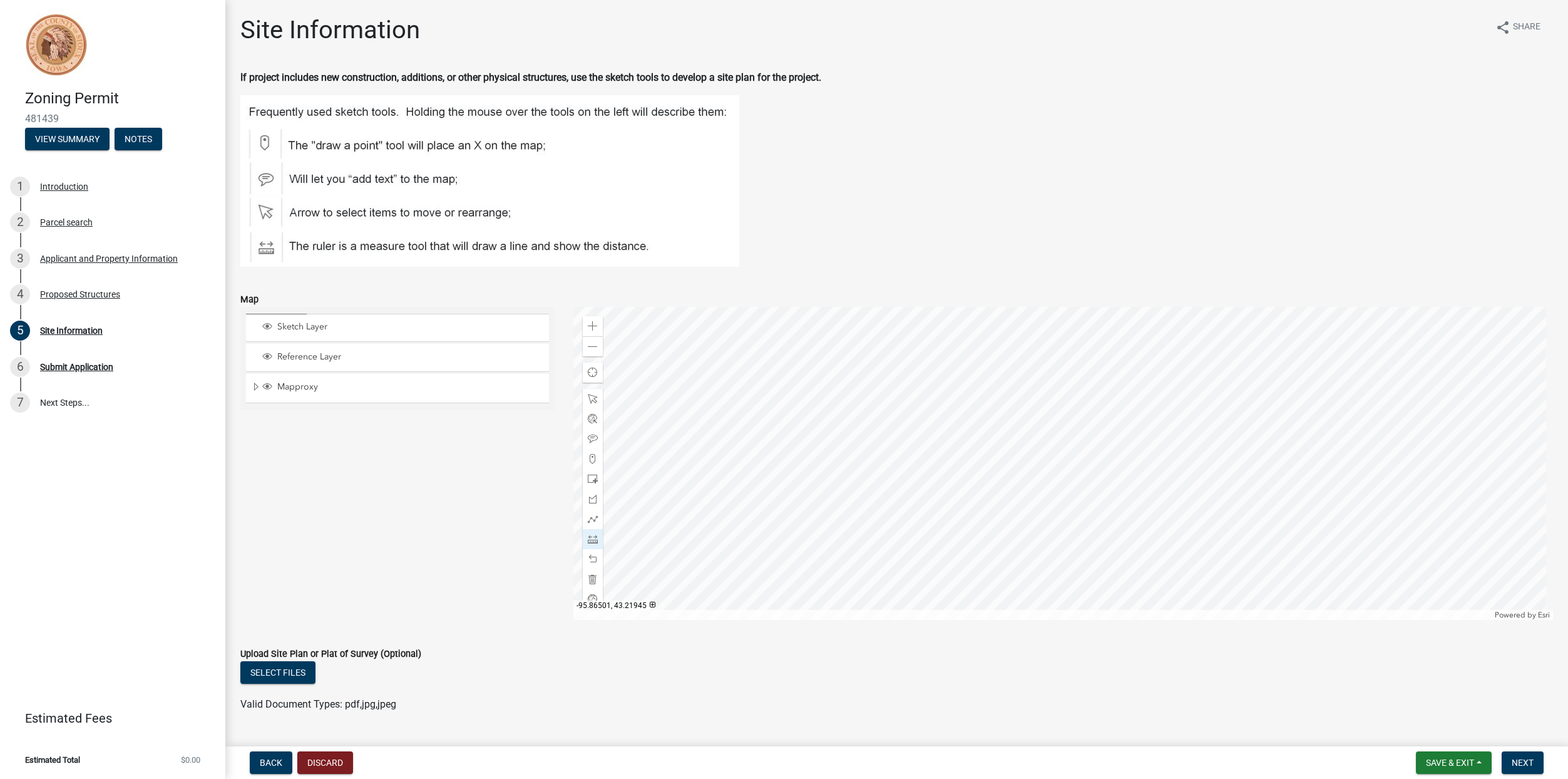
click at [852, 432] on div at bounding box center [1063, 463] width 980 height 313
click at [591, 554] on div at bounding box center [593, 560] width 20 height 20
click at [594, 559] on span at bounding box center [593, 560] width 10 height 10
click at [593, 579] on span at bounding box center [593, 579] width 10 height 10
click at [590, 521] on span at bounding box center [593, 520] width 10 height 10
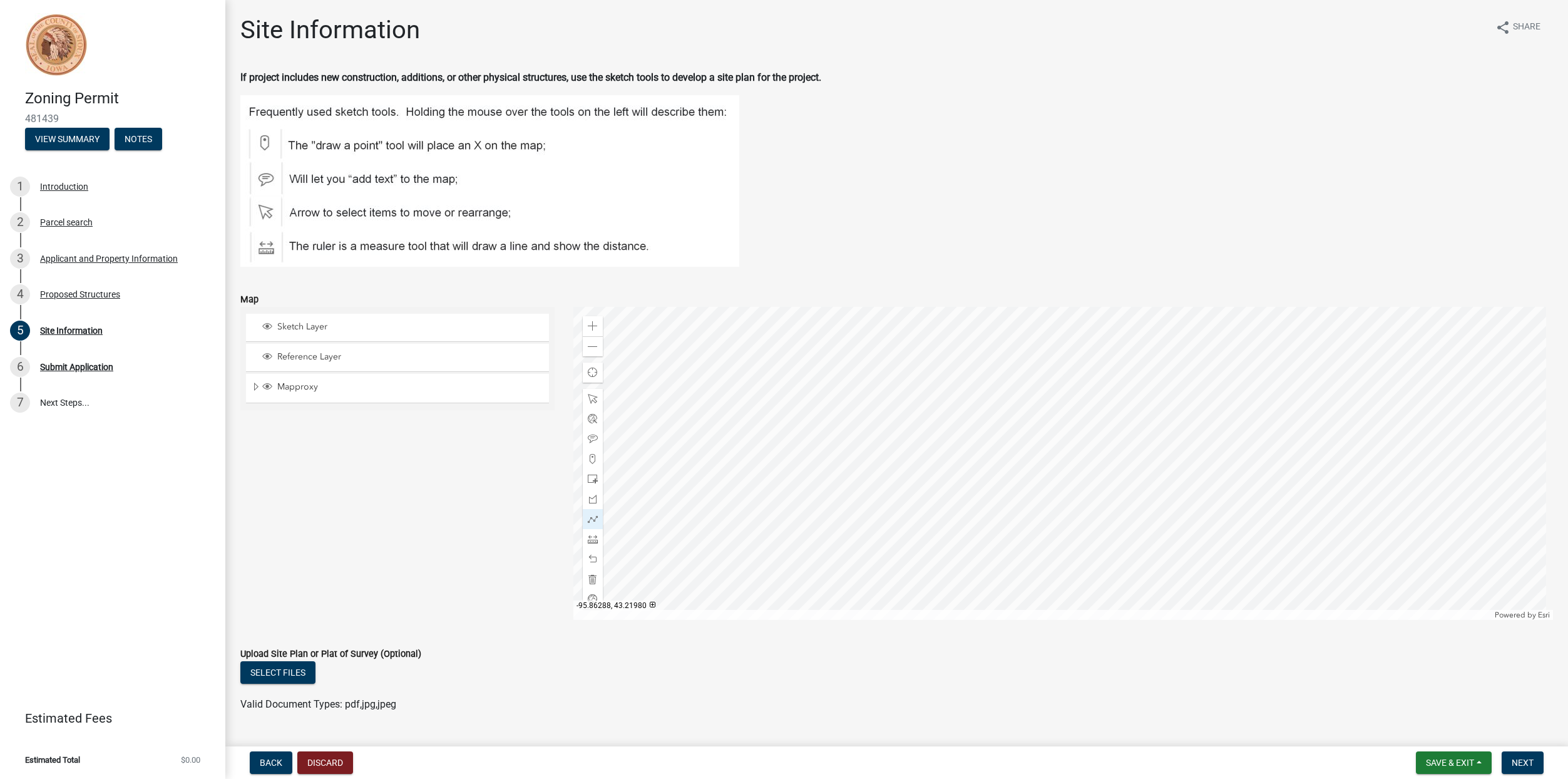
click at [1155, 364] on div at bounding box center [1063, 463] width 980 height 313
click at [1154, 350] on div at bounding box center [1063, 463] width 980 height 313
click at [1092, 353] on div at bounding box center [1063, 463] width 980 height 313
click at [1092, 380] on div at bounding box center [1063, 463] width 980 height 313
click at [1104, 381] on div at bounding box center [1063, 463] width 980 height 313
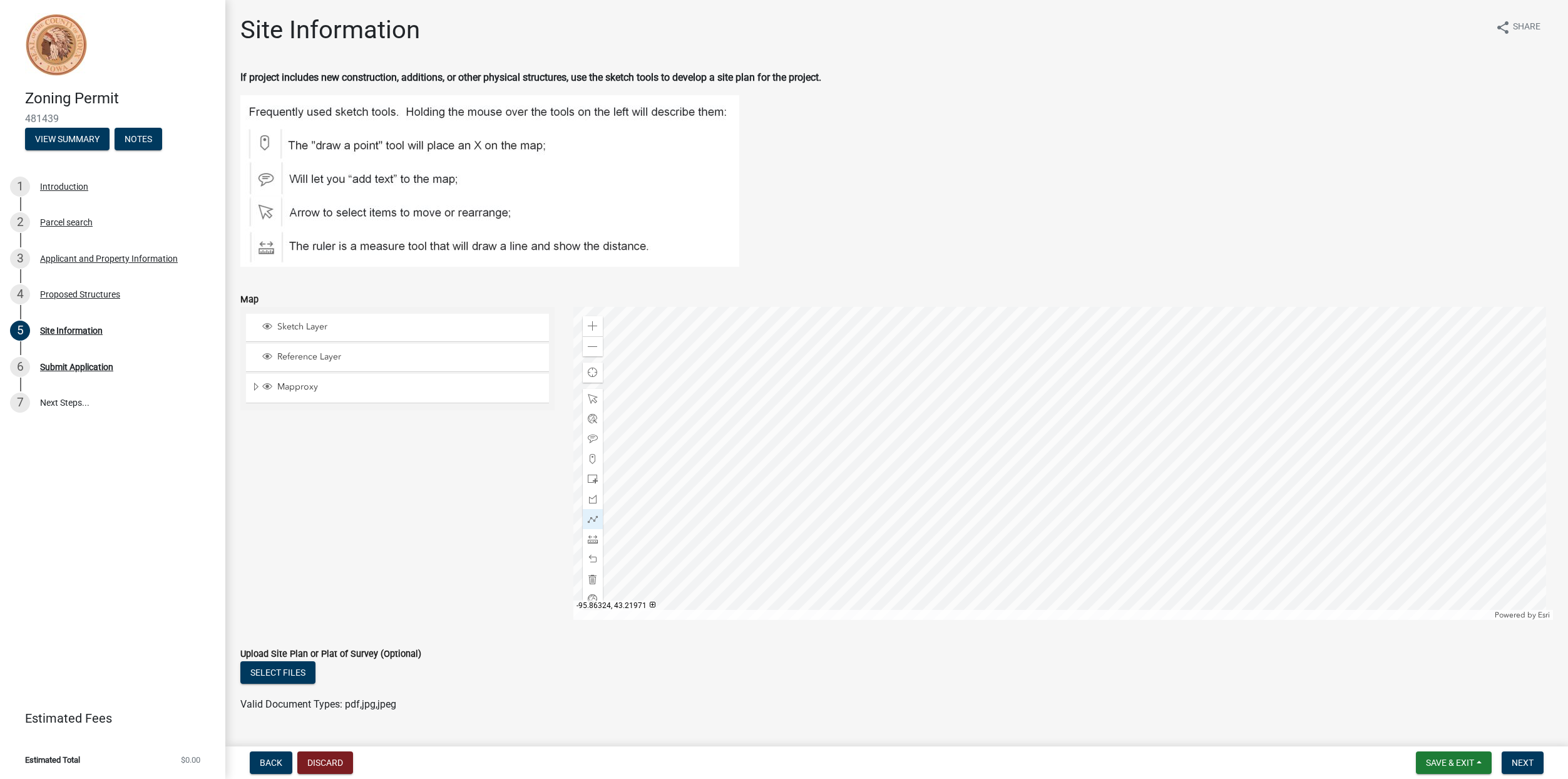
click at [1104, 381] on div at bounding box center [1063, 463] width 980 height 313
click at [590, 538] on span at bounding box center [593, 539] width 10 height 10
click at [1154, 364] on div at bounding box center [1063, 463] width 980 height 313
click at [1155, 350] on div at bounding box center [1063, 463] width 980 height 313
click at [1092, 353] on div at bounding box center [1063, 463] width 980 height 313
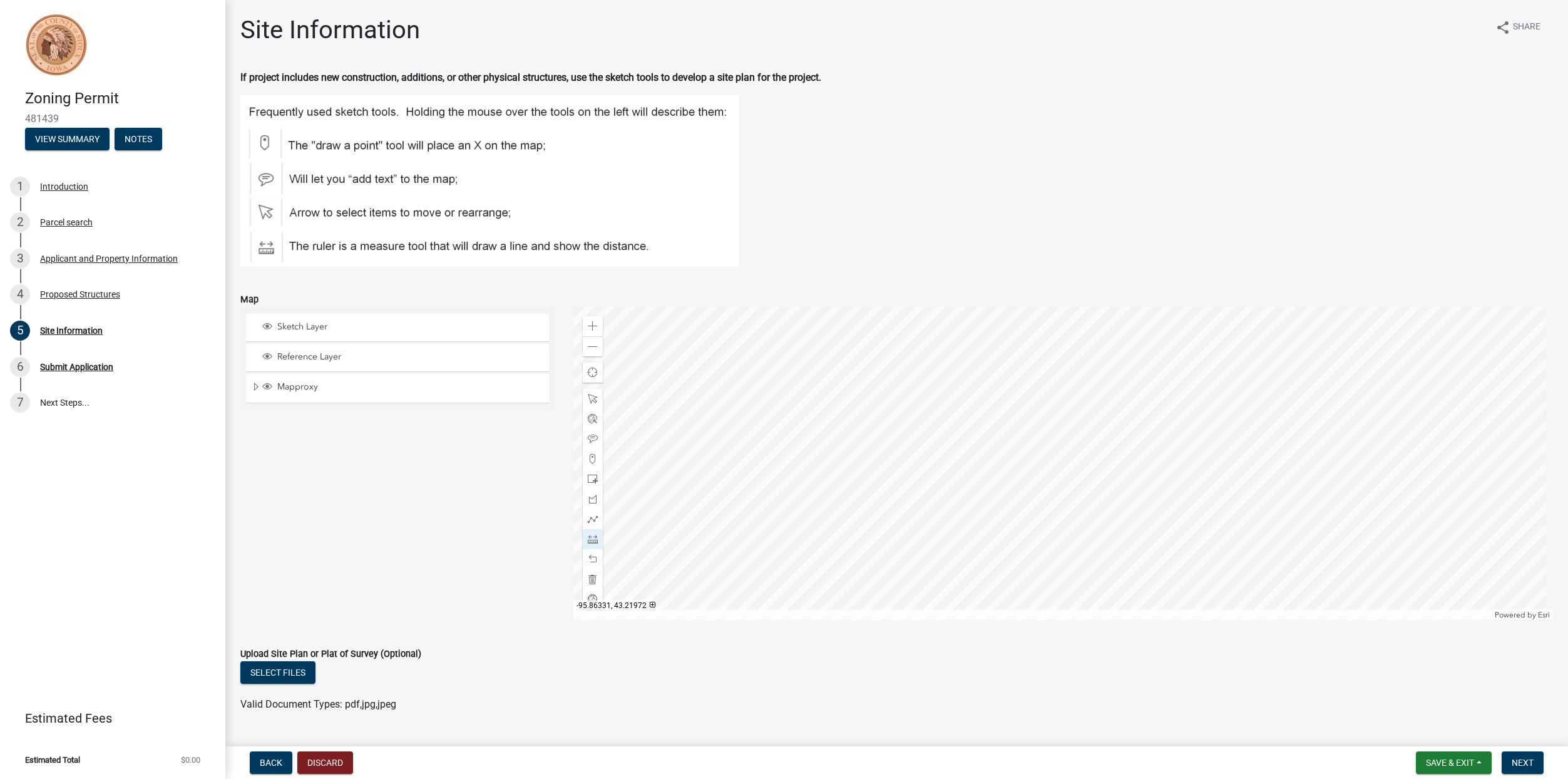
click at [1093, 380] on div at bounding box center [1063, 463] width 980 height 313
click at [1102, 380] on div at bounding box center [1063, 463] width 980 height 313
click at [1100, 383] on div at bounding box center [1063, 463] width 980 height 313
click at [1521, 760] on span "Next" at bounding box center [1522, 763] width 22 height 10
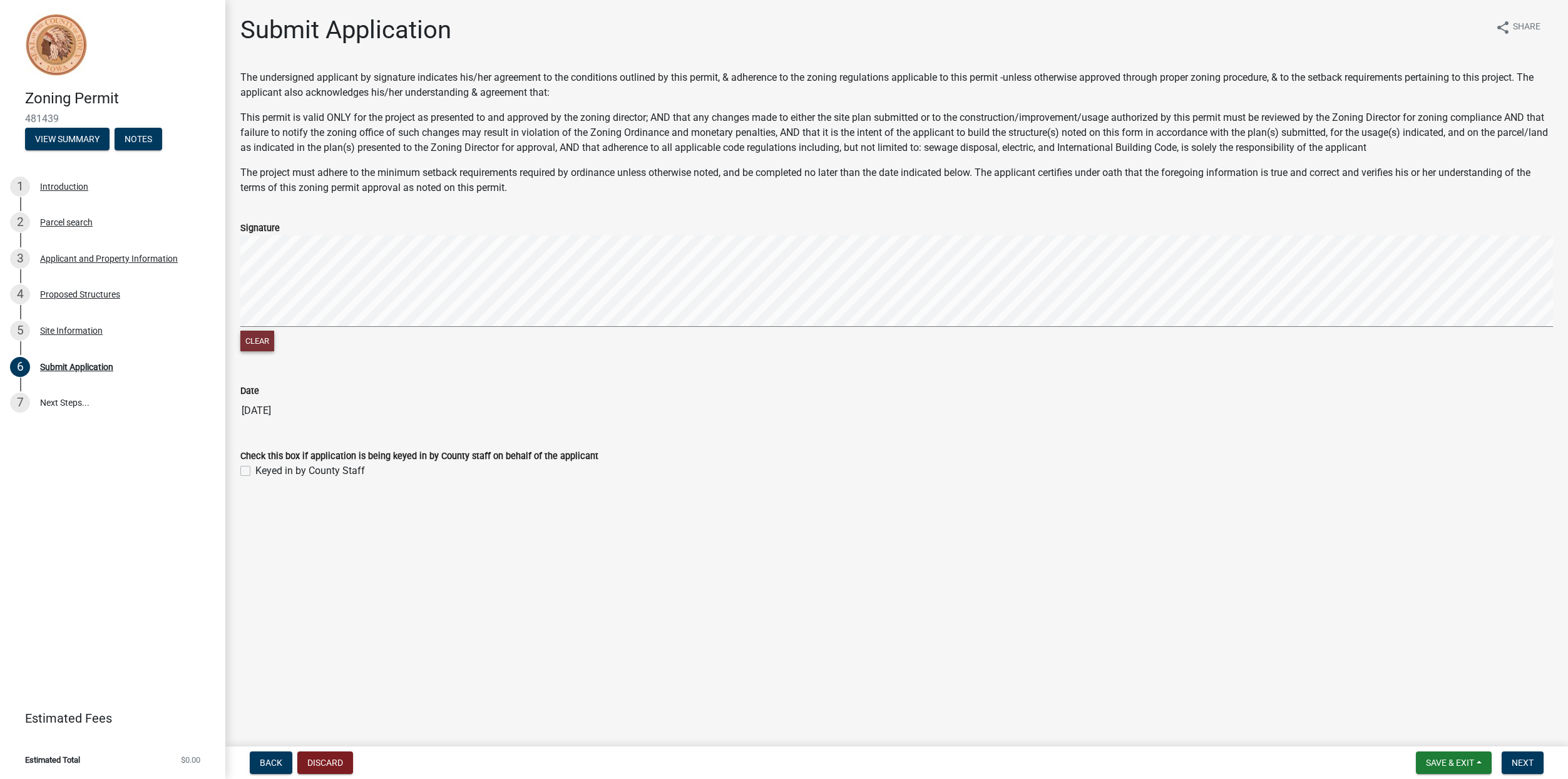
click at [269, 336] on button "Clear" at bounding box center [257, 341] width 34 height 20
click at [1515, 760] on span "Next" at bounding box center [1522, 763] width 22 height 10
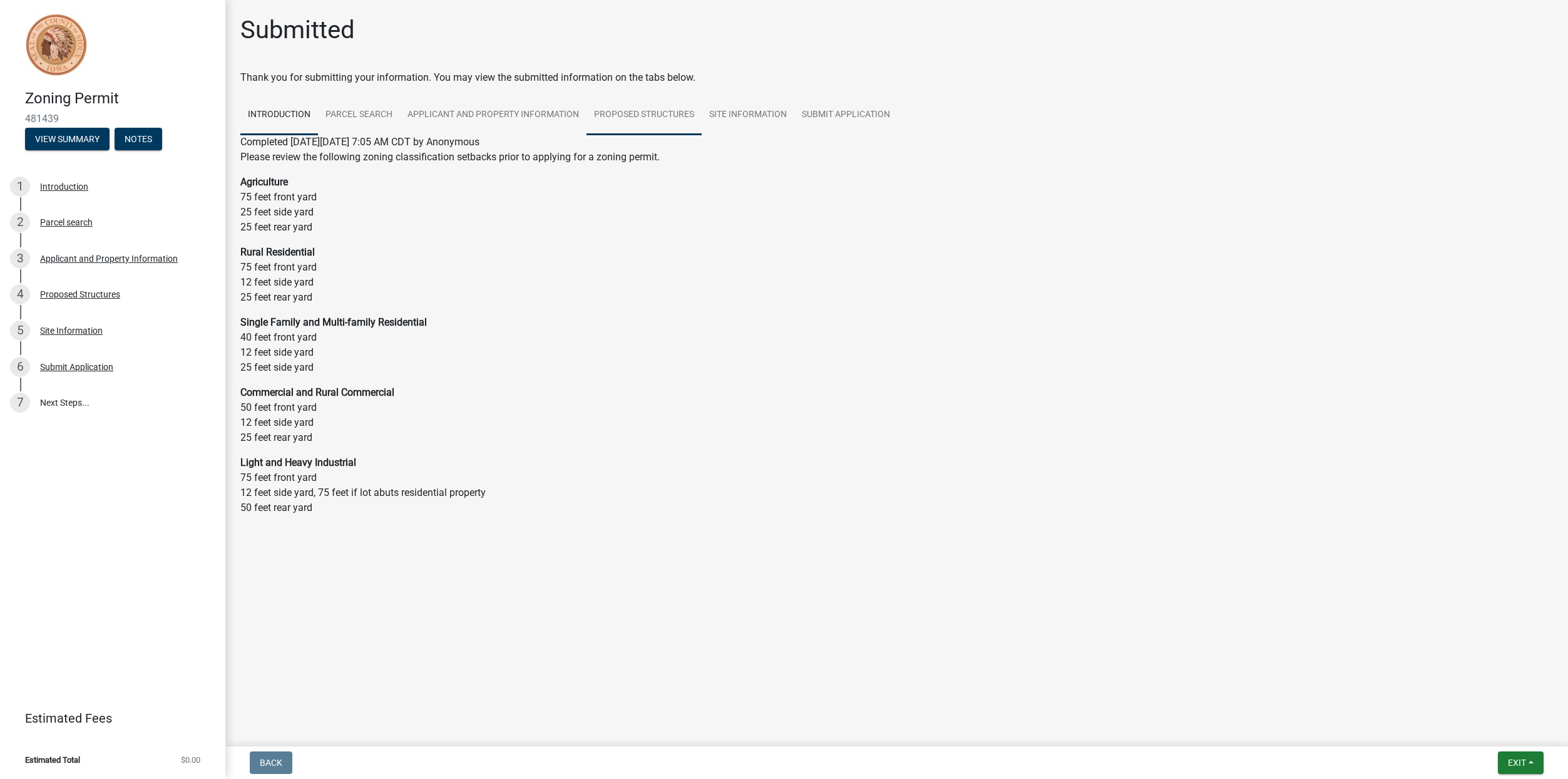
click at [607, 113] on link "Proposed Structures" at bounding box center [644, 115] width 115 height 40
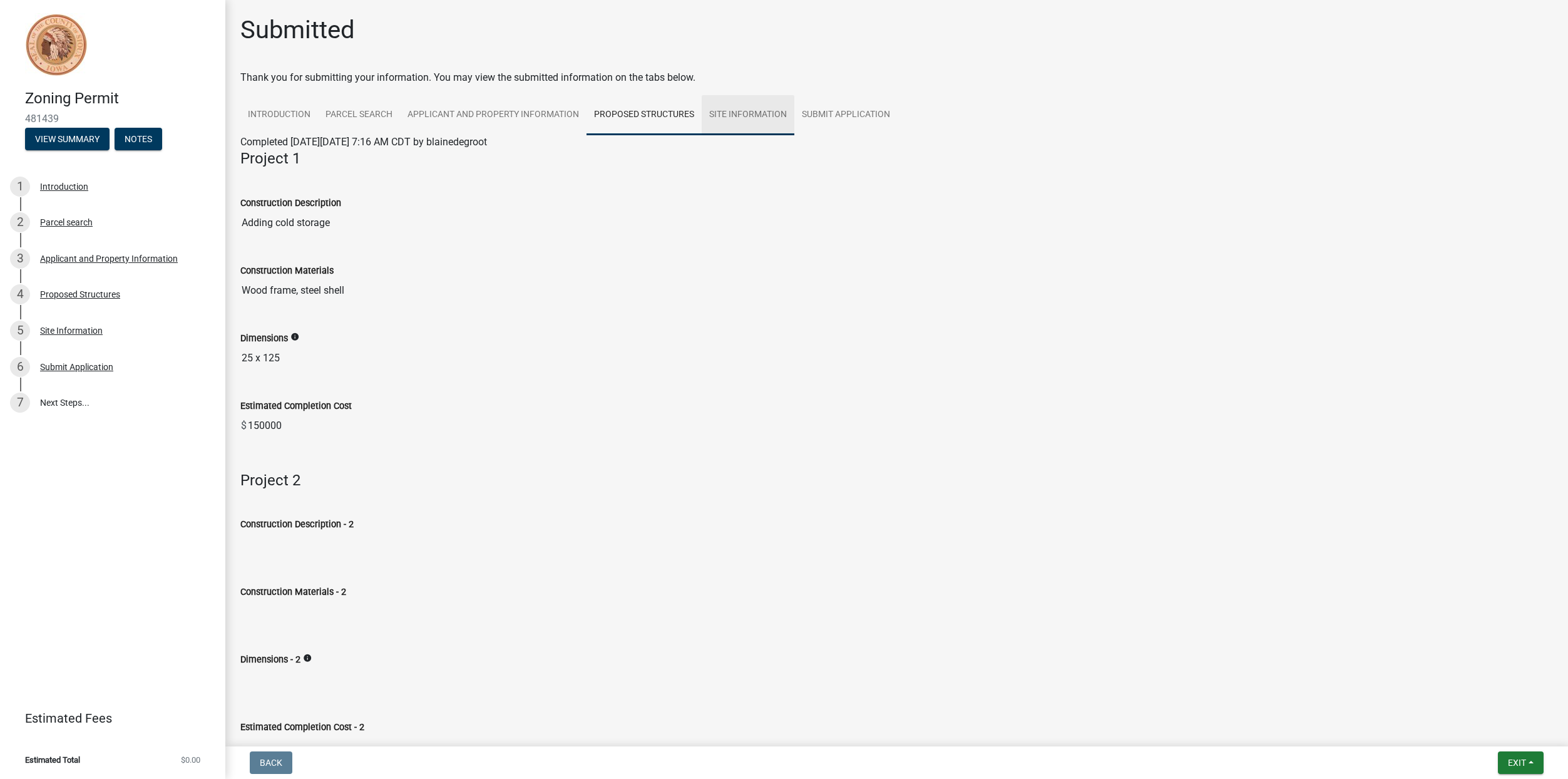
click at [749, 115] on link "Site Information" at bounding box center [747, 115] width 92 height 40
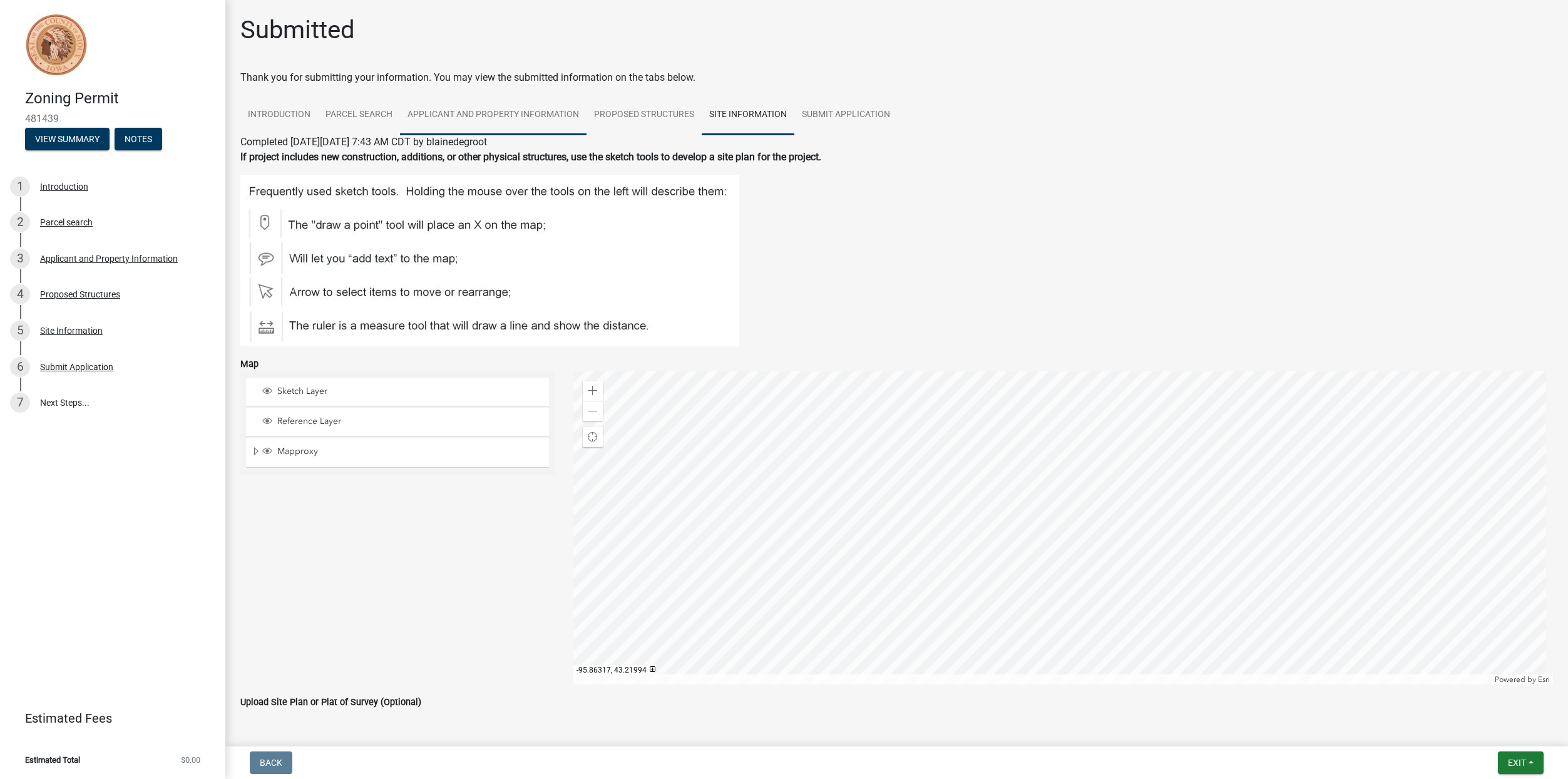
click at [483, 119] on link "Applicant and Property Information" at bounding box center [493, 115] width 186 height 40
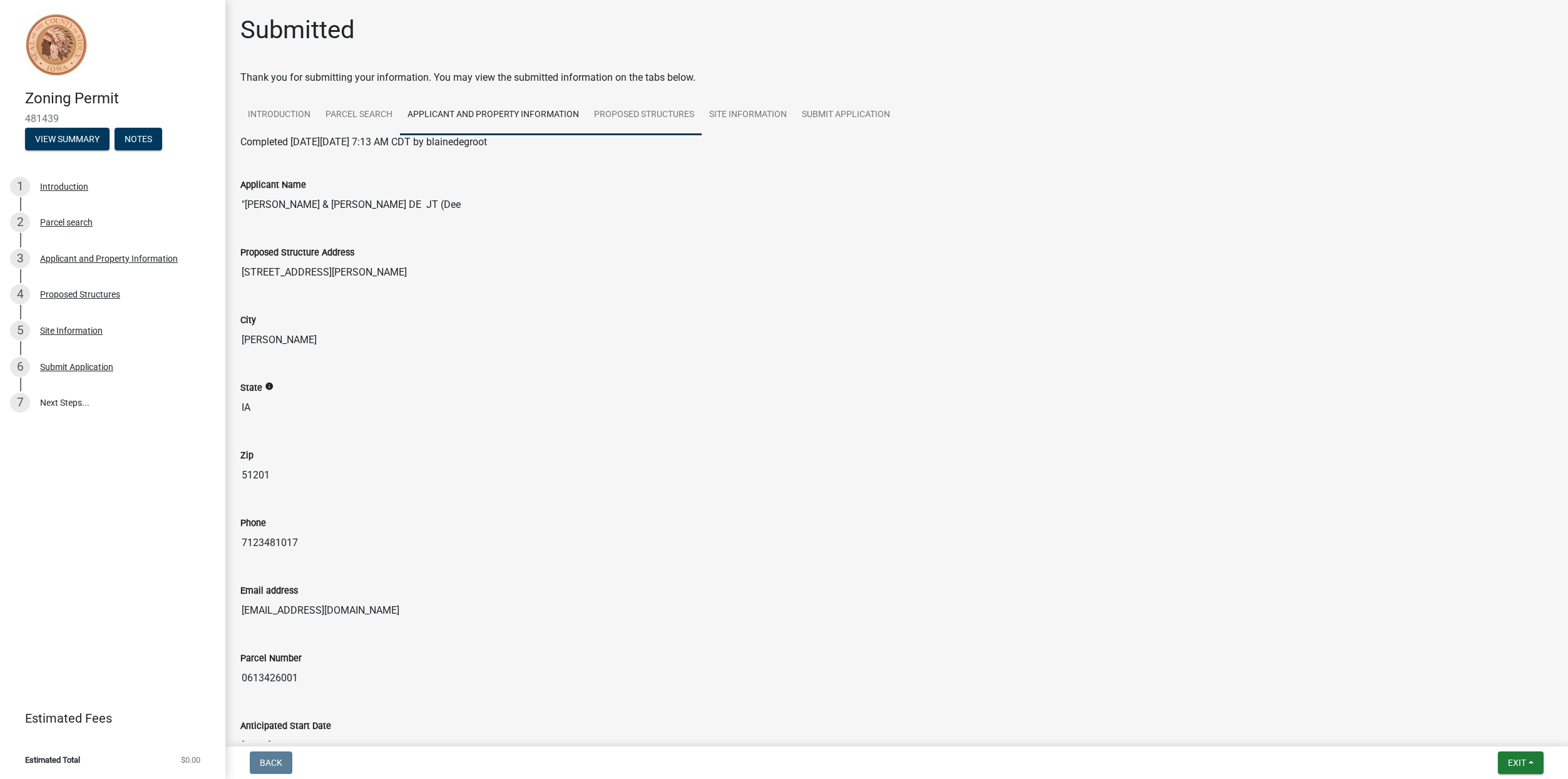
click at [660, 109] on link "Proposed Structures" at bounding box center [644, 115] width 115 height 40
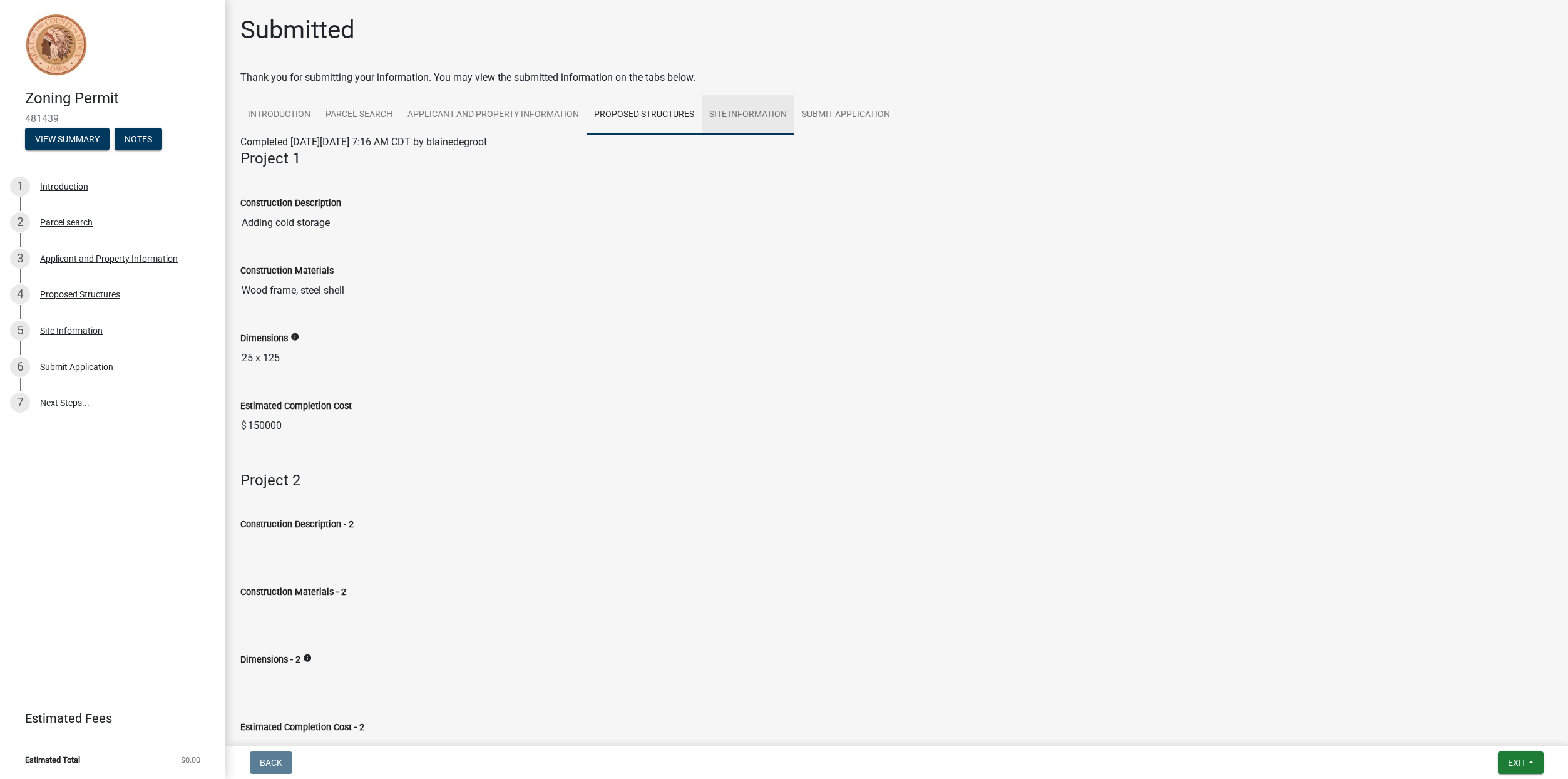
click at [776, 119] on link "Site Information" at bounding box center [747, 115] width 92 height 40
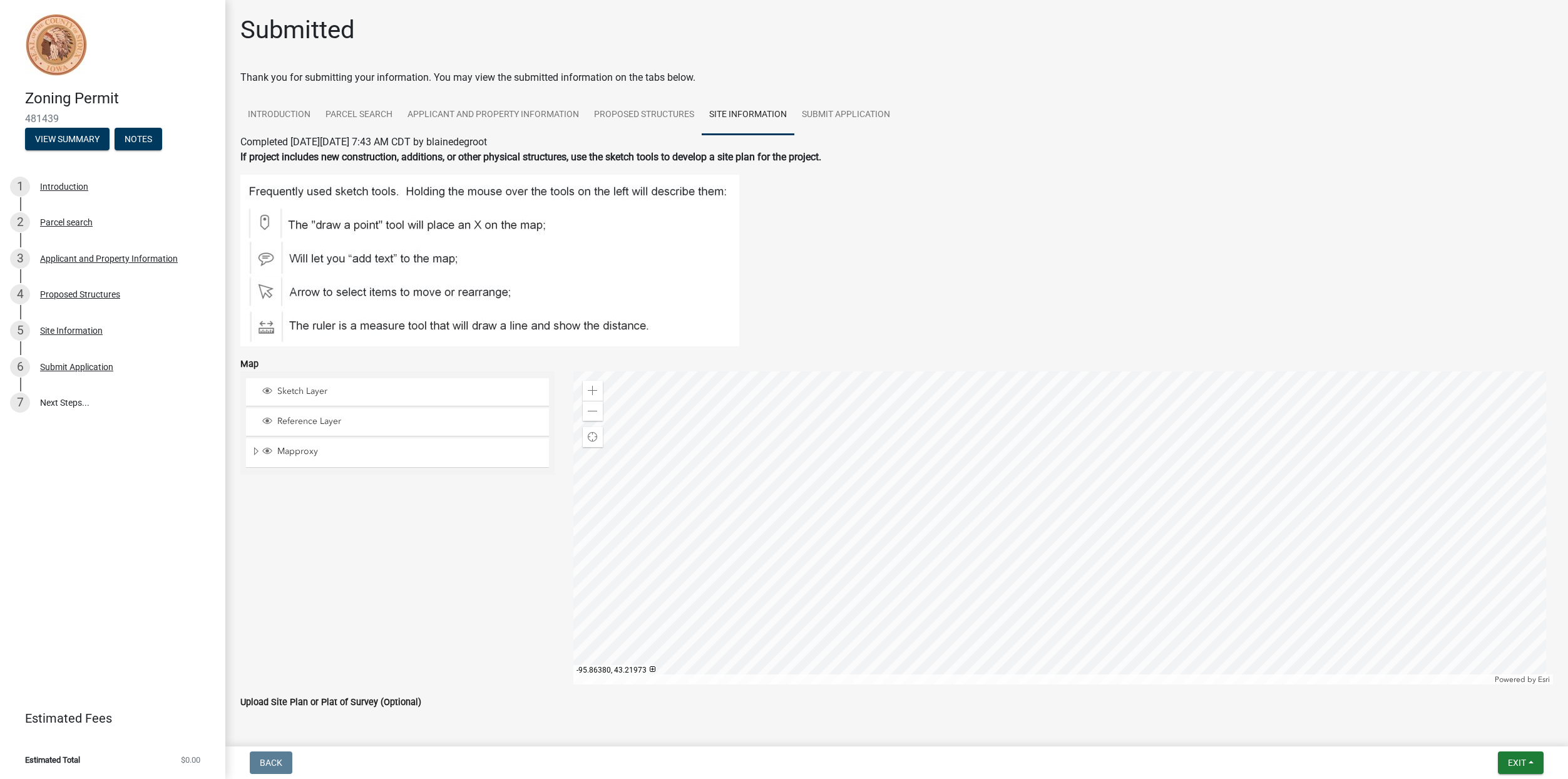
click at [296, 699] on label "Upload Site Plan or Plat of Survey (Optional)" at bounding box center [331, 702] width 181 height 9
drag, startPoint x: 296, startPoint y: 699, endPoint x: 323, endPoint y: 700, distance: 27.0
click at [323, 700] on label "Upload Site Plan or Plat of Survey (Optional)" at bounding box center [331, 702] width 181 height 9
click at [1518, 762] on span "Exit" at bounding box center [1516, 763] width 18 height 10
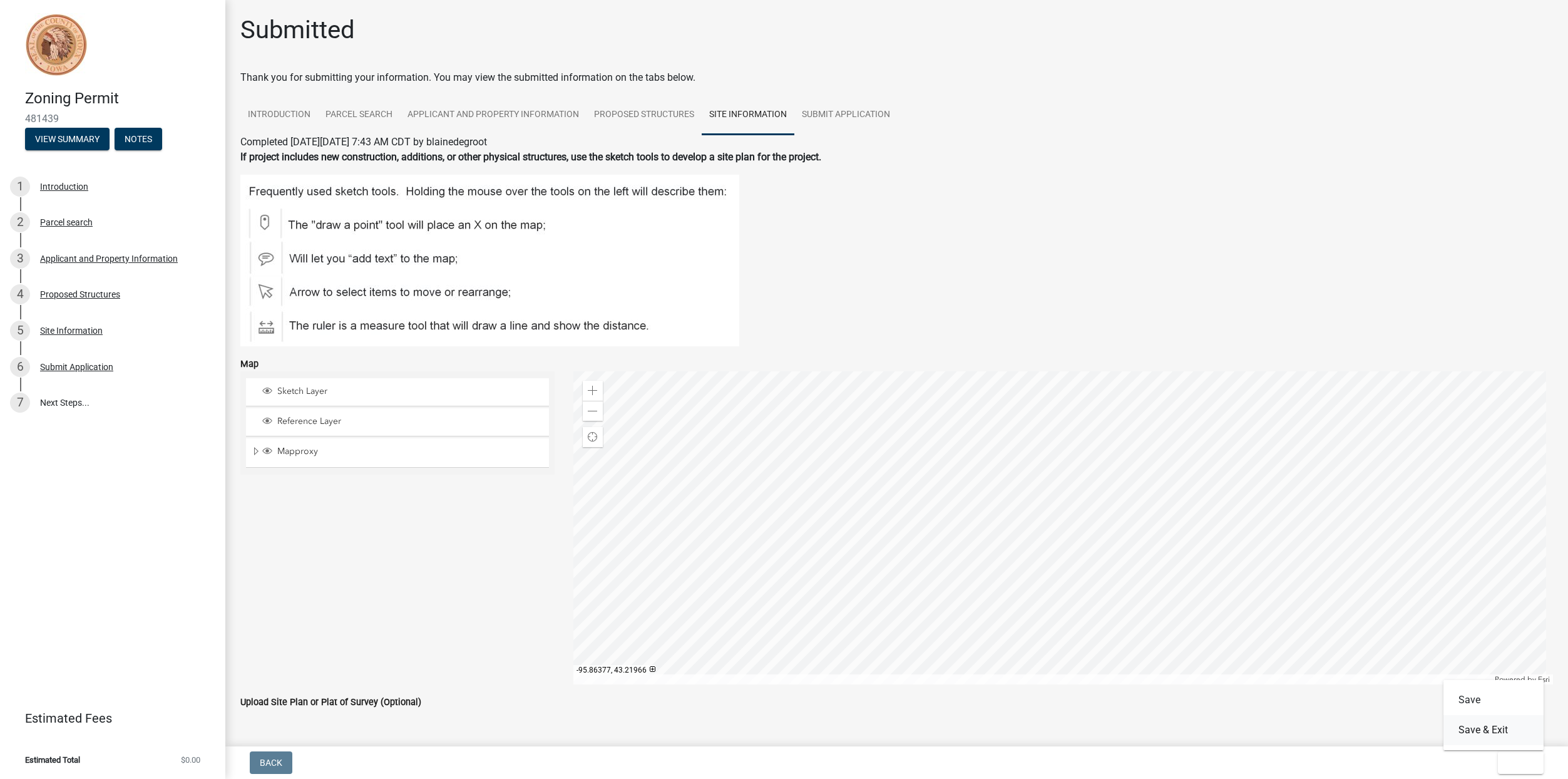
click at [1470, 728] on button "Save & Exit" at bounding box center [1494, 729] width 101 height 30
